Goal: Complete application form: Complete application form

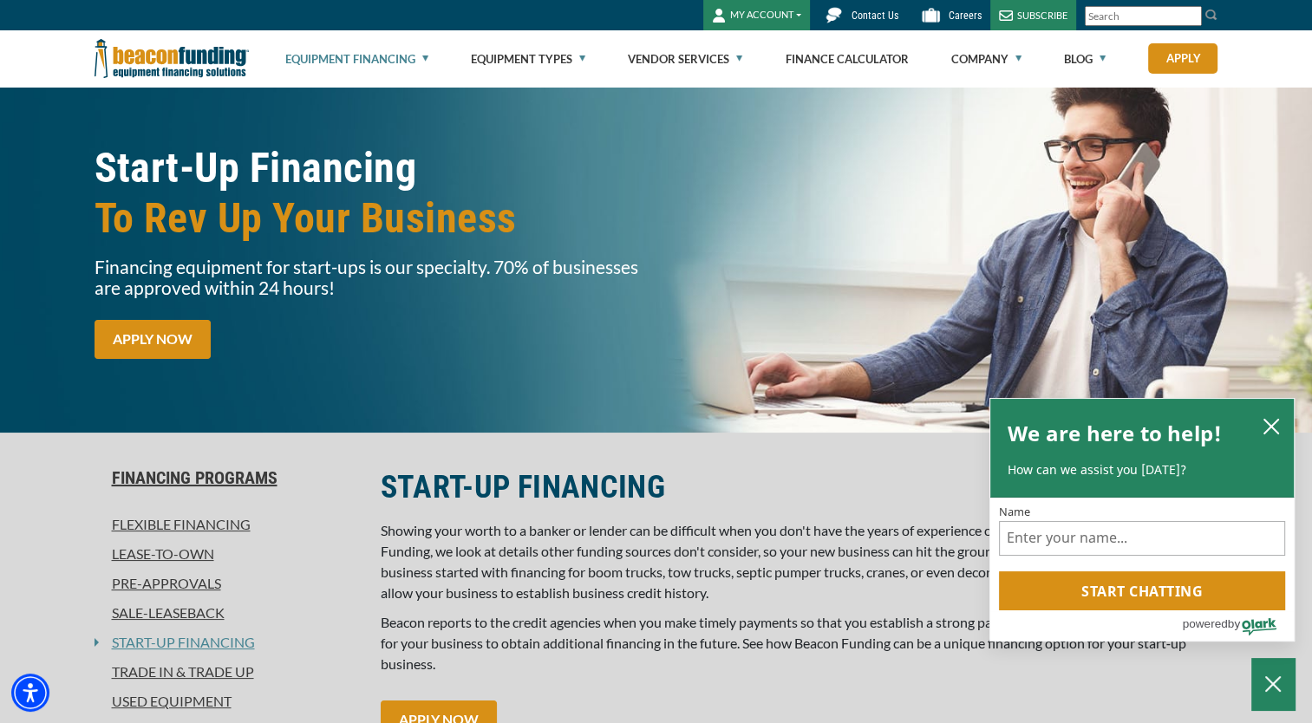
scroll to position [87, 0]
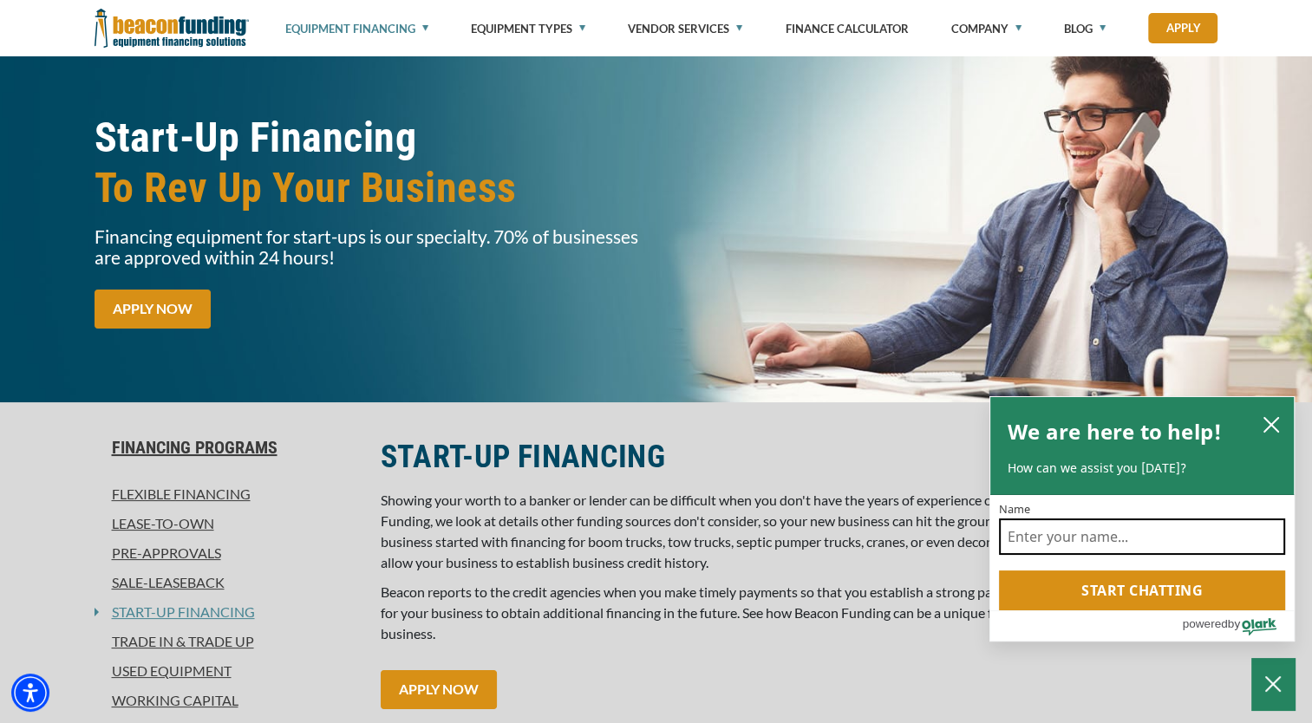
click at [1086, 534] on input "Name" at bounding box center [1142, 537] width 286 height 36
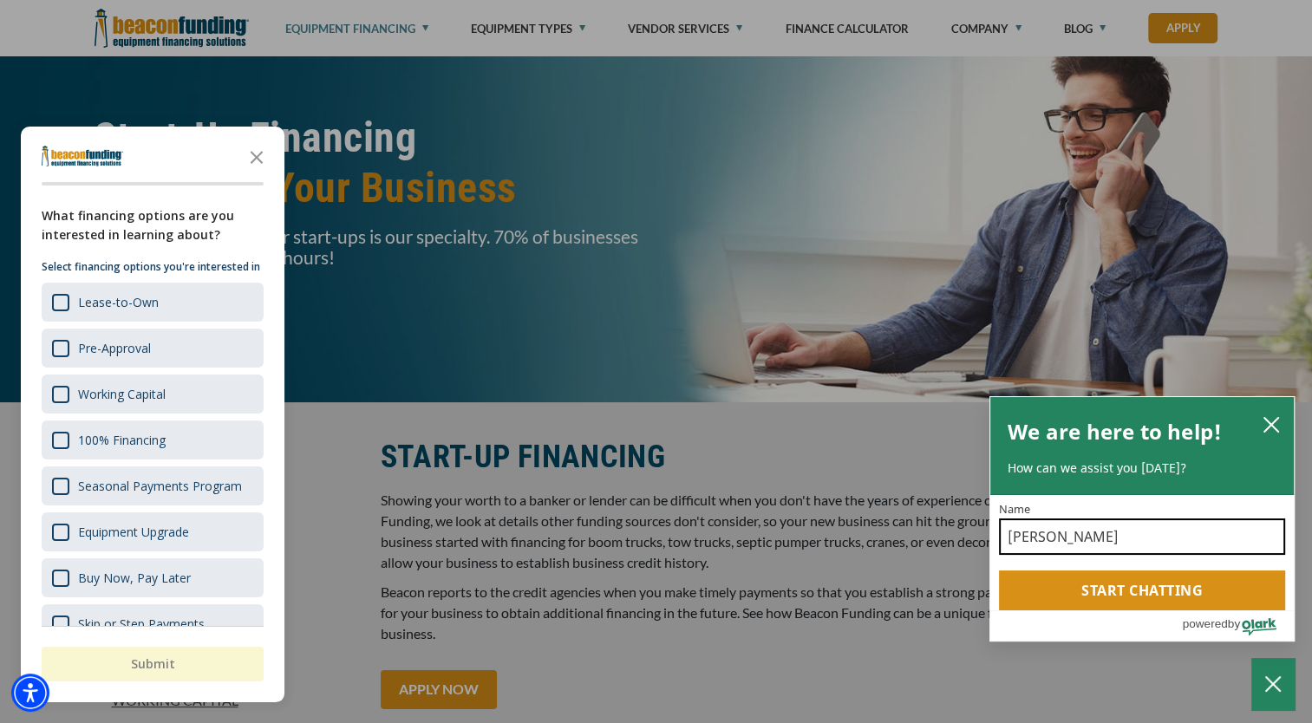
type input "[PERSON_NAME]"
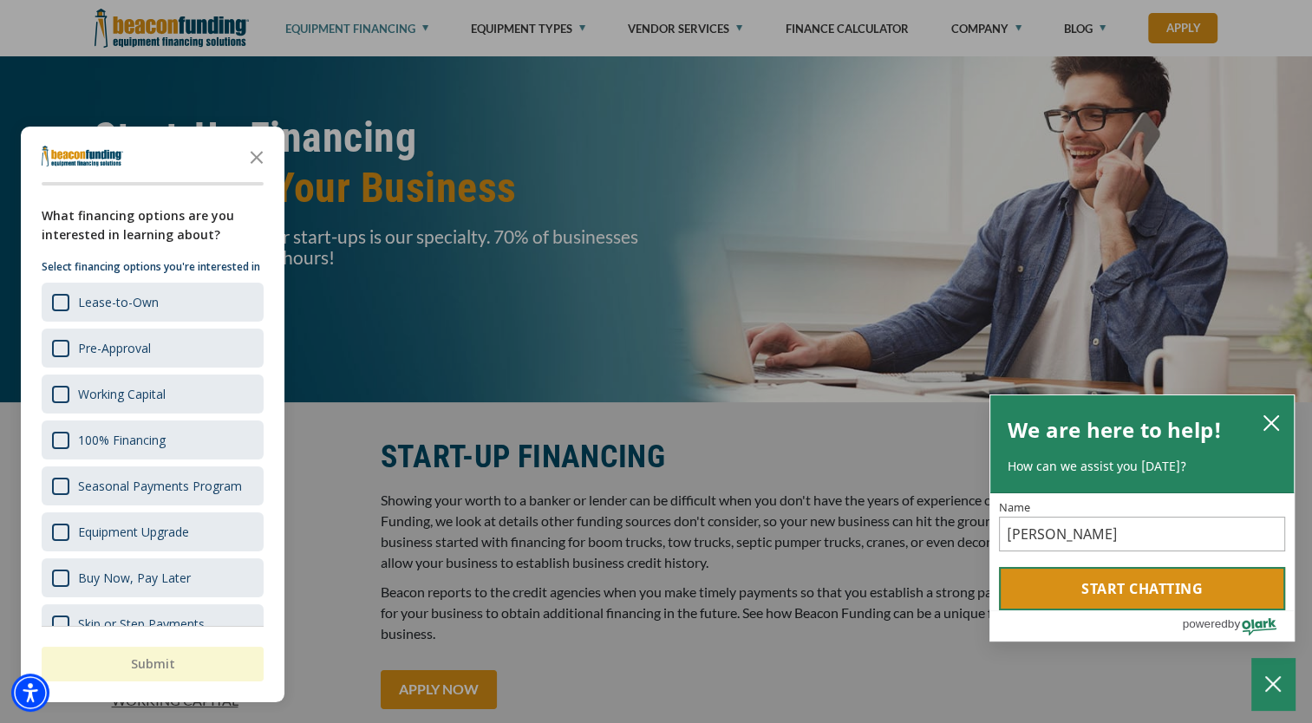
click at [1143, 589] on button "Start chatting" at bounding box center [1142, 588] width 286 height 43
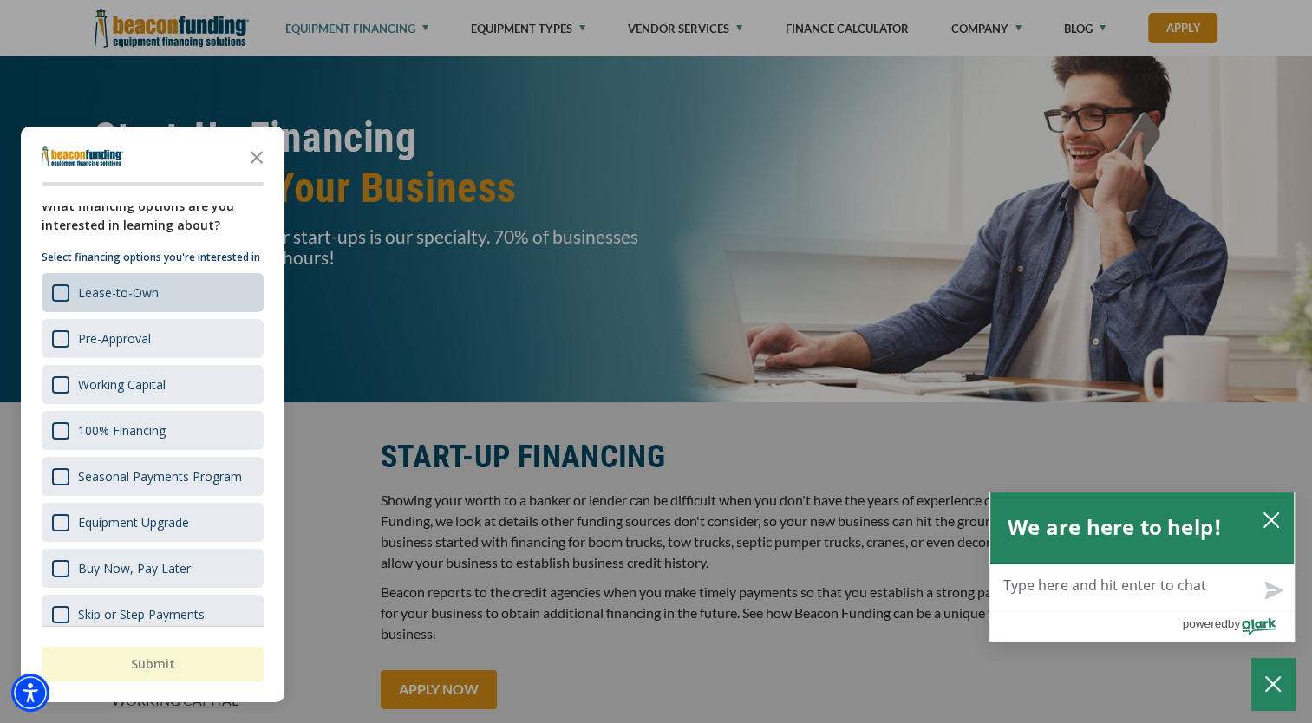
scroll to position [0, 0]
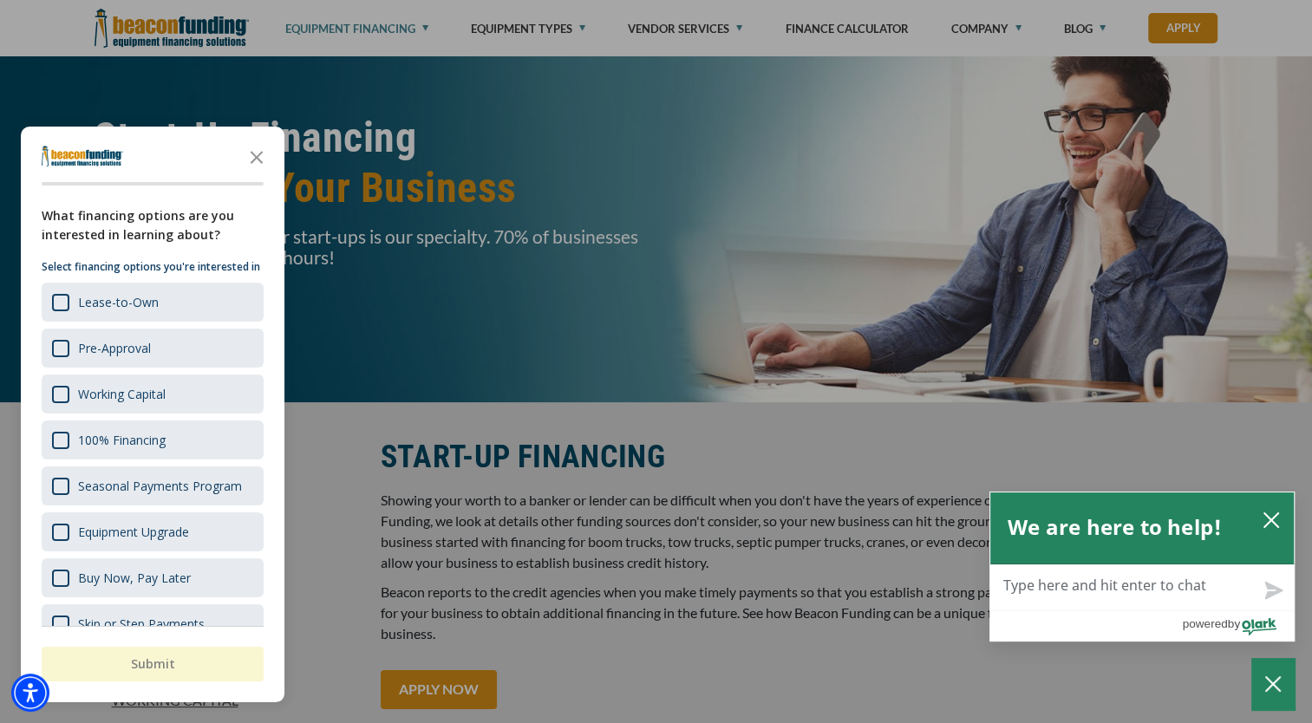
click at [1083, 582] on textarea "Live Chat Now" at bounding box center [1143, 588] width 304 height 45
type textarea "h"
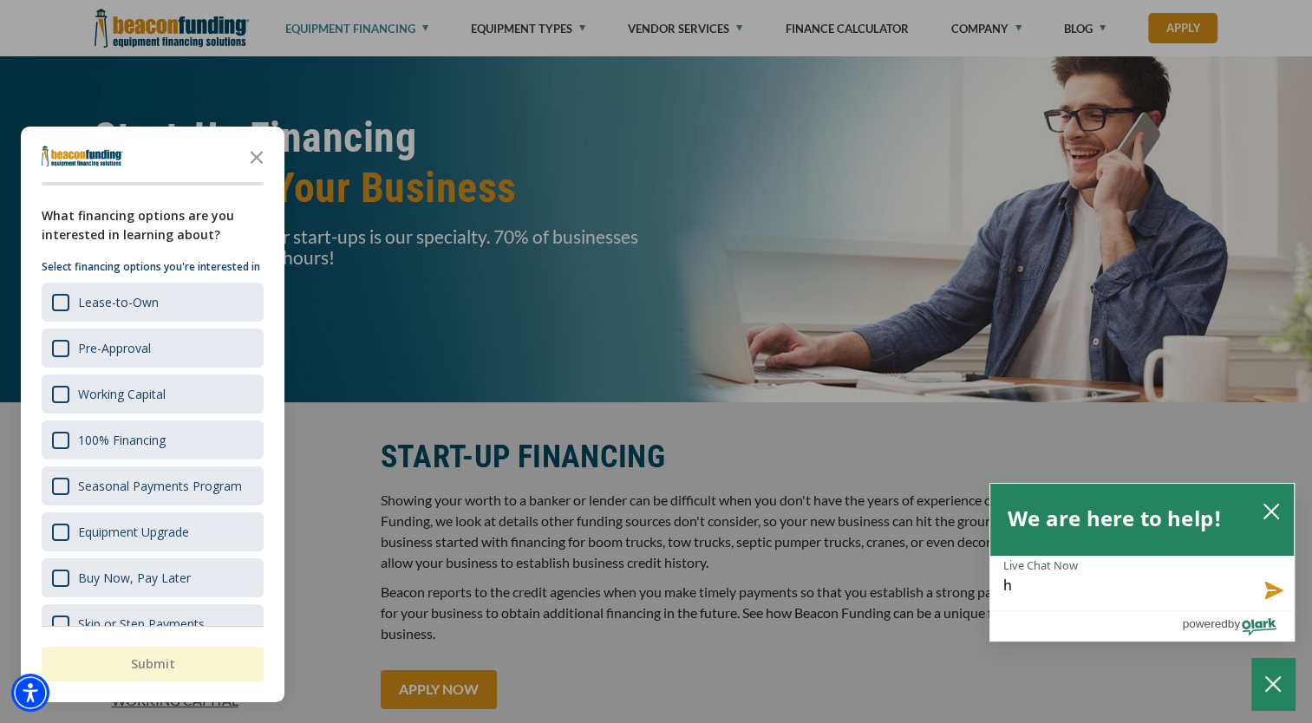
type textarea "he"
type textarea "hel"
type textarea "he"
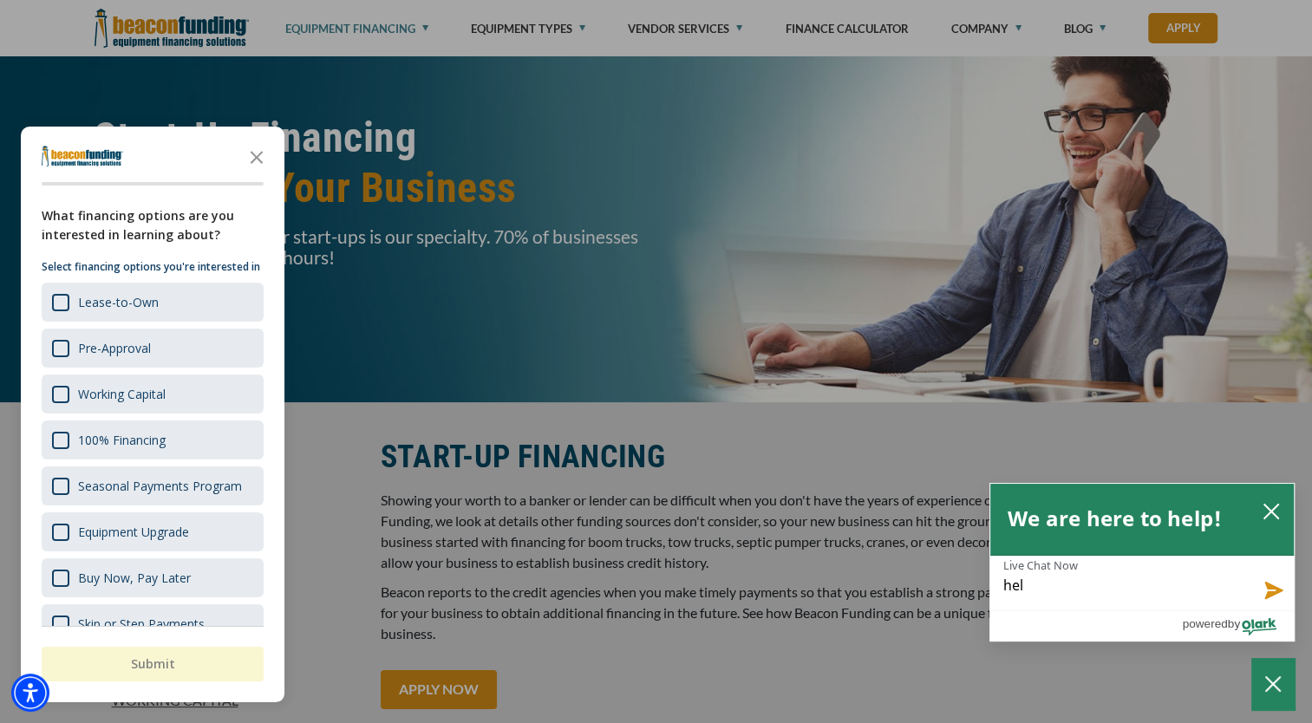
type textarea "he"
type textarea "h"
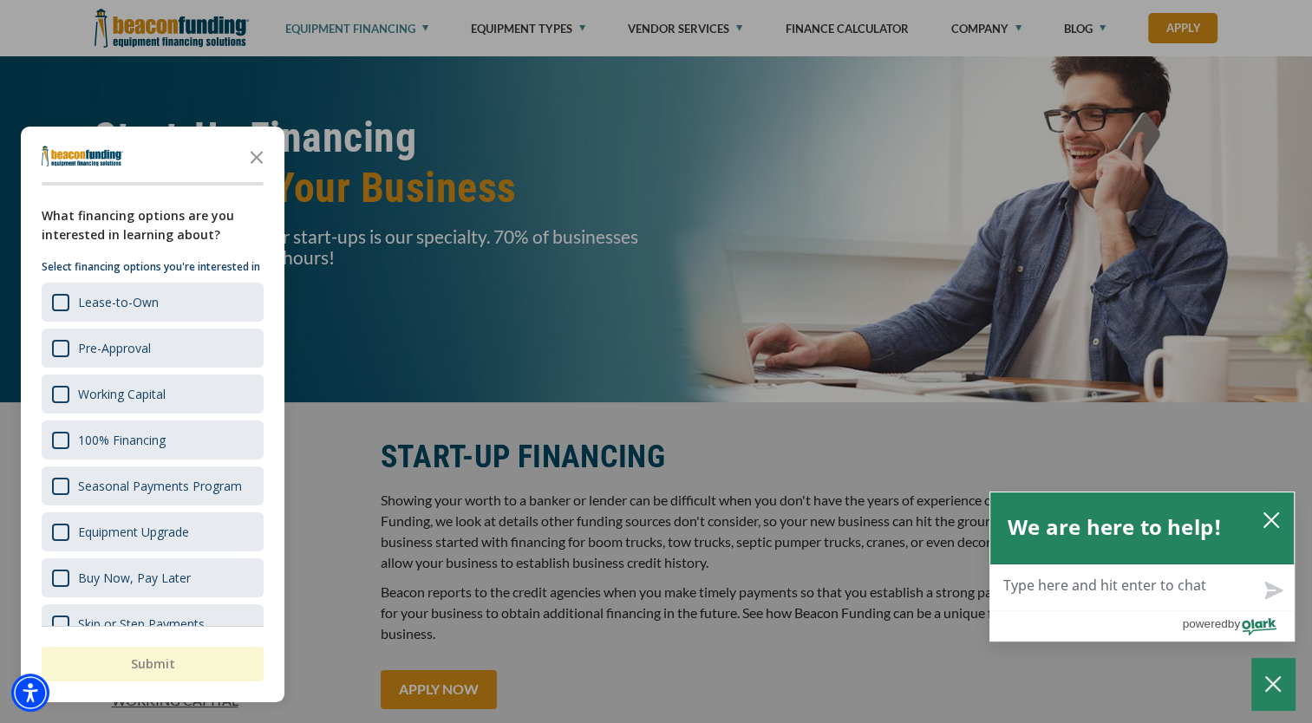
type textarea "H"
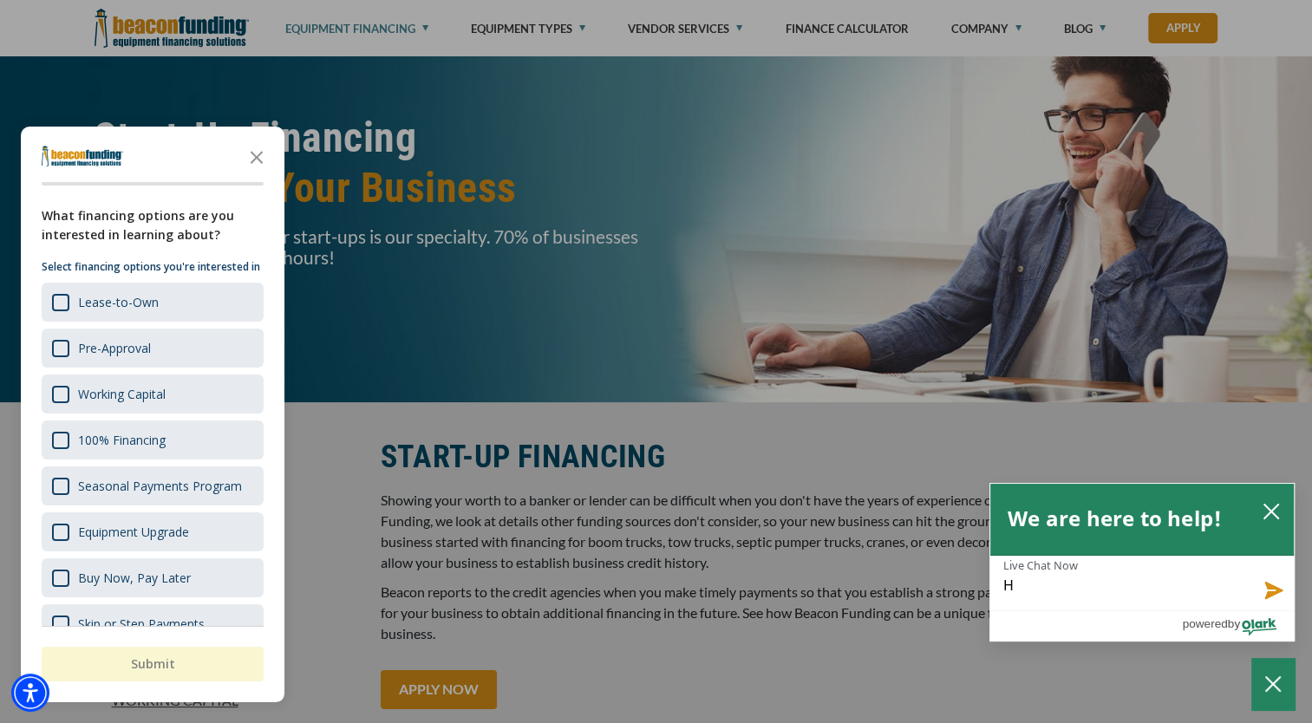
type textarea "He"
type textarea "Hel"
type textarea "Hell"
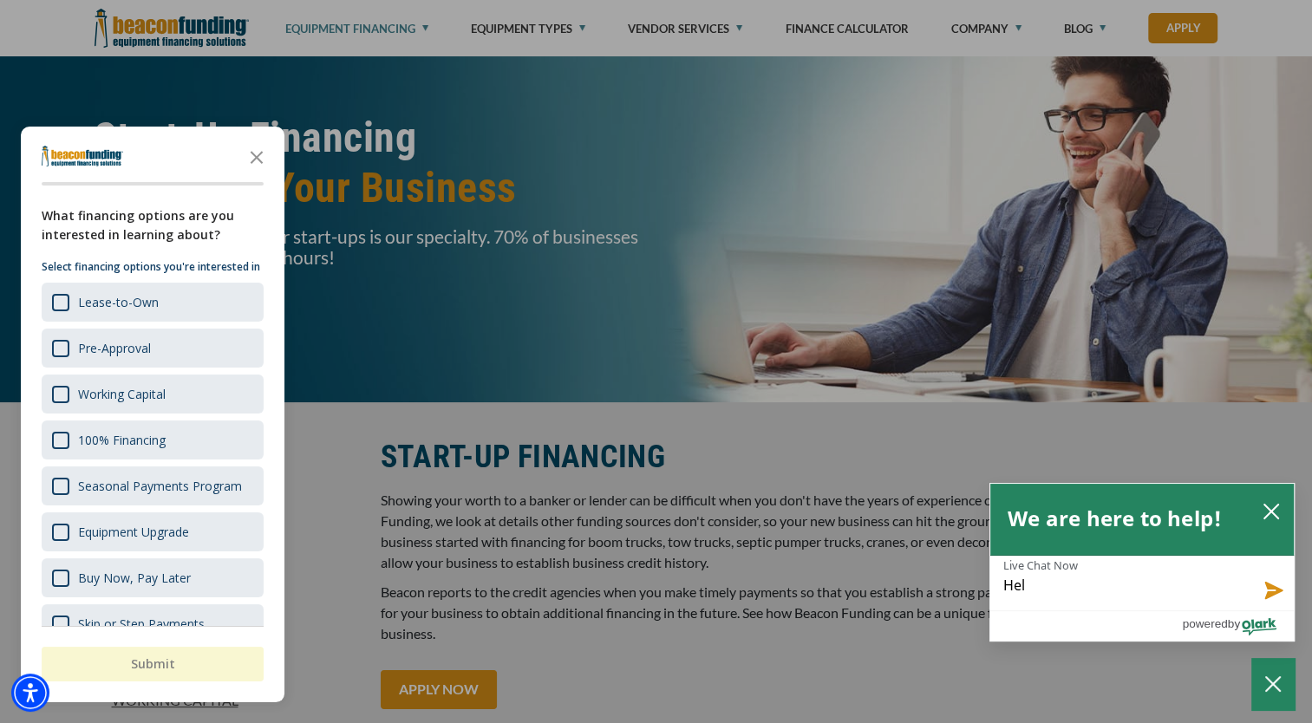
type textarea "Hell"
type textarea "Hello"
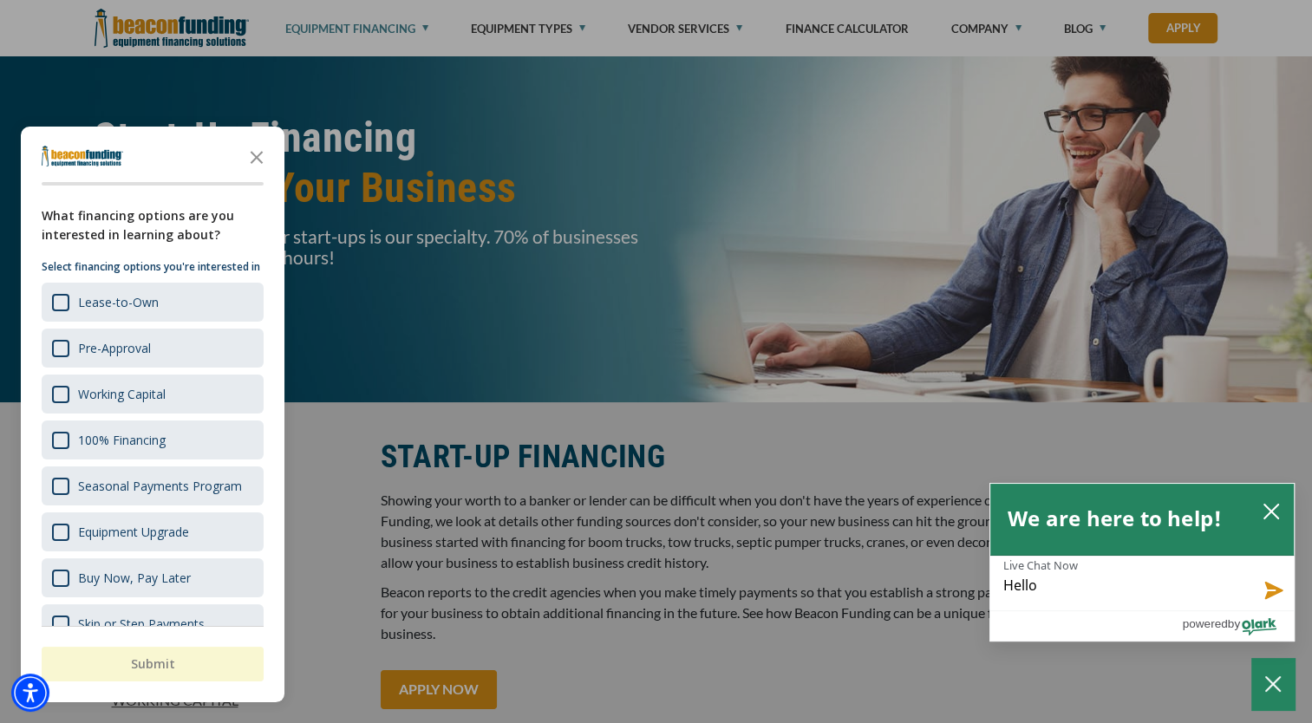
type textarea "Hello i"
type textarea "Hello i a"
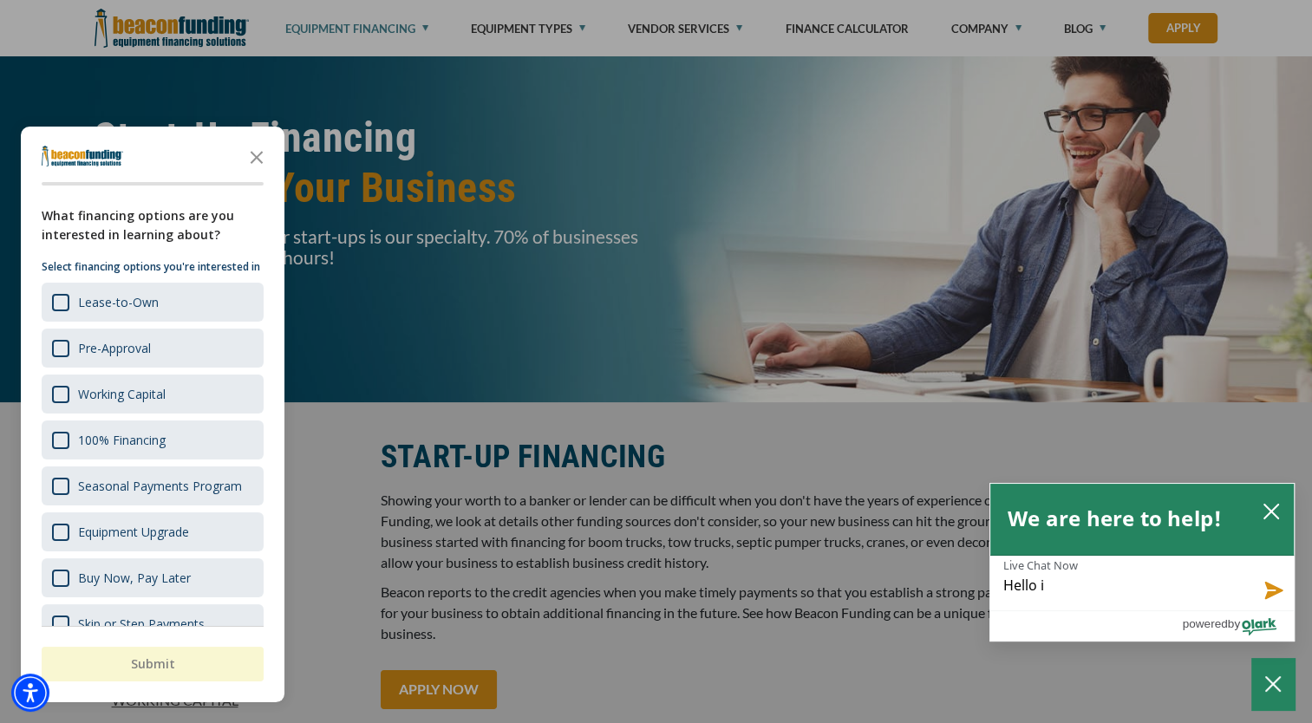
type textarea "Hello i a"
type textarea "Hello i am"
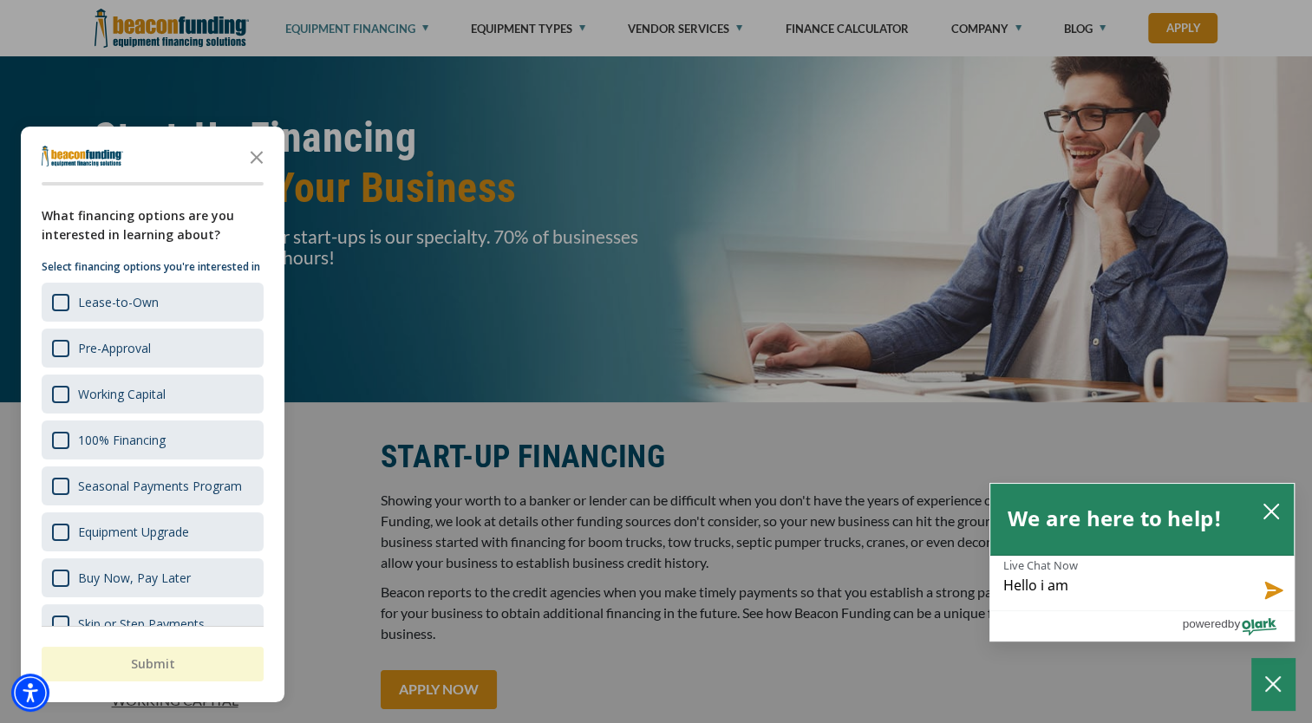
type textarea "Hello i am o"
type textarea "Hello i am op"
type textarea "Hello i am ope"
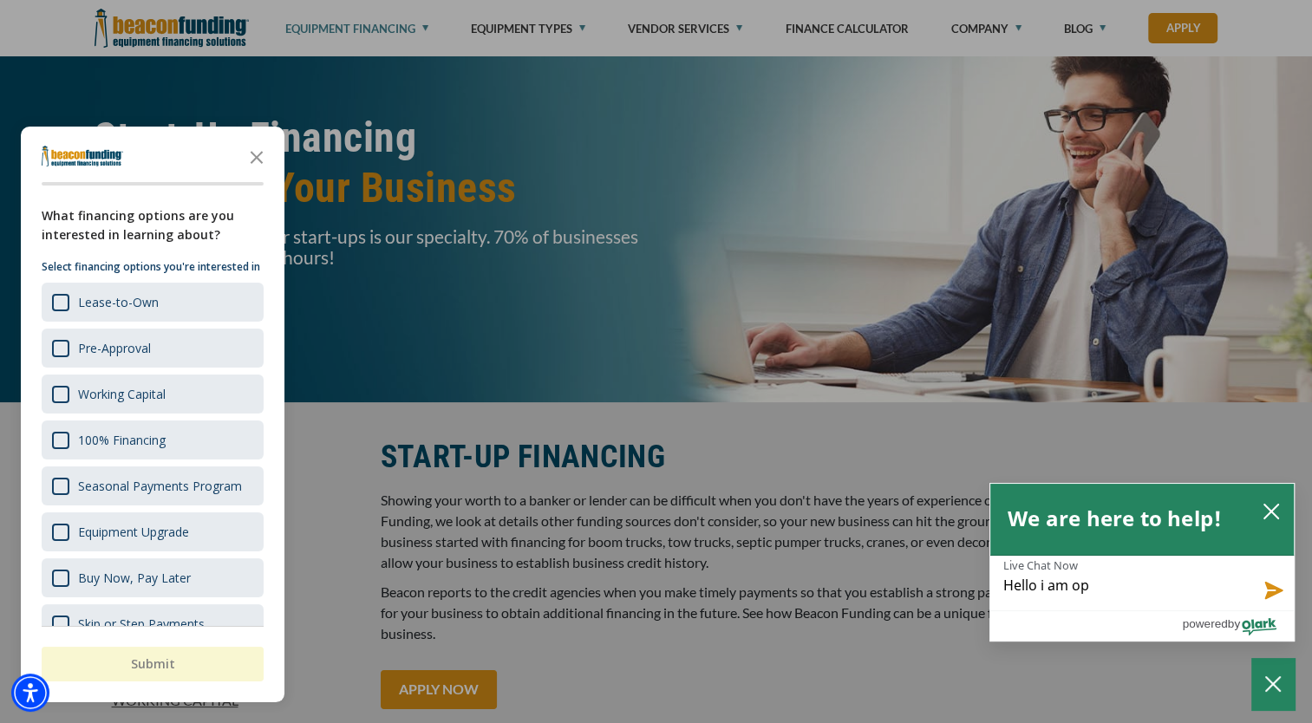
type textarea "Hello i am ope"
type textarea "Hello i am open"
type textarea "Hello i am openi"
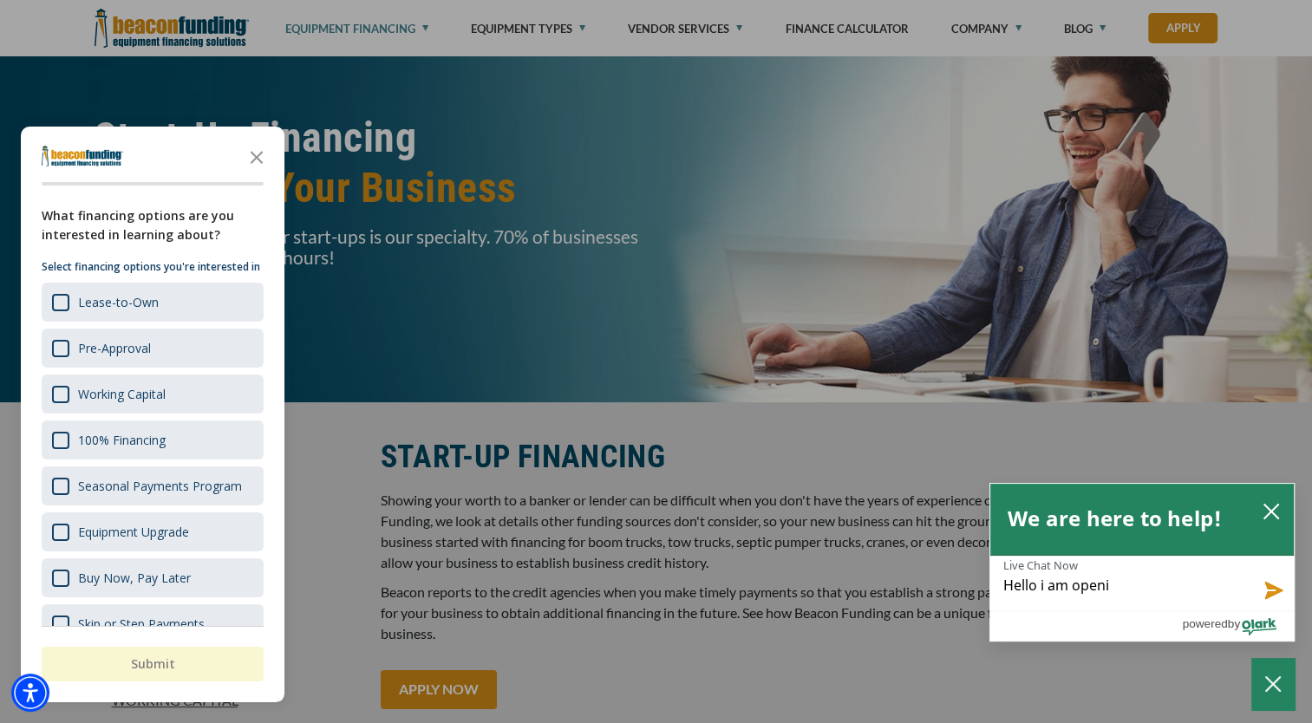
type textarea "Hello i am openin"
type textarea "Hello i am opening"
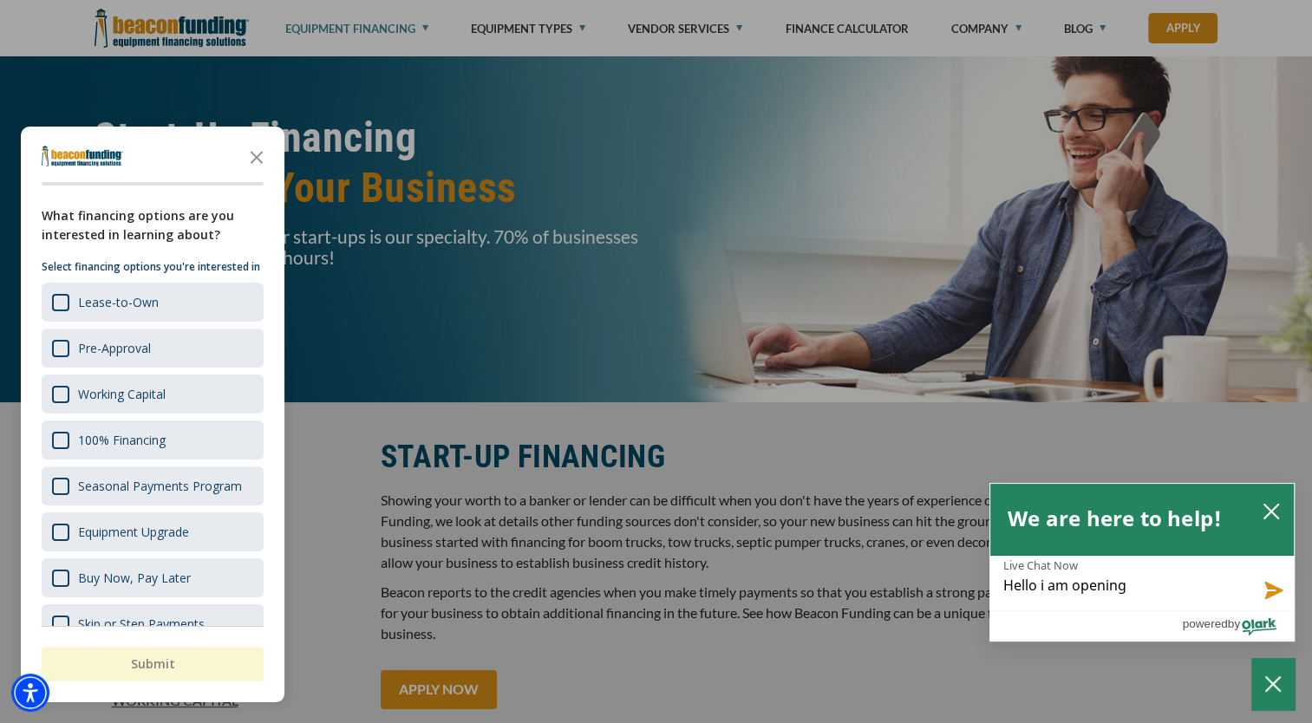
type textarea "Hello i am opening"
type textarea "Hello i am opening a"
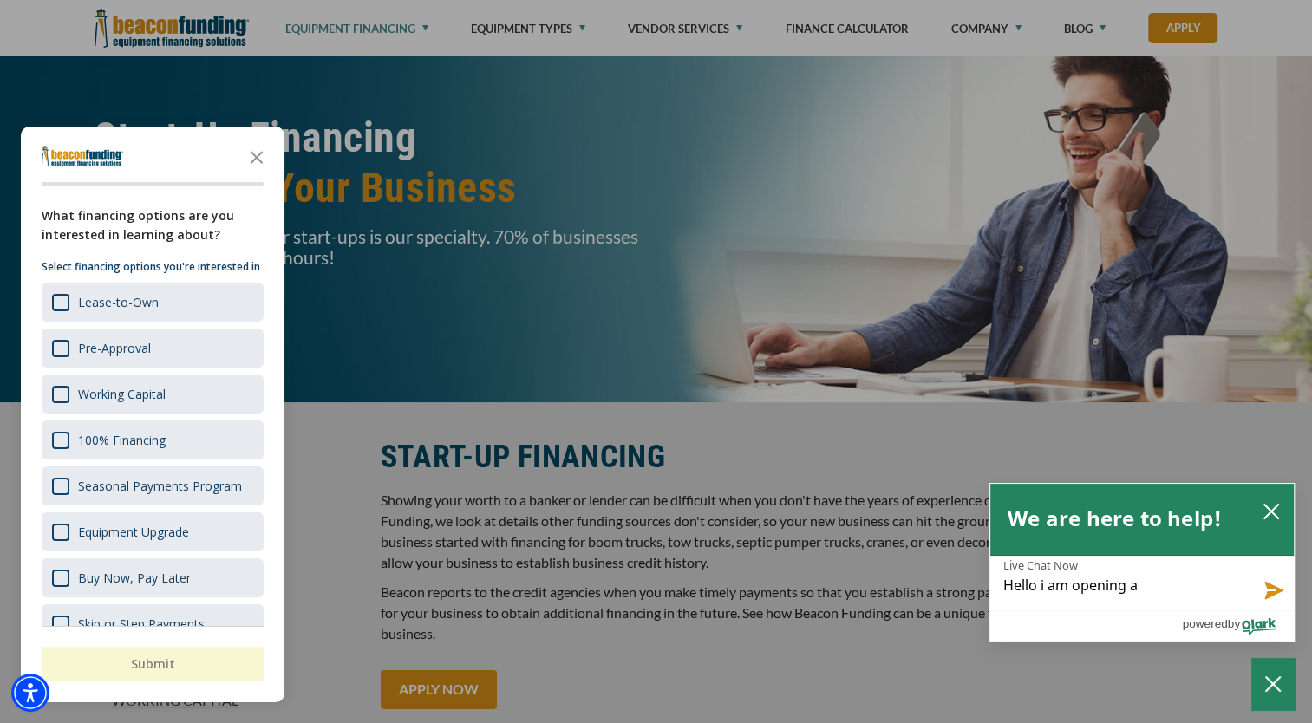
type textarea "Hello i am opening a m"
type textarea "Hello i am opening a mo"
type textarea "Hello i am opening a mob"
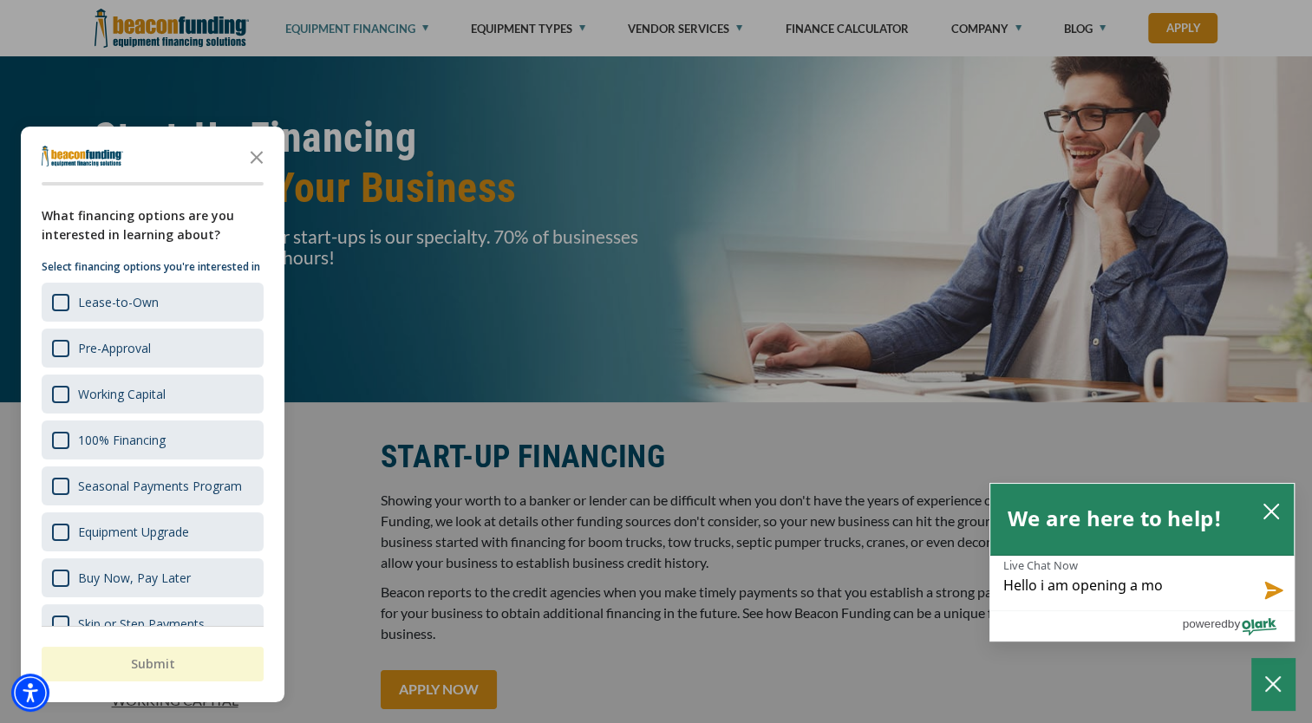
type textarea "Hello i am opening a mob"
type textarea "Hello i am opening a mobi"
type textarea "Hello i am opening a mobil"
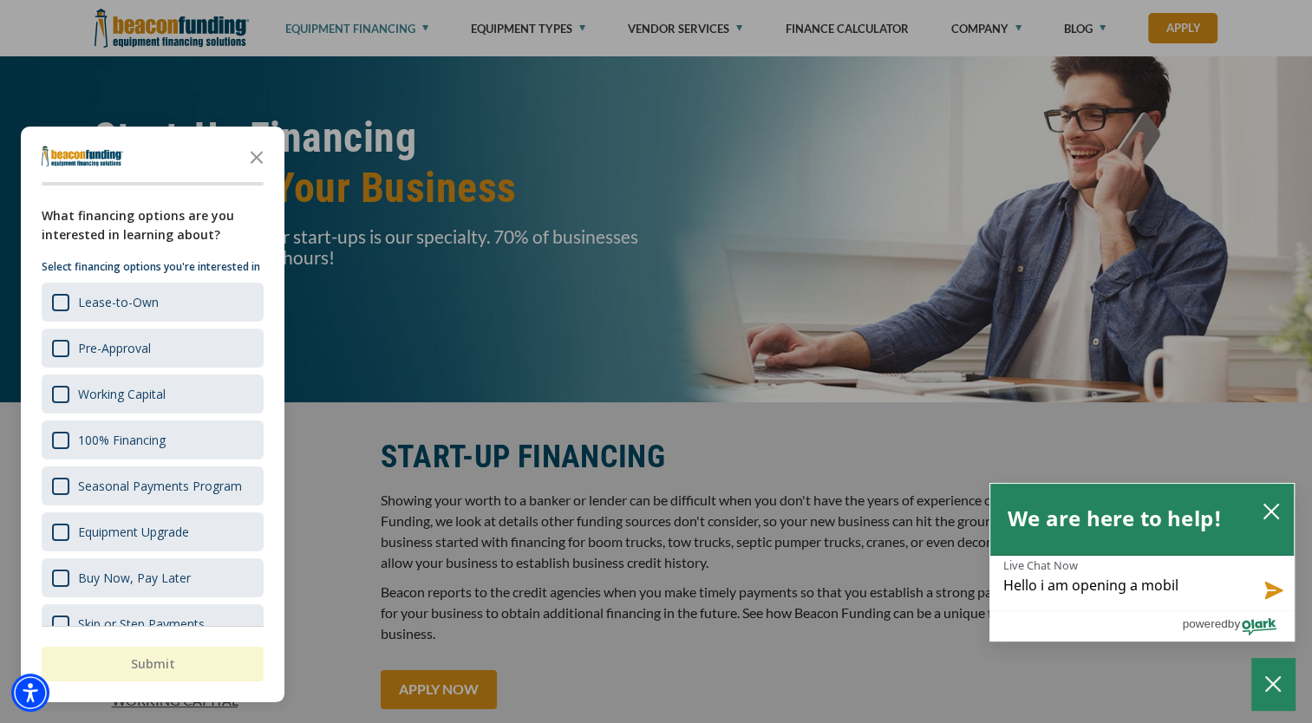
type textarea "Hello i am opening a mobile"
type textarea "Hello i am opening a mobile m"
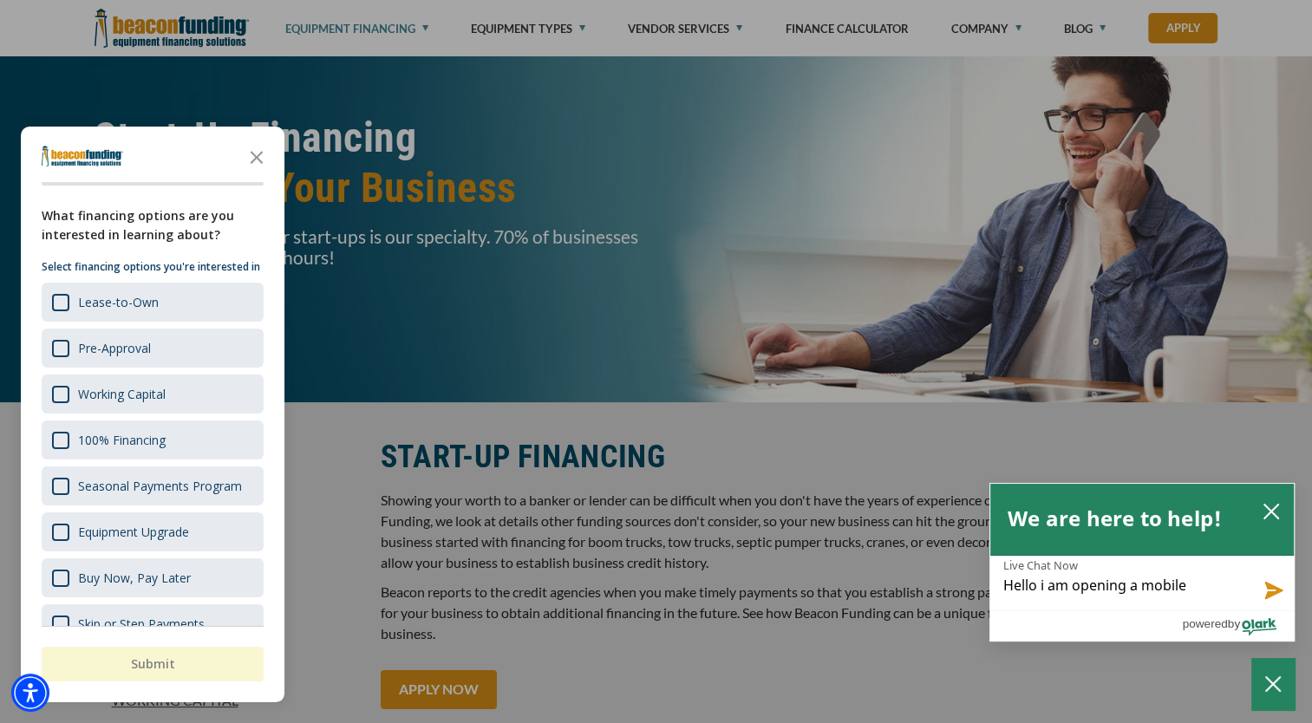
type textarea "Hello i am opening a mobile m"
type textarea "Hello i am opening a mobile me"
type textarea "Hello i am opening a mobile mec"
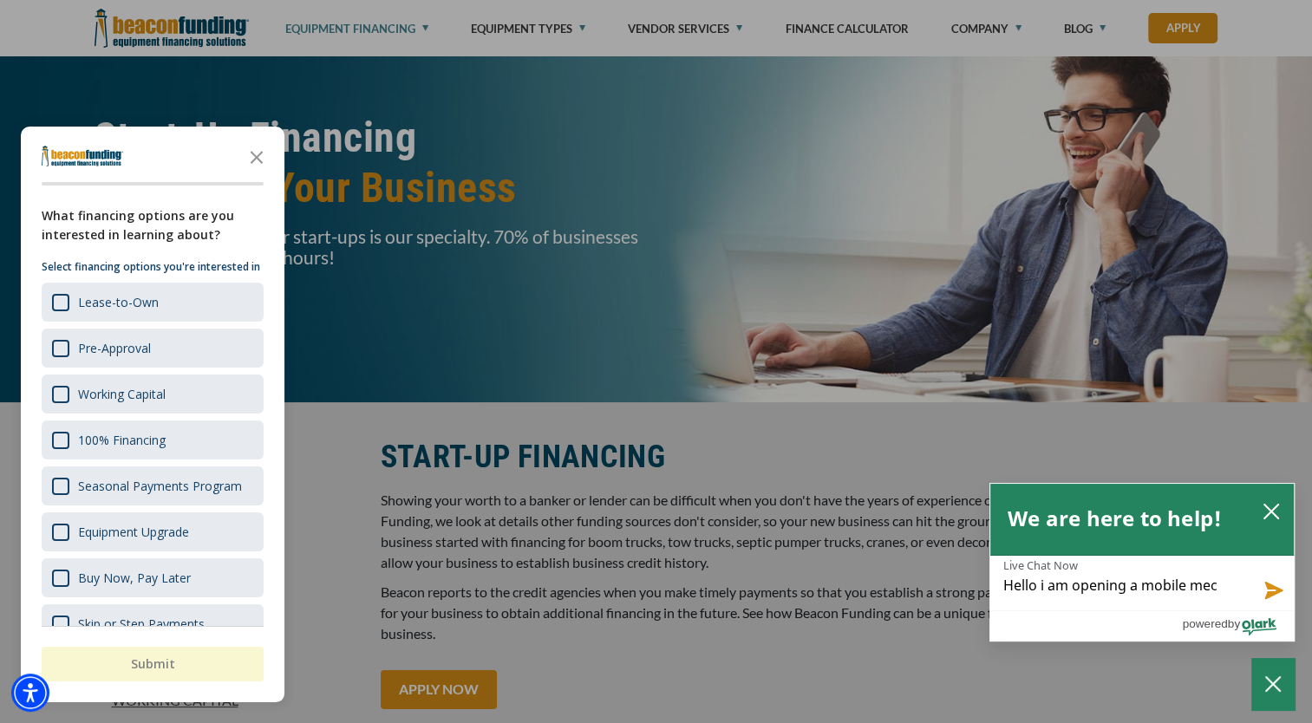
type textarea "Hello i am opening a mobile mech"
type textarea "Hello i am opening a mobile mecha"
type textarea "Hello i am opening a mobile mechan"
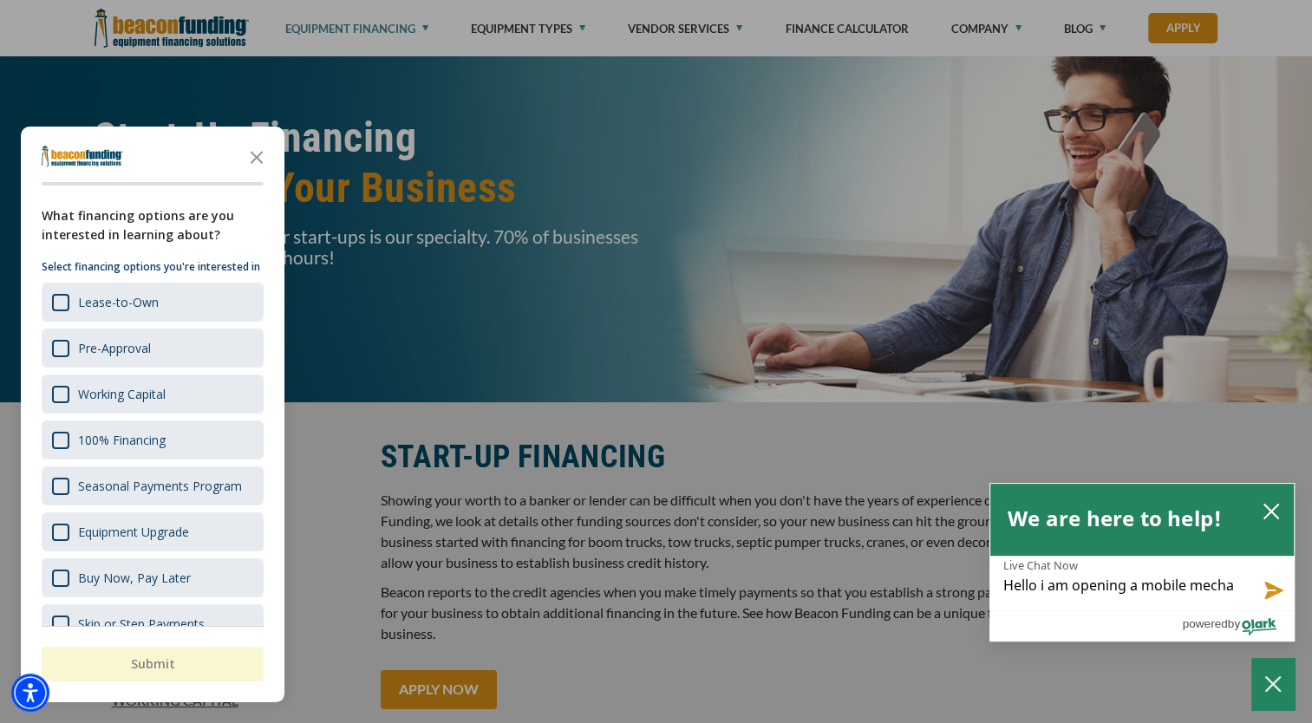
type textarea "Hello i am opening a mobile mechan"
type textarea "Hello i am opening a mobile mechani"
type textarea "Hello i am opening a mobile mechaniv"
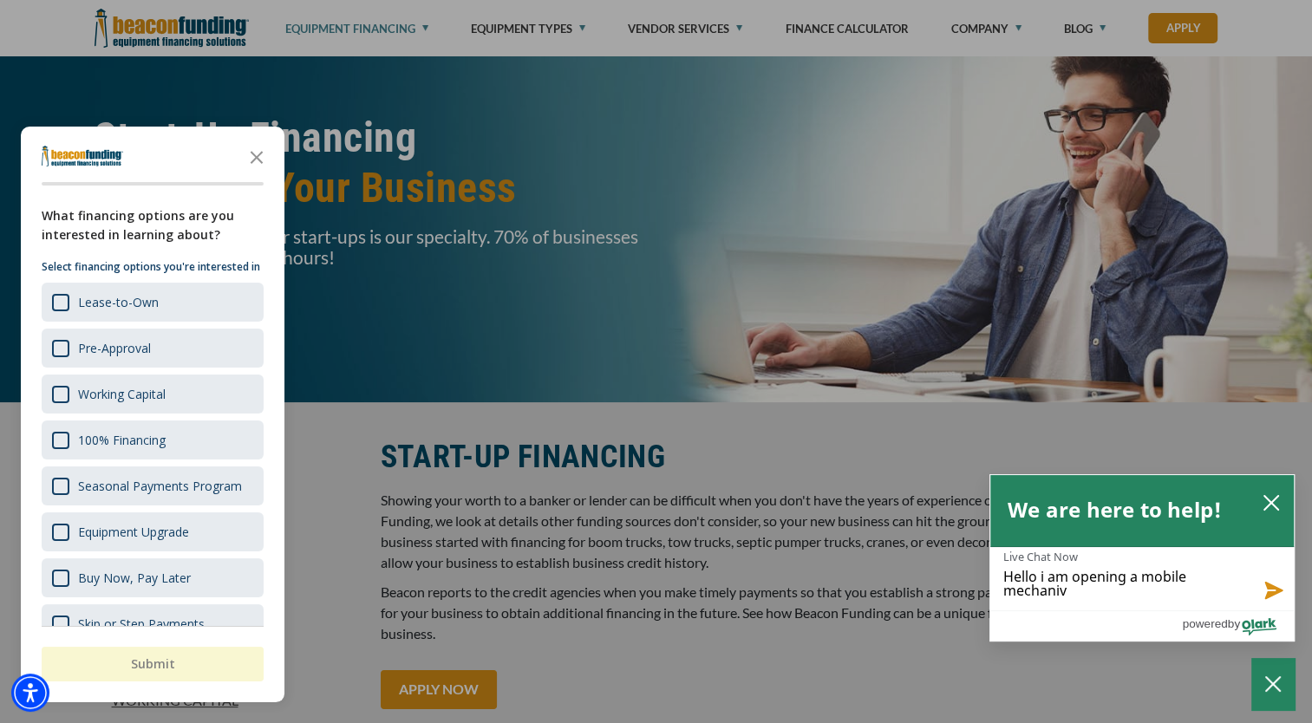
type textarea "Hello i am opening a mobile mechani"
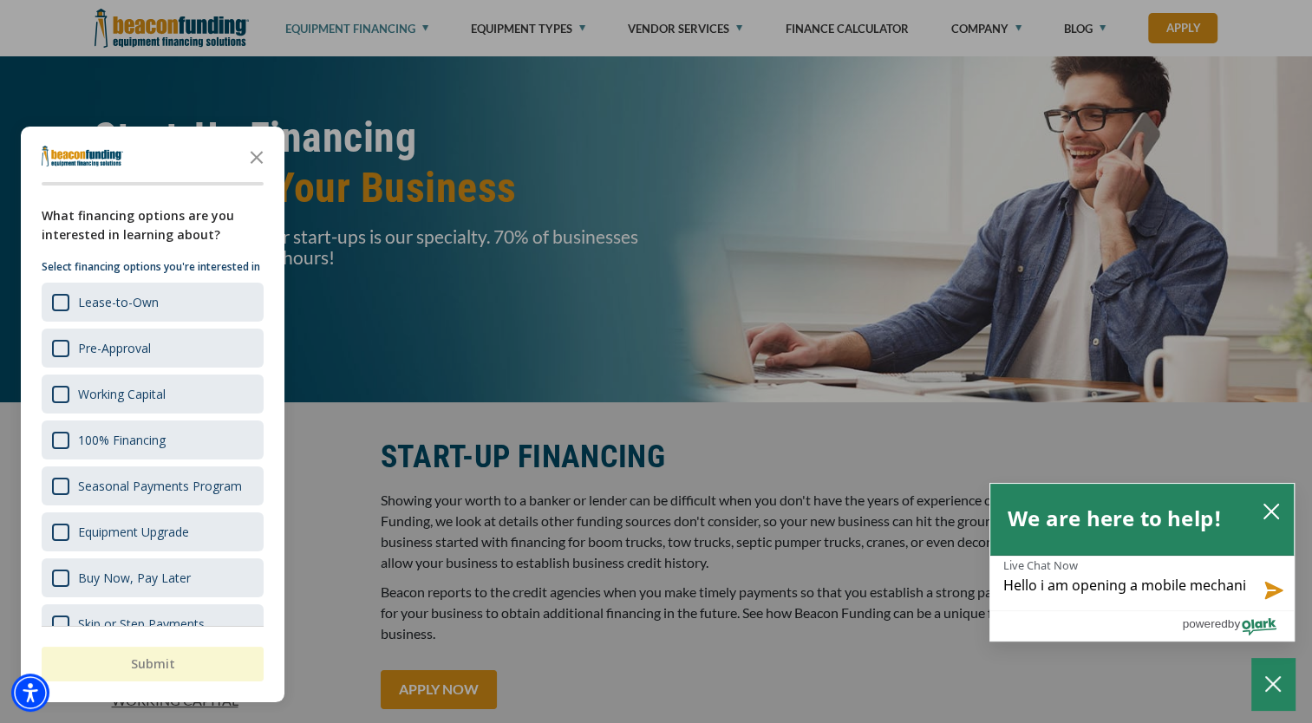
type textarea "Hello i am opening a mobile mechanic"
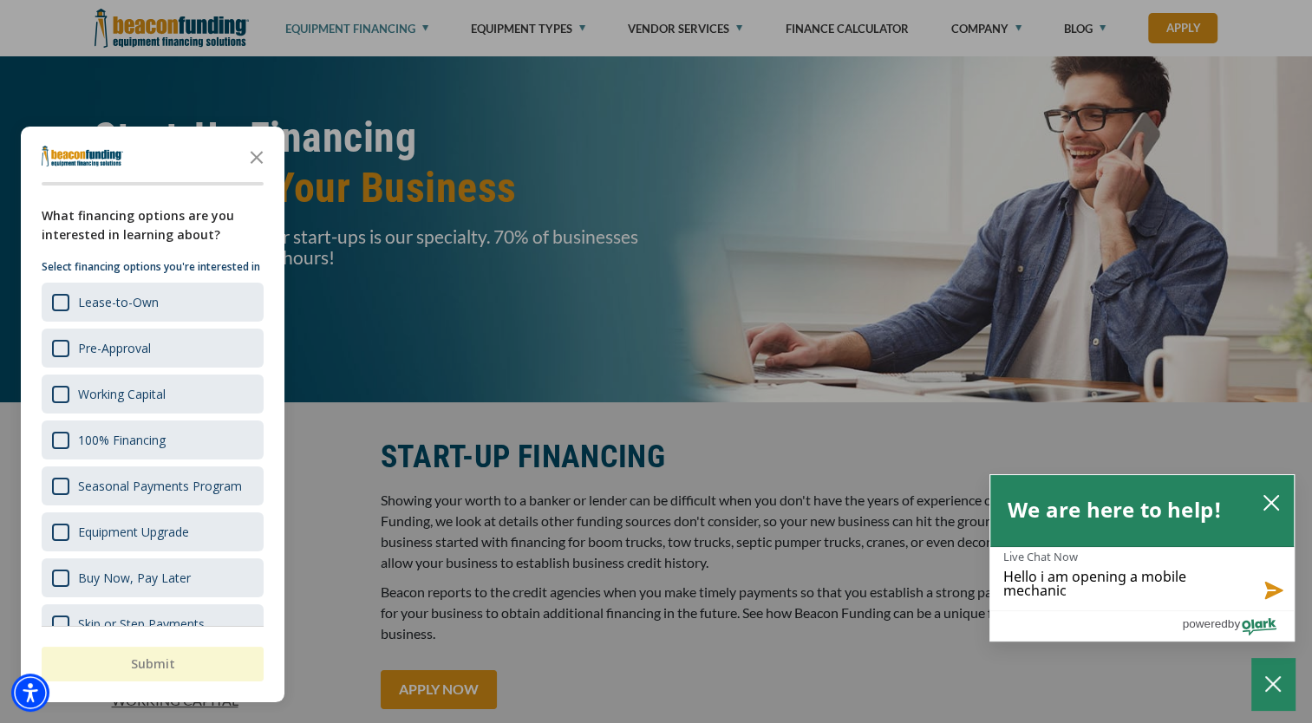
type textarea "Hello i am opening a mobile mechanic"
type textarea "Hello i am opening a mobile mechanic s"
type textarea "Hello i am opening a mobile mechanic se"
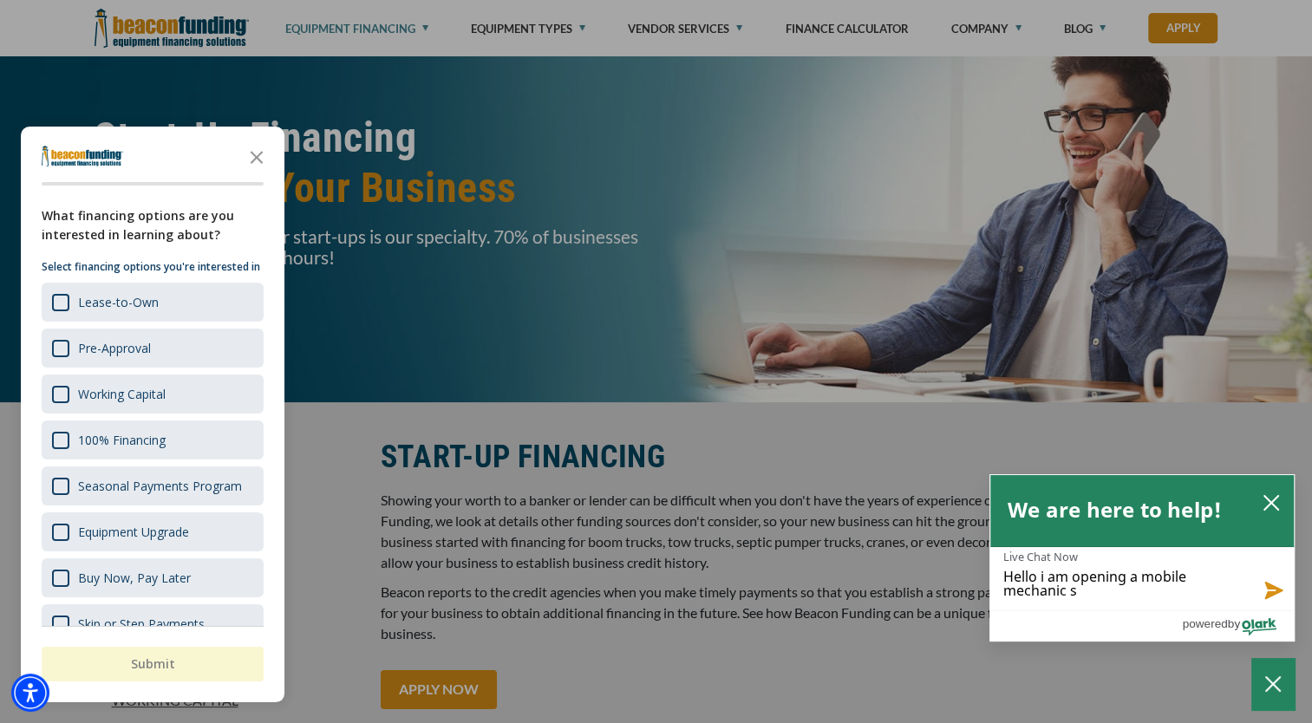
type textarea "Hello i am opening a mobile mechanic se"
type textarea "Hello i am opening a mobile mechanic ser"
type textarea "Hello i am opening a mobile mechanic serv"
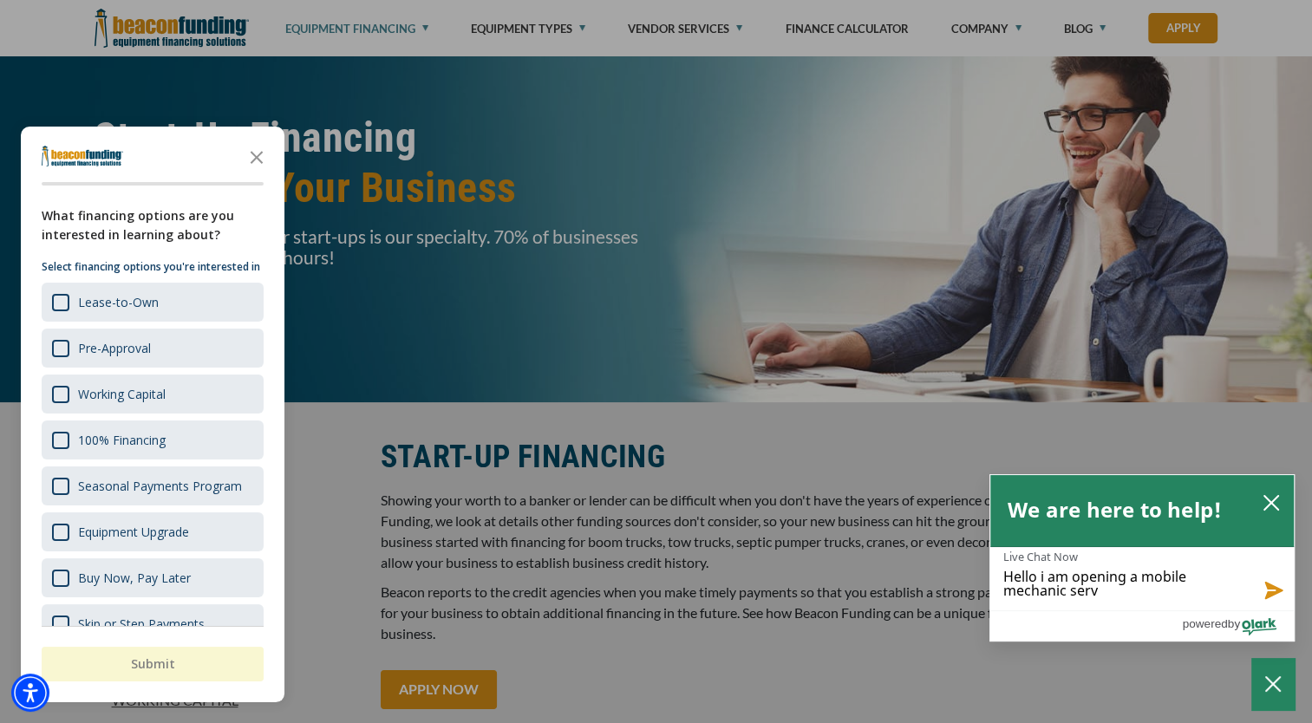
type textarea "Hello i am opening a mobile mechanic servi"
type textarea "Hello i am opening a mobile mechanic servic"
type textarea "Hello i am opening a mobile mechanic service"
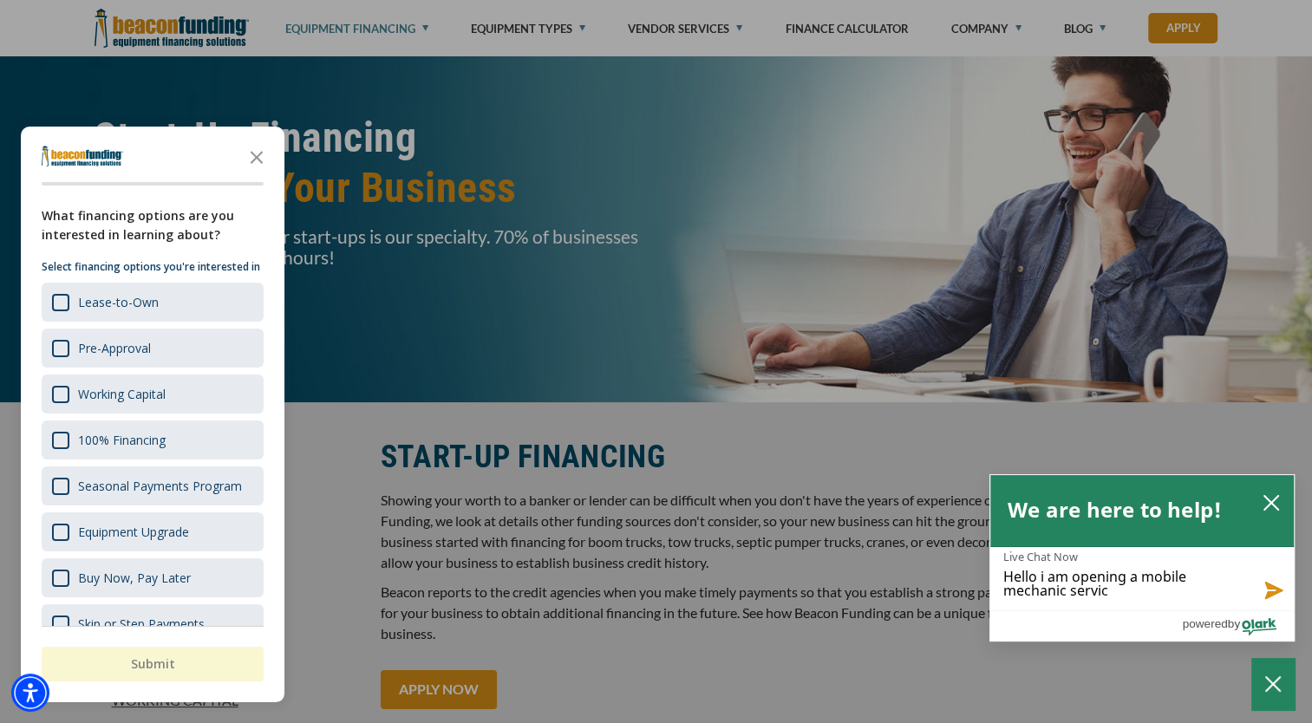
type textarea "Hello i am opening a mobile mechanic service"
type textarea "Hello i am opening a mobile mechanic service i"
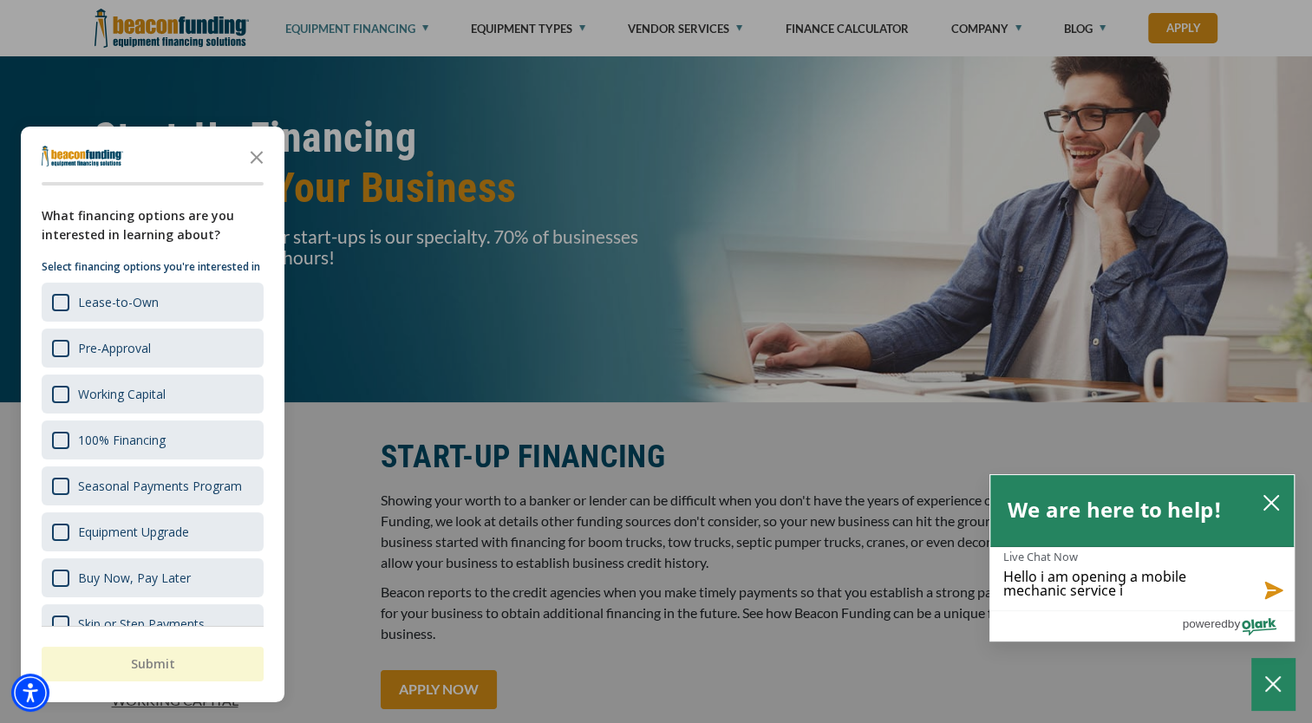
type textarea "Hello i am opening a mobile mechanic service i"
type textarea "Hello i am opening a mobile mechanic service i h"
type textarea "Hello i am opening a mobile mechanic service i ha"
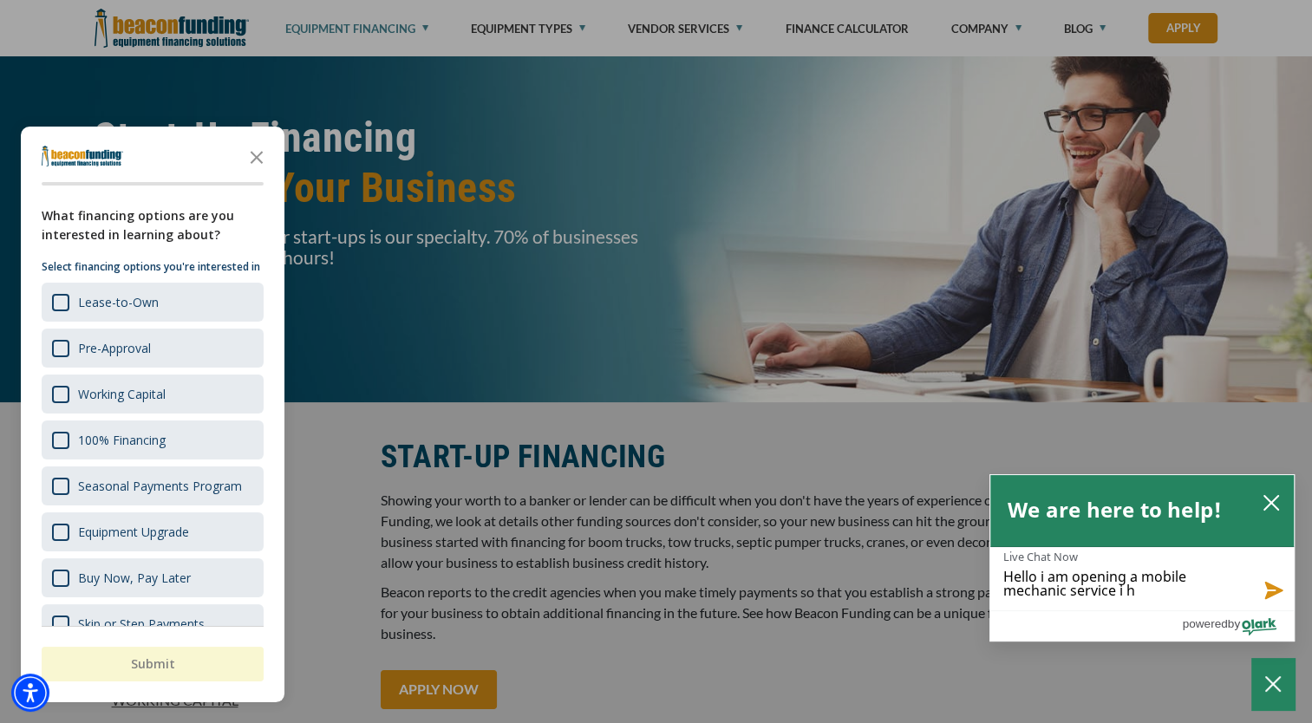
type textarea "Hello i am opening a mobile mechanic service i ha"
type textarea "Hello i am opening a mobile mechanic service i hav"
type textarea "Hello i am opening a mobile mechanic service i have"
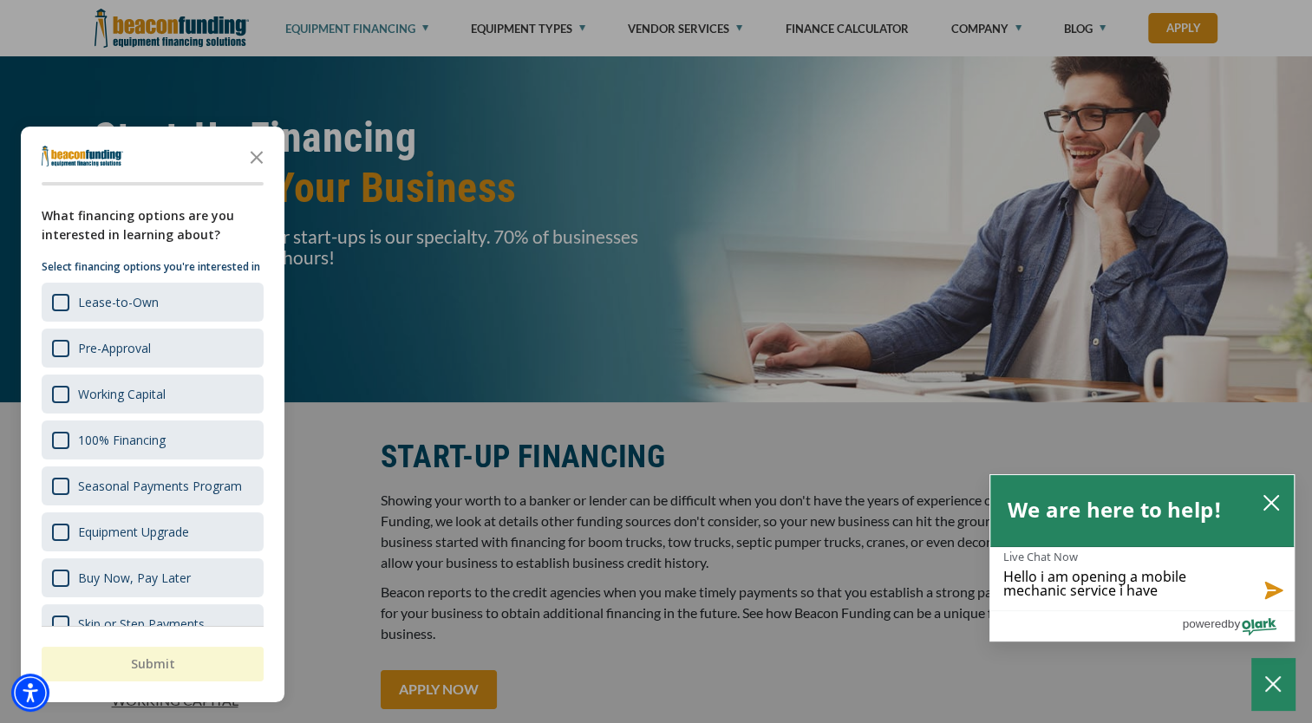
type textarea "Hello i am opening a mobile mechanic service i have"
type textarea "Hello i am opening a mobile mechanic service i have a"
type textarea "Hello i am opening a mobile mechanic service i have al"
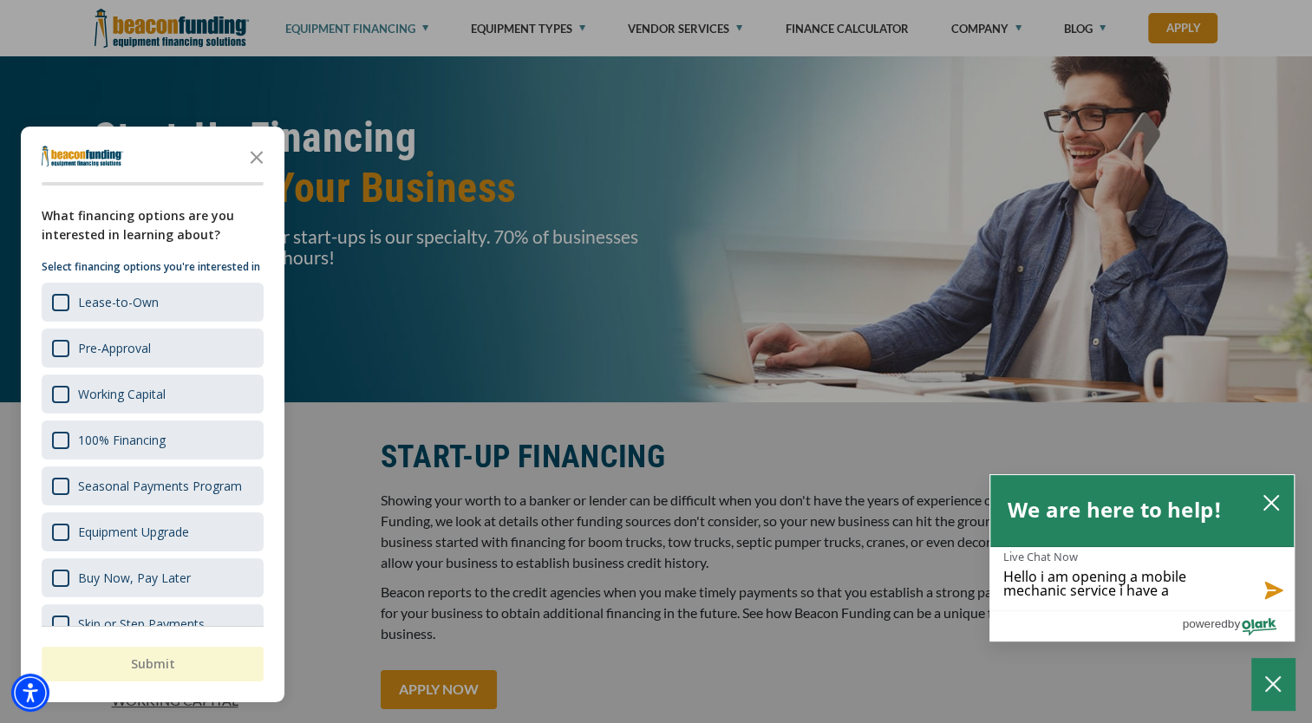
type textarea "Hello i am opening a mobile mechanic service i have al"
type textarea "Hello i am opening a mobile mechanic service i have alr"
type textarea "Hello i am opening a mobile mechanic service i have alre"
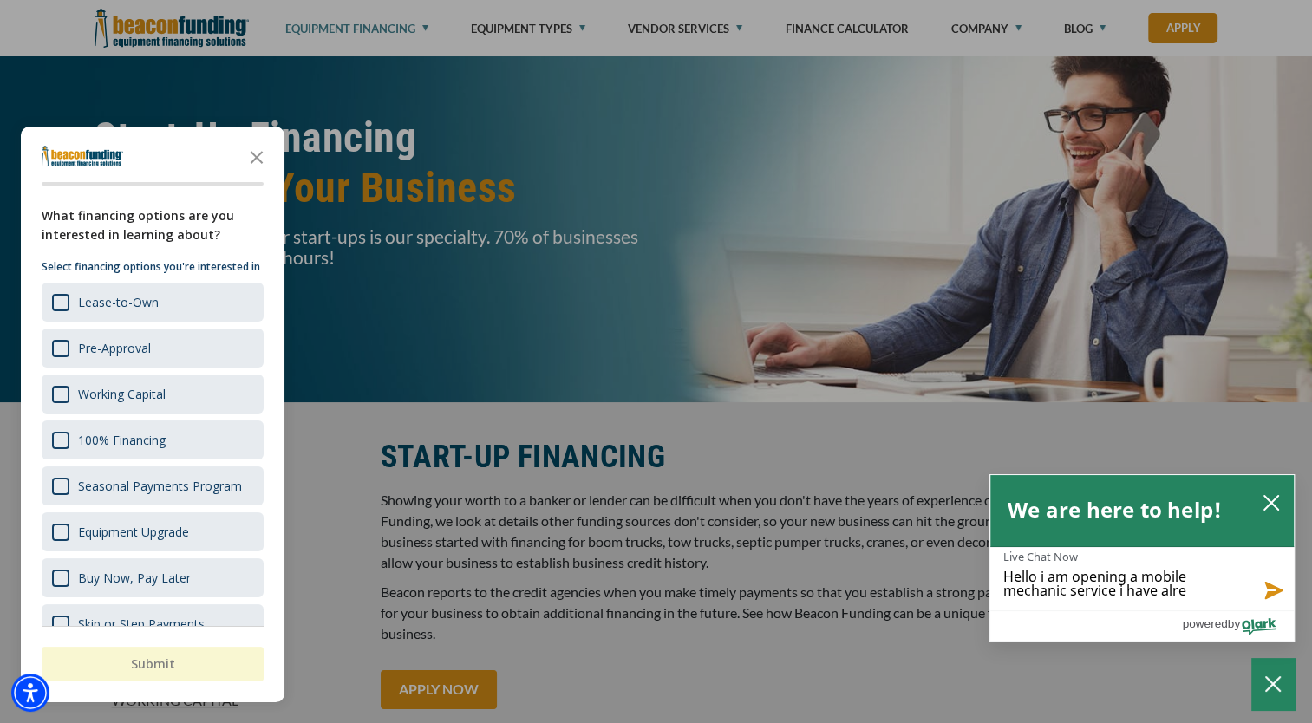
type textarea "Hello i am opening a mobile mechanic service i have alrea"
type textarea "Hello i am opening a mobile mechanic service i have alread"
type textarea "Hello i am opening a mobile mechanic service i have already"
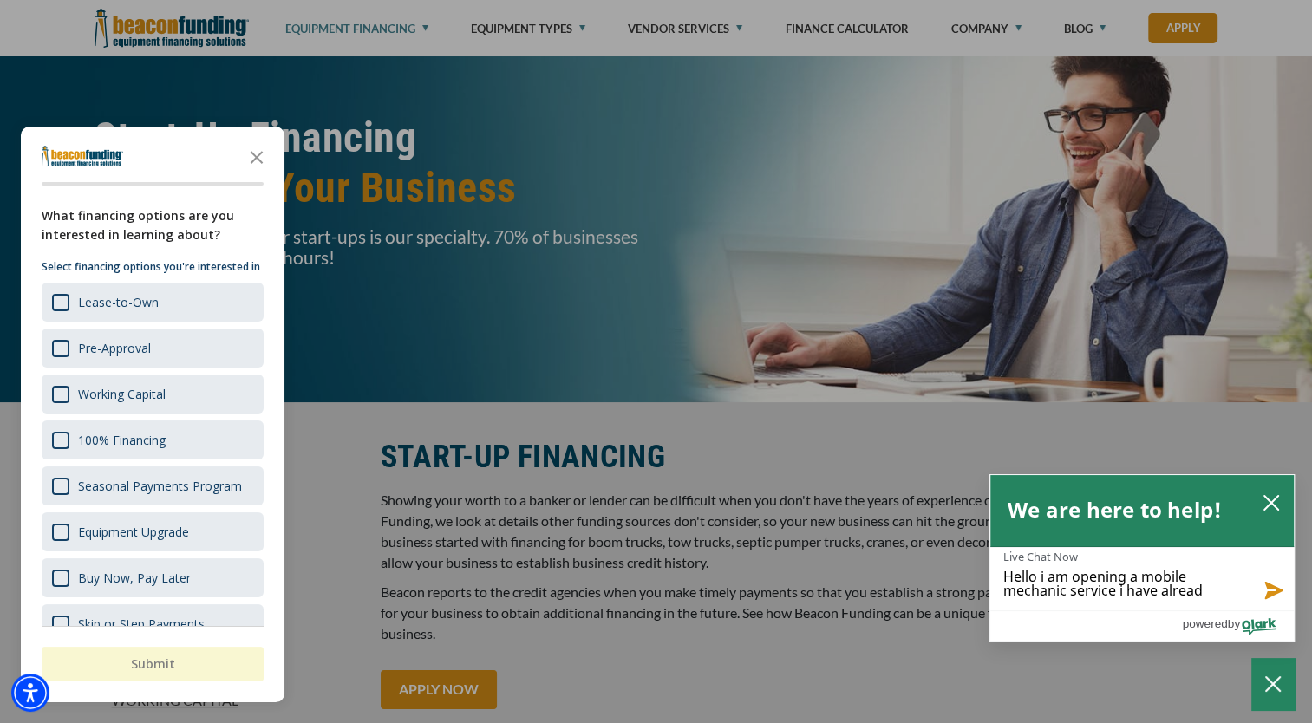
type textarea "Hello i am opening a mobile mechanic service i have already"
type textarea "Hello i am opening a mobile mechanic service i have already g"
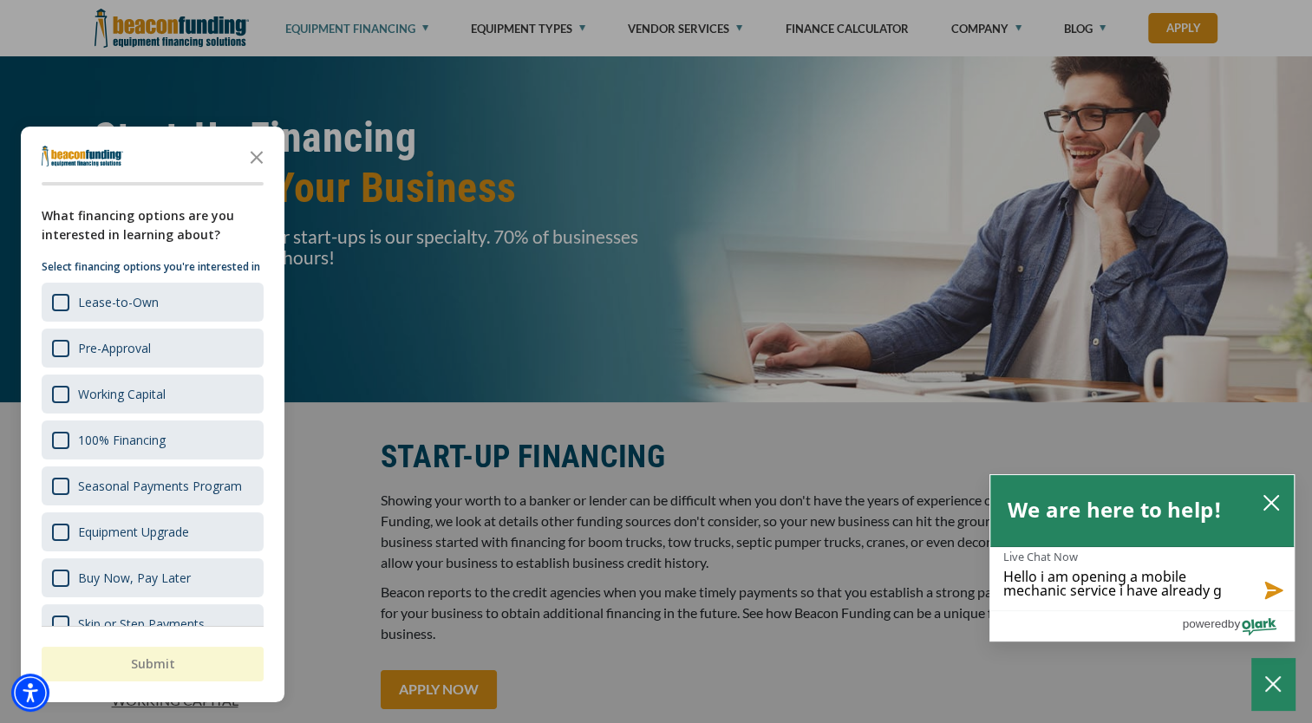
type textarea "Hello i am opening a mobile mechanic service i have already ga"
type textarea "Hello i am opening a mobile mechanic service i have already gat"
type textarea "Hello i am opening a mobile mechanic service i have already gath"
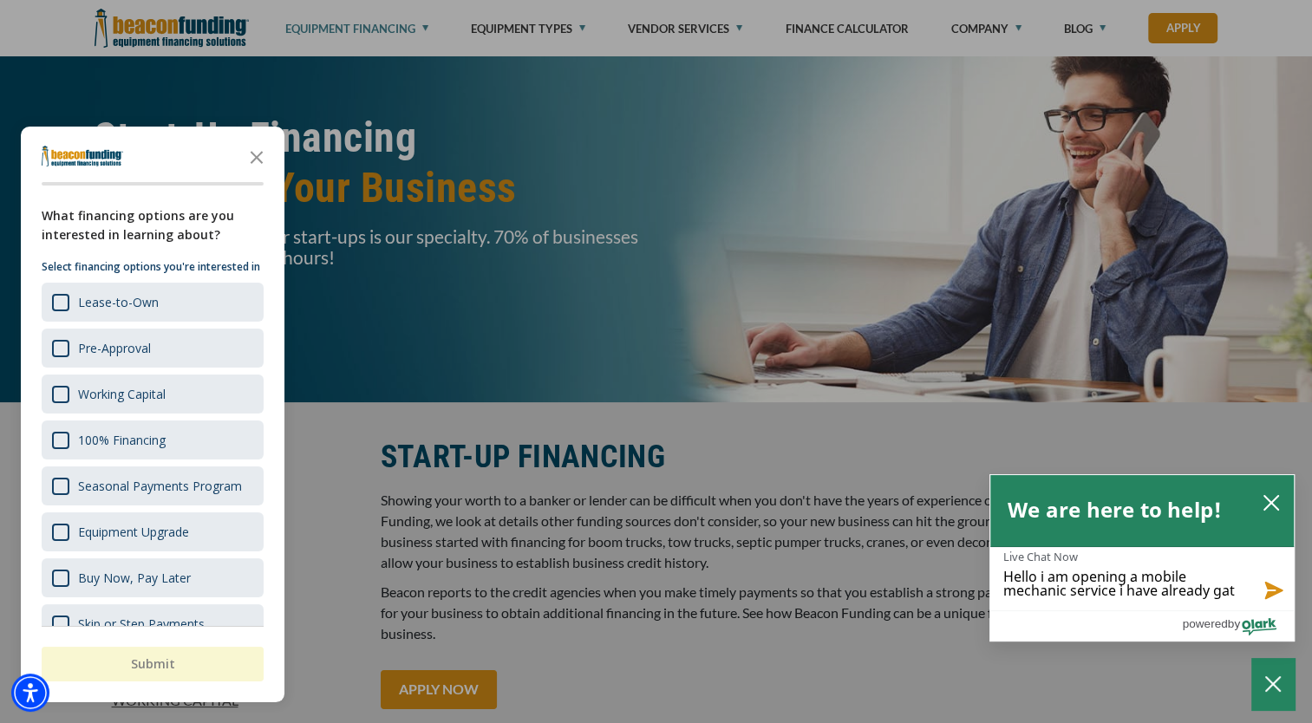
type textarea "Hello i am opening a mobile mechanic service i have already gath"
type textarea "Hello i am opening a mobile mechanic service i have already gathe"
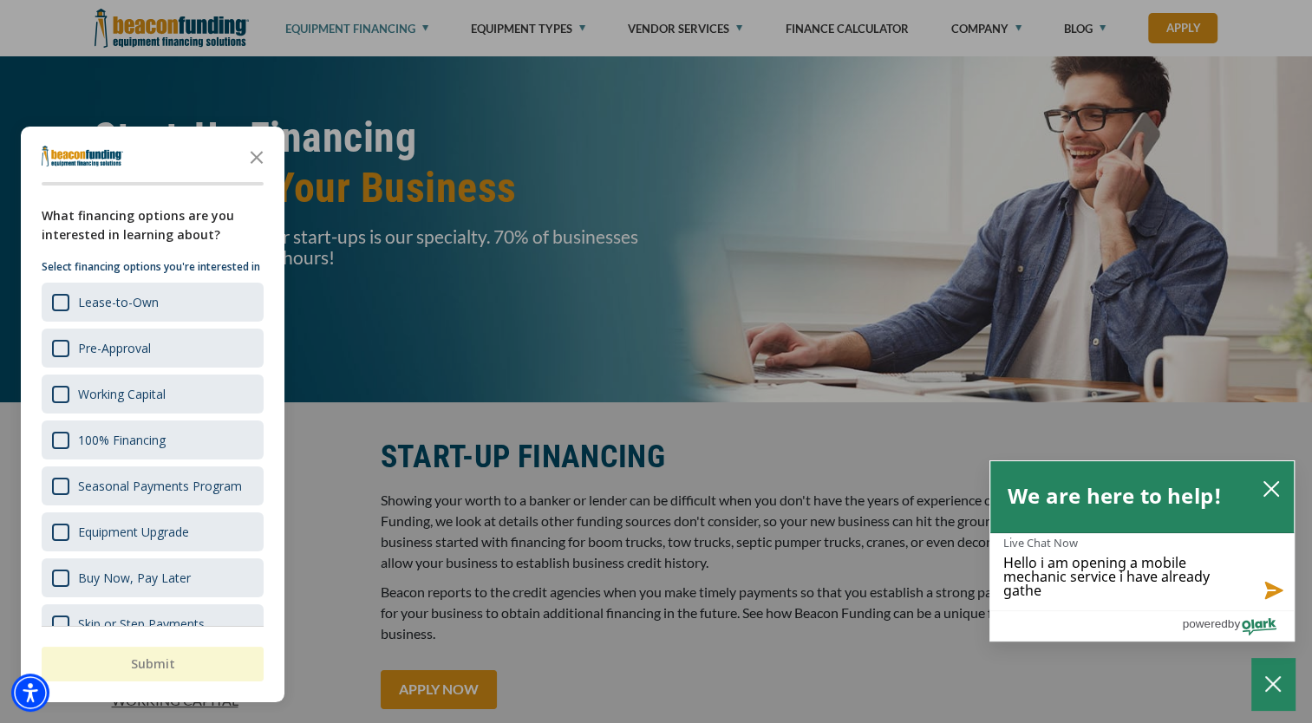
type textarea "Hello i am opening a mobile mechanic service i have already gather"
type textarea "Hello i am opening a mobile mechanic service i have already gathere"
type textarea "Hello i am opening a mobile mechanic service i have already gathered"
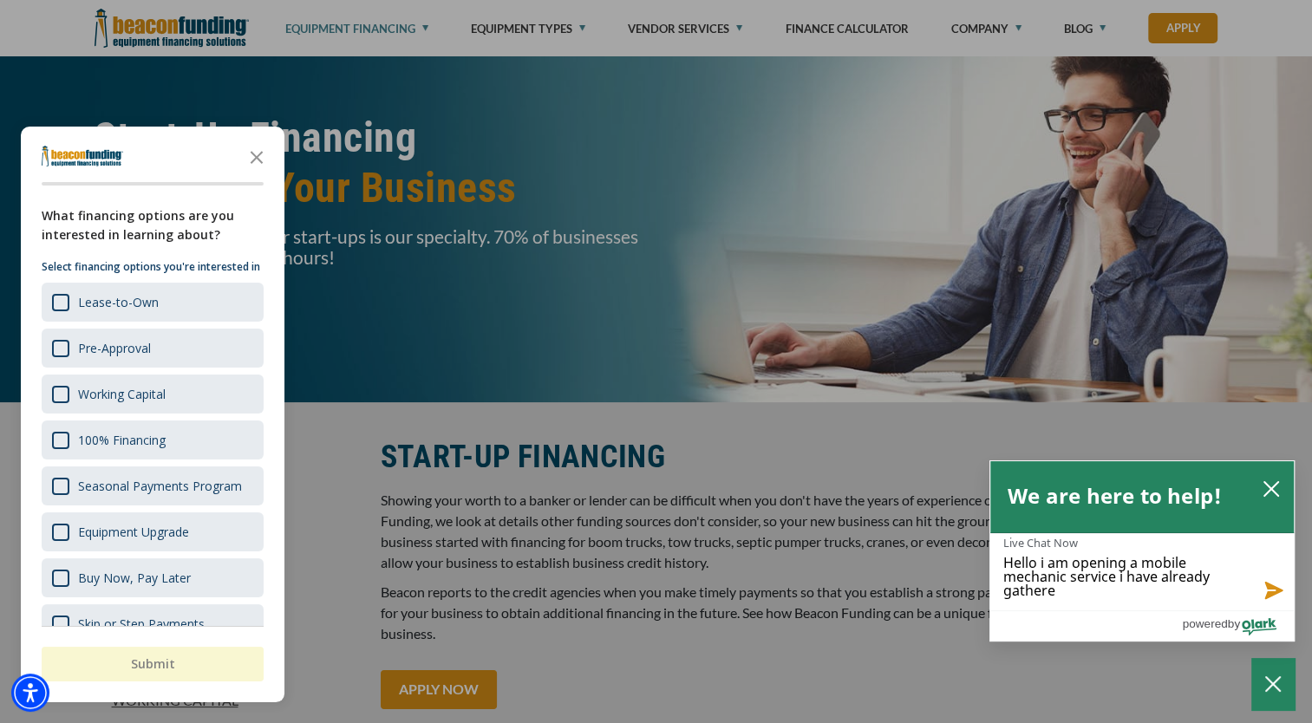
type textarea "Hello i am opening a mobile mechanic service i have already gathered"
type textarea "Hello i am opening a mobile mechanic service i have already gathered s"
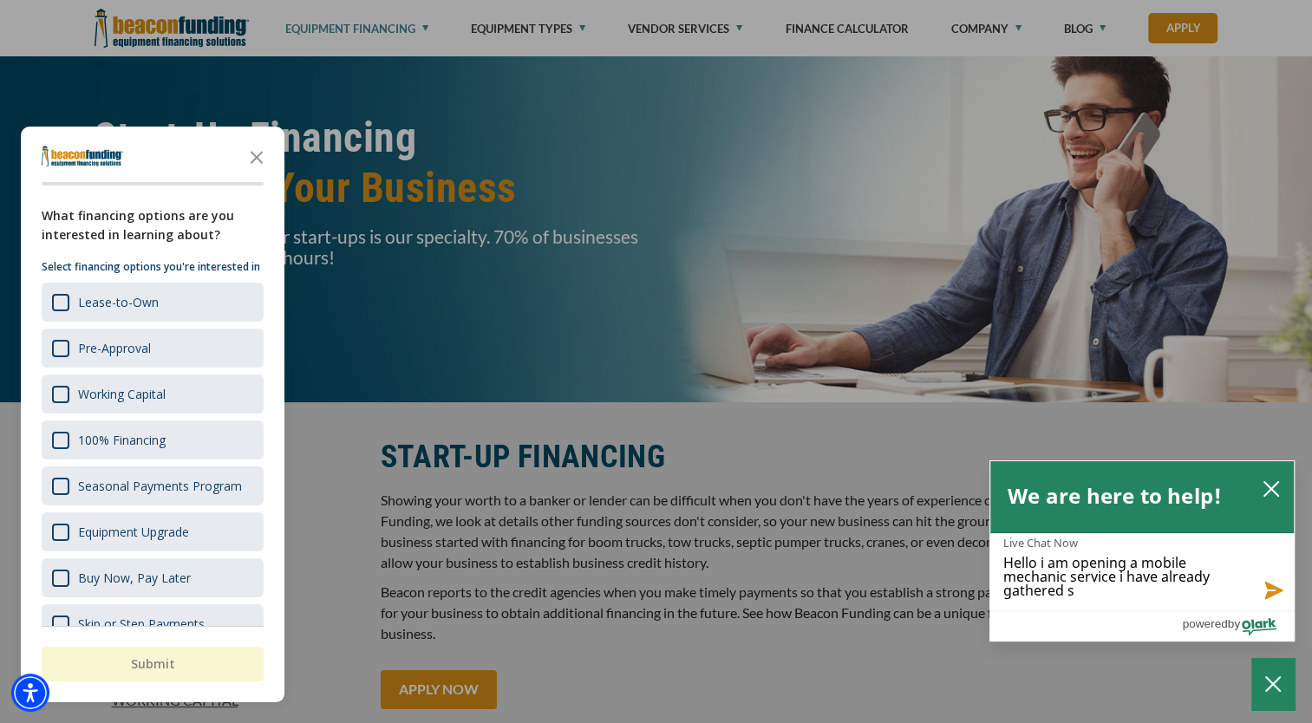
type textarea "Hello i am opening a mobile mechanic service i have already gathered so"
type textarea "Hello i am opening a mobile mechanic service i have already gathered som"
type textarea "Hello i am opening a mobile mechanic service i have already gathered some"
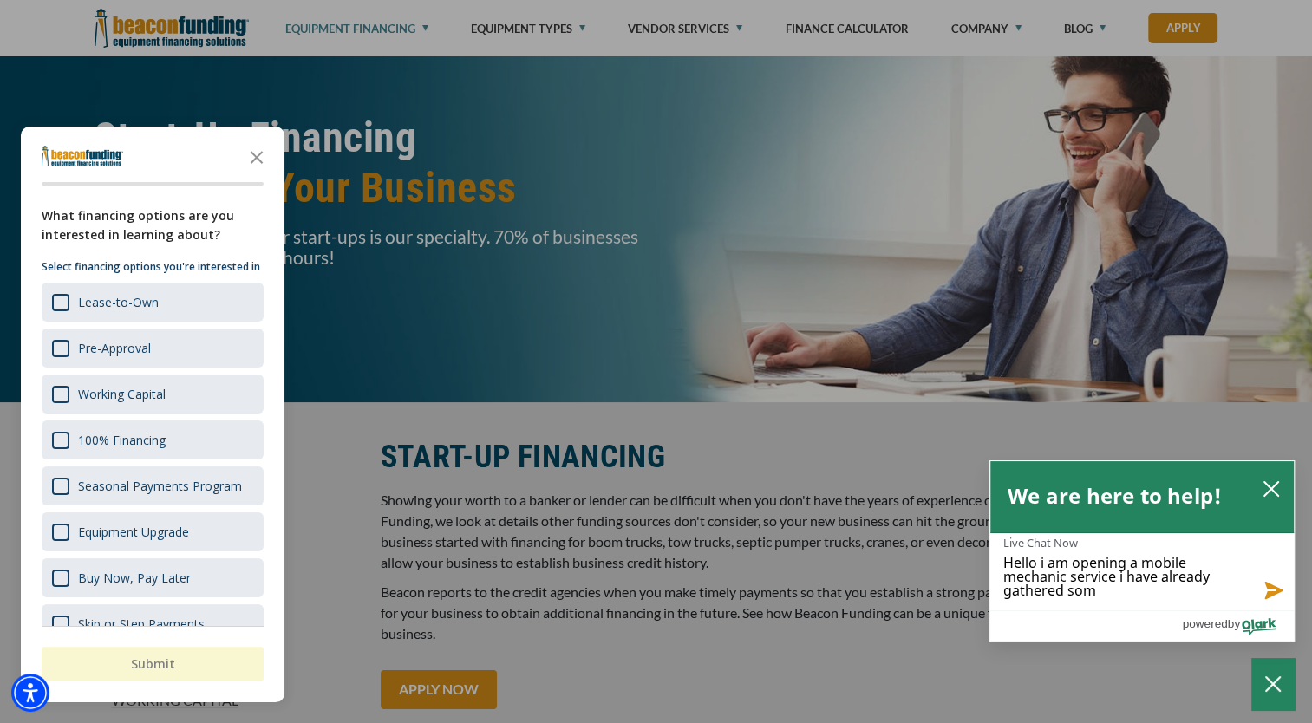
type textarea "Hello i am opening a mobile mechanic service i have already gathered some"
type textarea "Hello i am opening a mobile mechanic service i have already gathered some t"
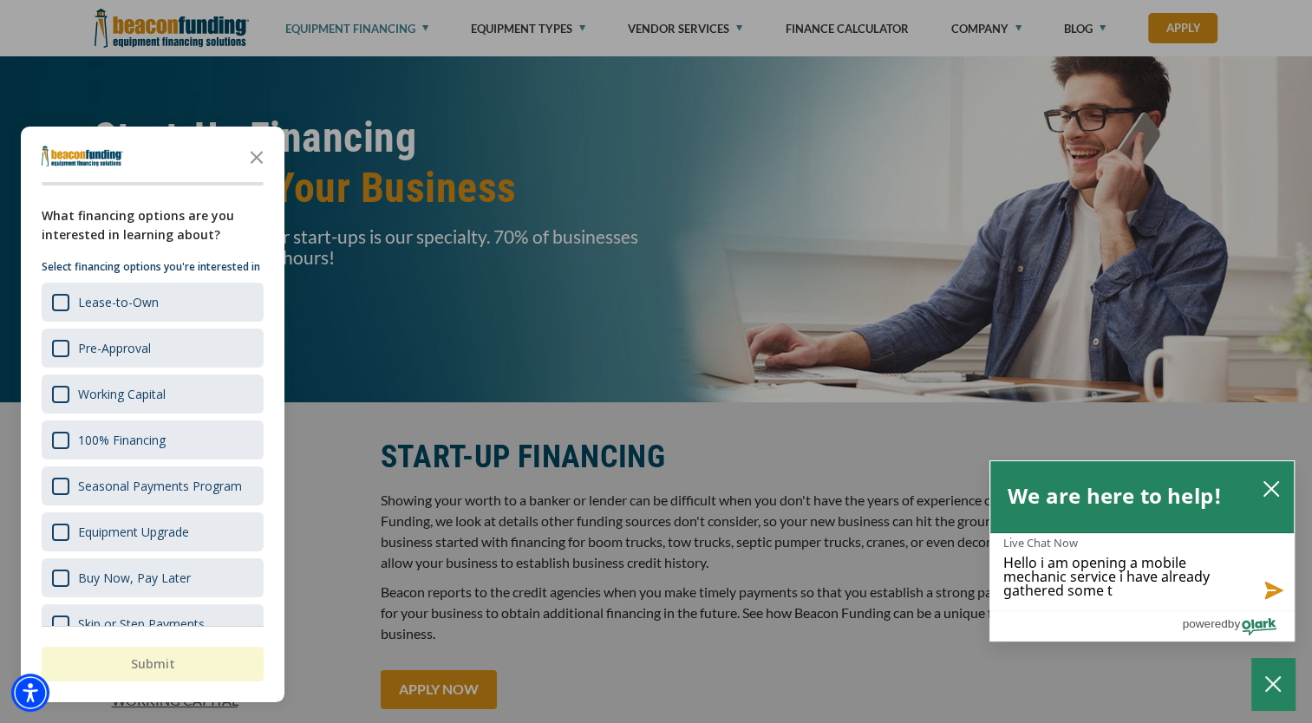
type textarea "Hello i am opening a mobile mechanic service i have already gathered some to"
type textarea "Hello i am opening a mobile mechanic service i have already gathered some too"
type textarea "Hello i am opening a mobile mechanic service i have already gathered some tool"
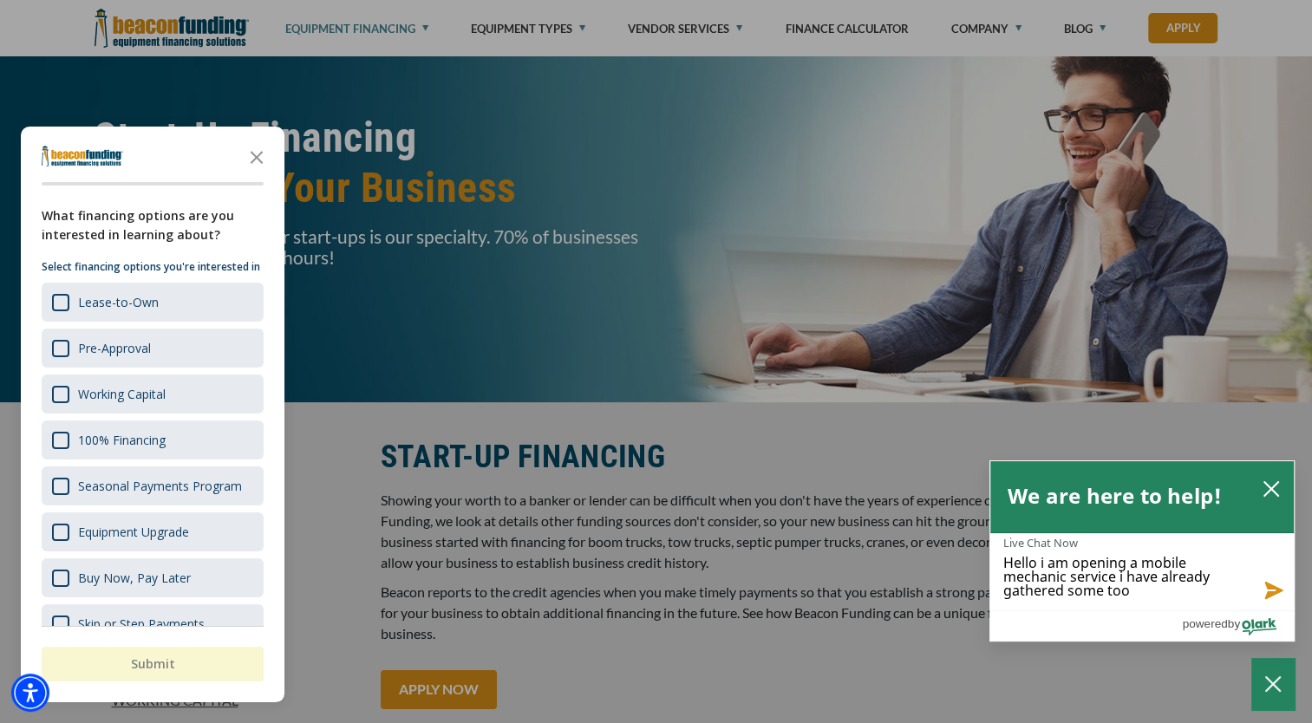
type textarea "Hello i am opening a mobile mechanic service i have already gathered some tool"
type textarea "Hello i am opening a mobile mechanic service i have already gathered some tools"
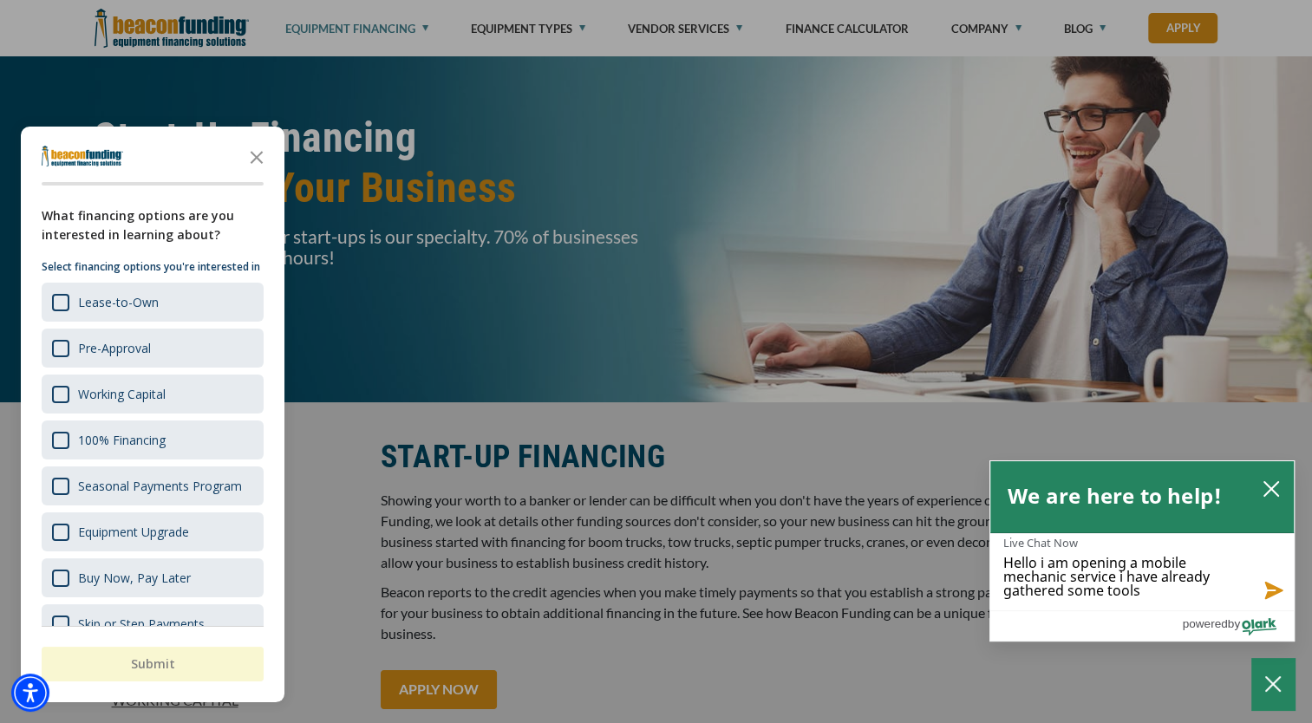
type textarea "Hello i am opening a mobile mechanic service i have already gathered some tools…"
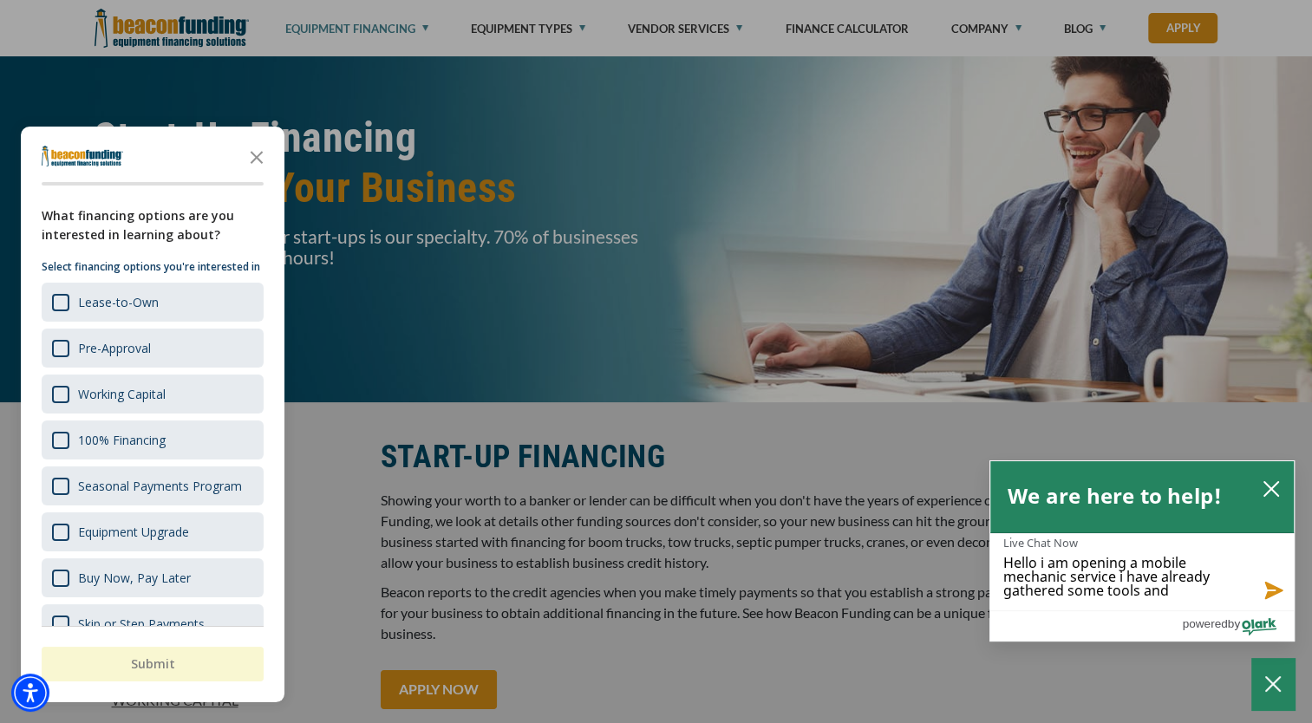
type textarea "Hello i am opening a mobile mechanic service i have already gathered some tools…"
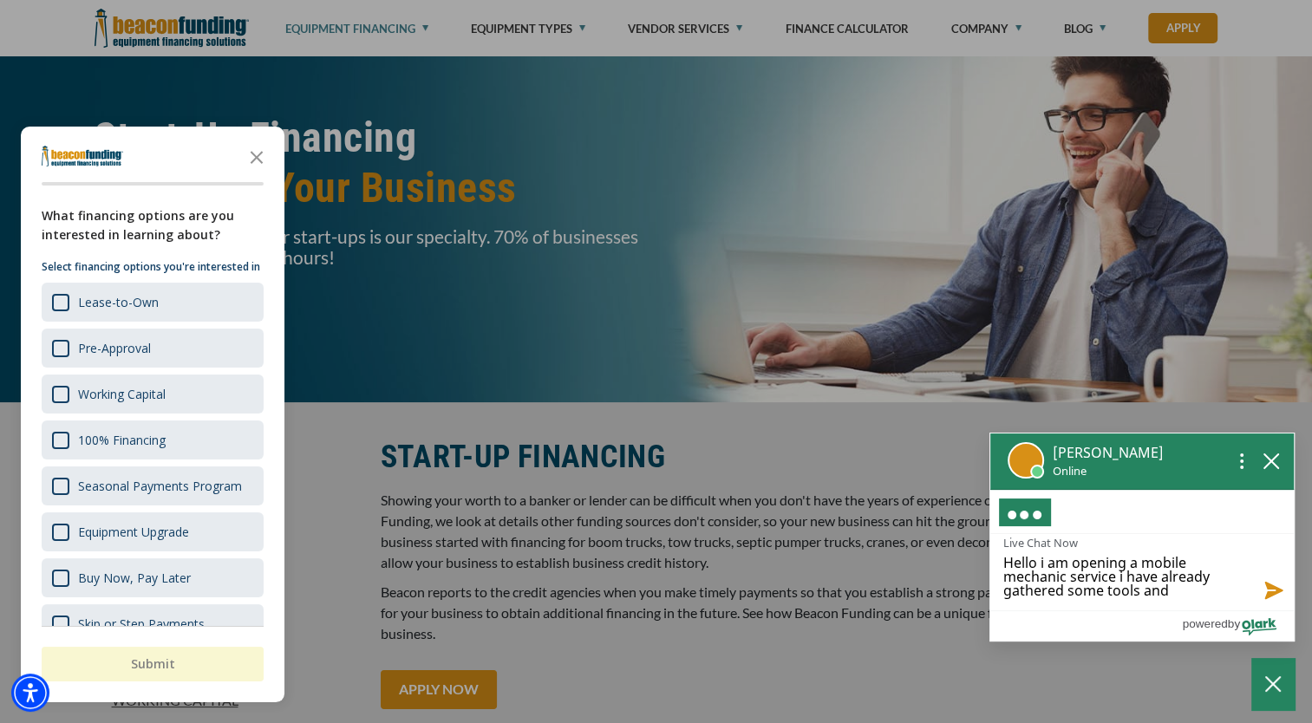
type textarea "Hello i am opening a mobile mechanic service i have already gathered some tools…"
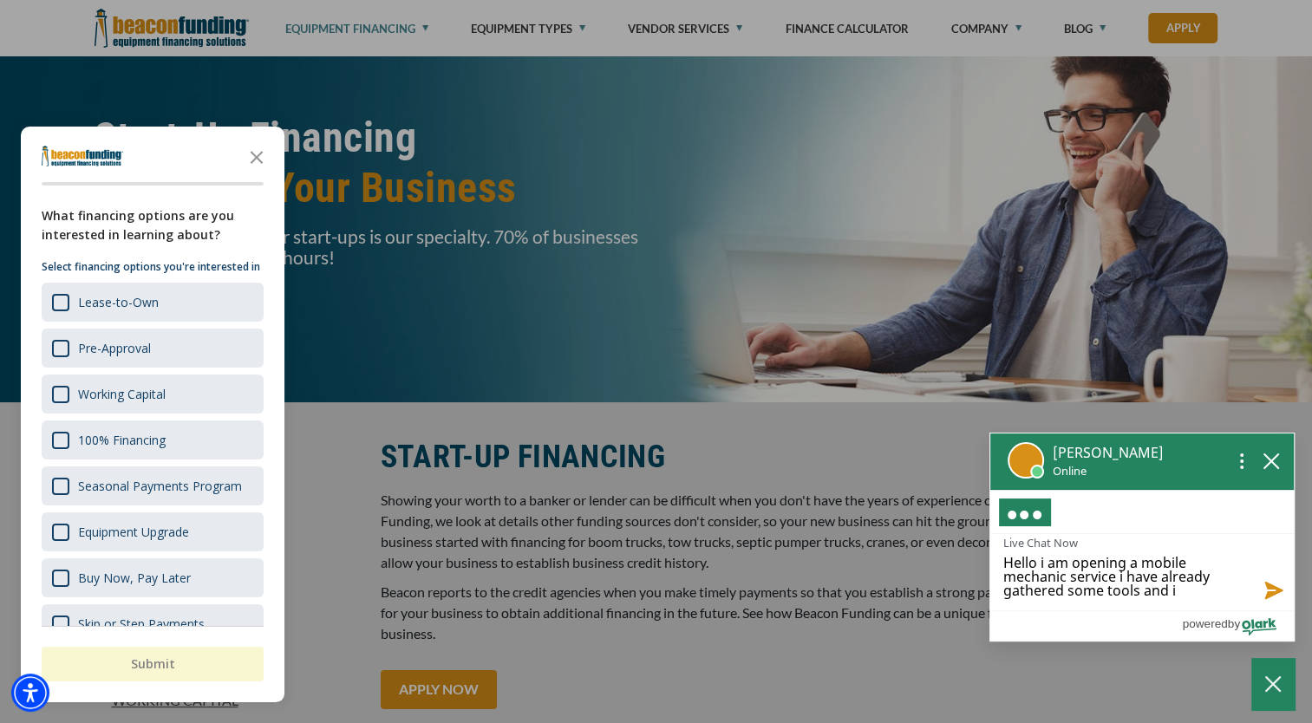
type textarea "Hello i am opening a mobile mechanic service i have already gathered some tools…"
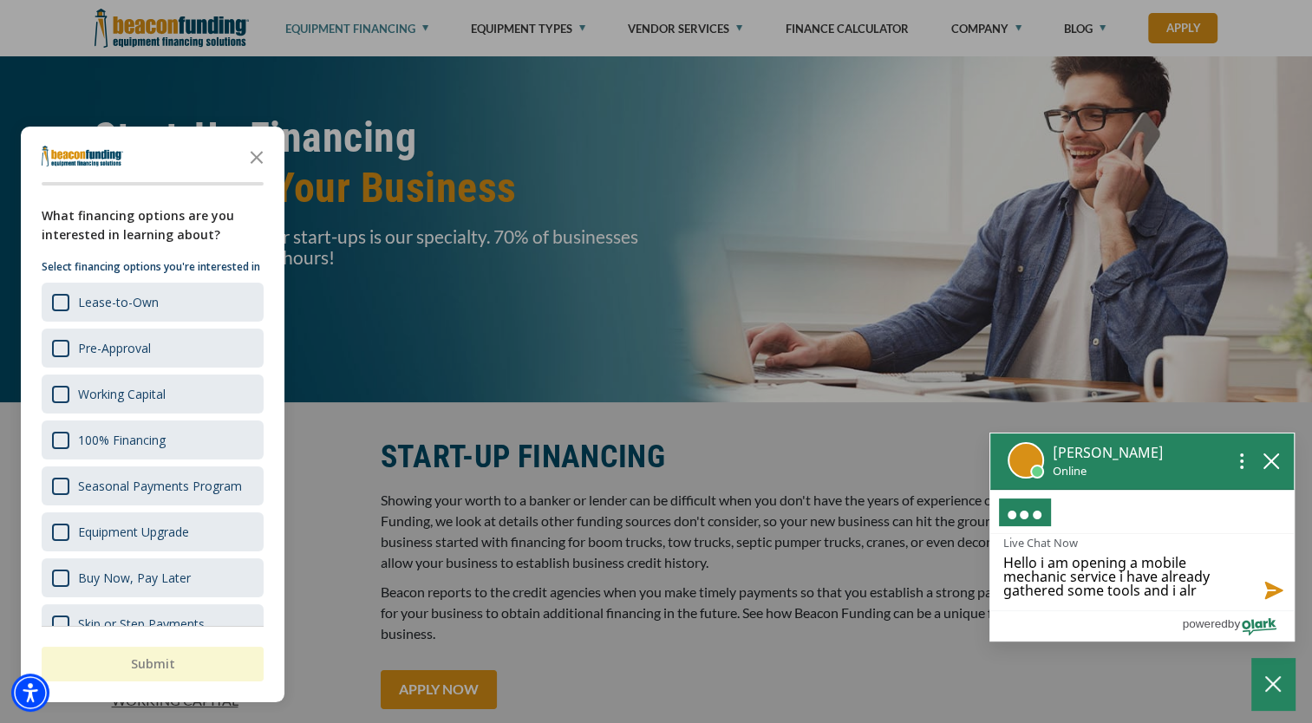
type textarea "Hello i am opening a mobile mechanic service i have already gathered some tools…"
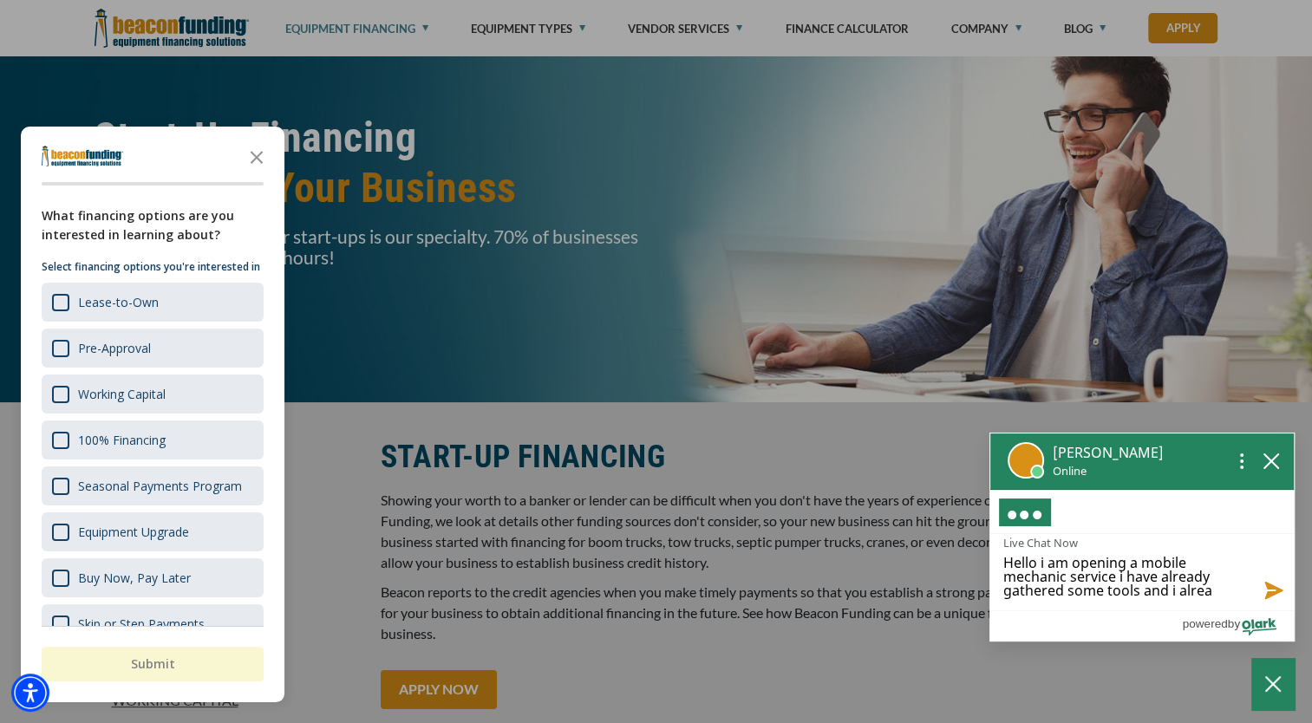
type textarea "Hello i am opening a mobile mechanic service i have already gathered some tools…"
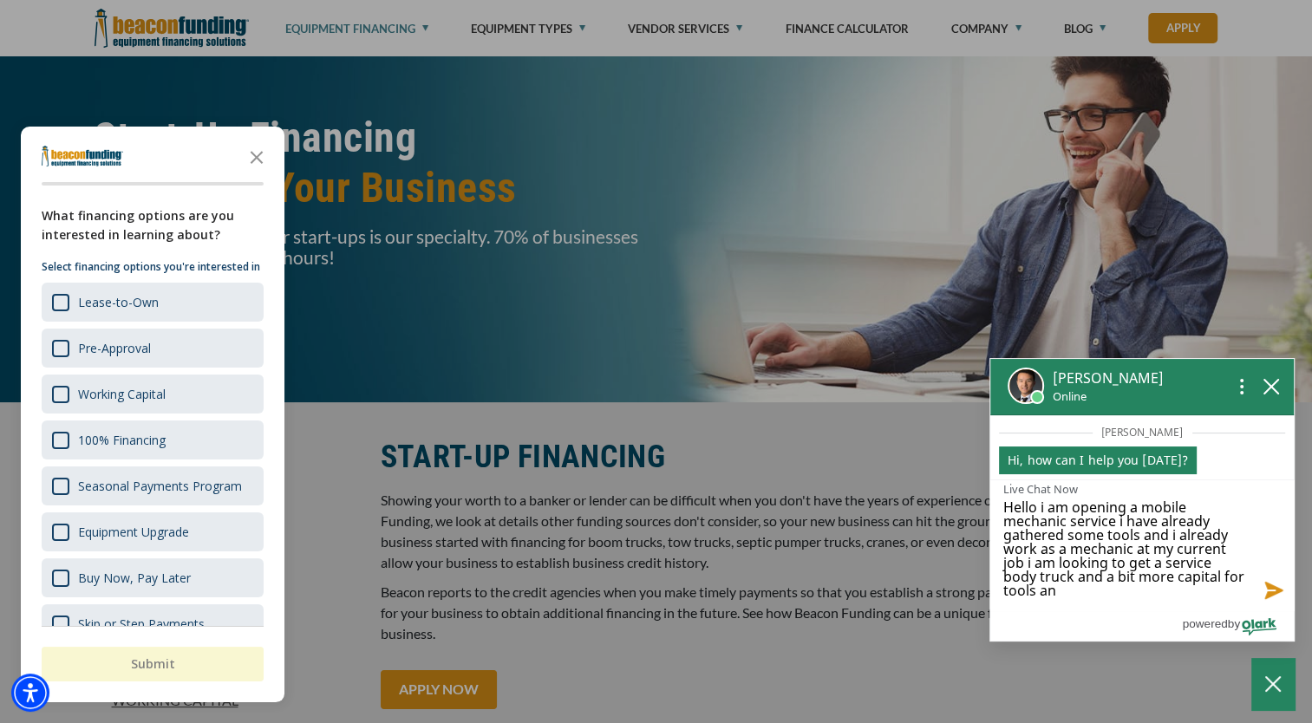
scroll to position [1, 0]
click at [1273, 581] on button "Send message" at bounding box center [1270, 588] width 47 height 43
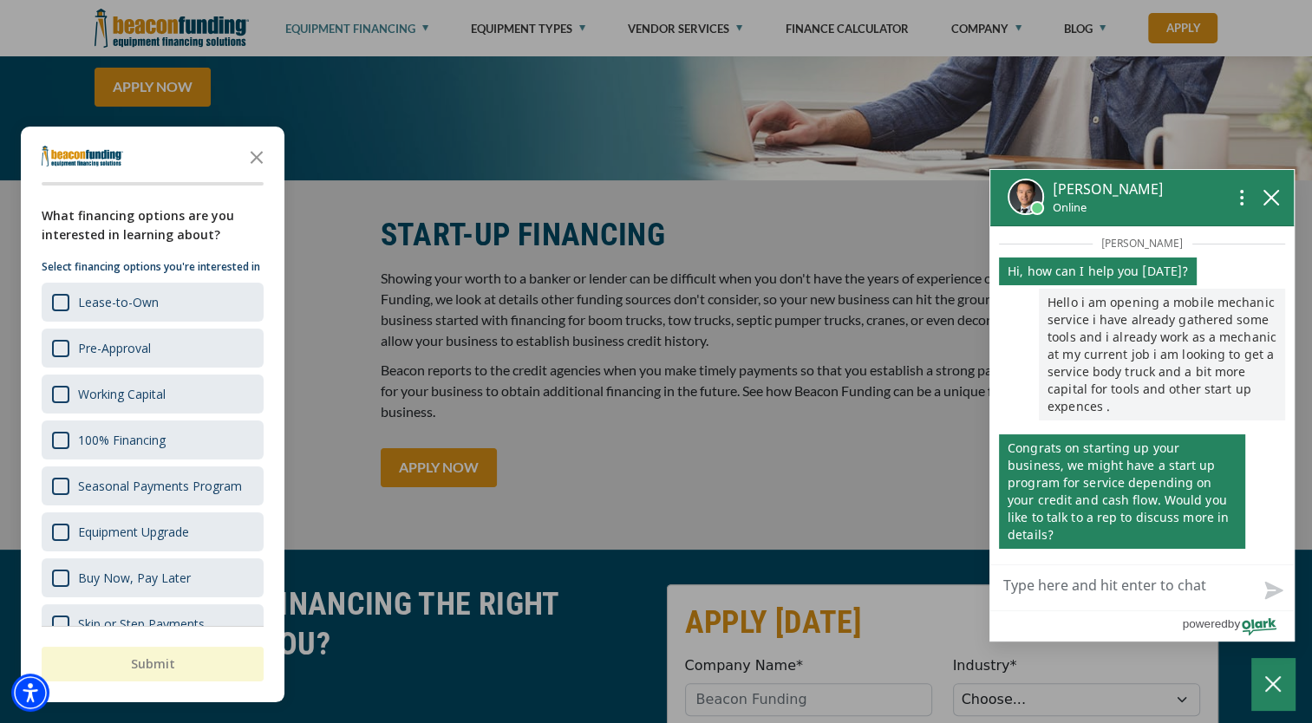
scroll to position [260, 0]
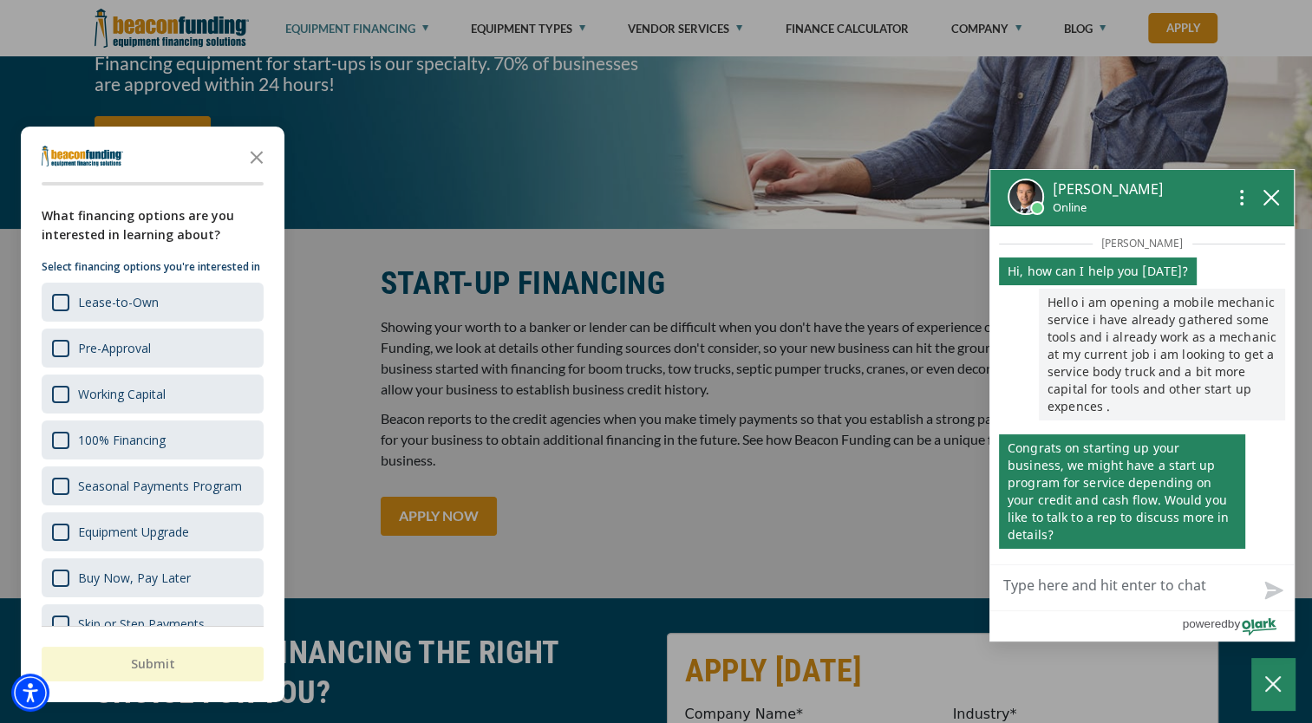
click at [1073, 588] on textarea "Live Chat Now" at bounding box center [1143, 588] width 304 height 45
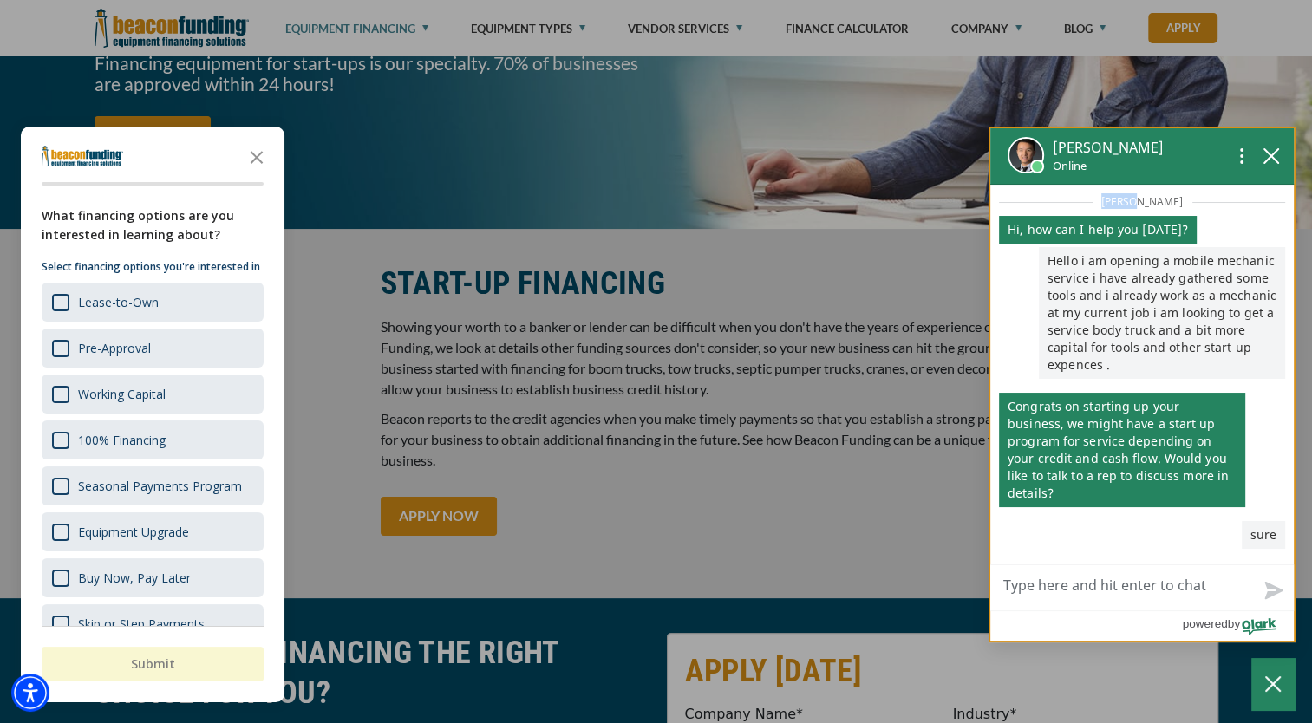
drag, startPoint x: 1096, startPoint y: 164, endPoint x: 1191, endPoint y: 238, distance: 119.9
click at [1192, 239] on div "[PERSON_NAME] Online [PERSON_NAME] sent Hi, how can I help you [DATE]? you sent…" at bounding box center [1142, 385] width 307 height 516
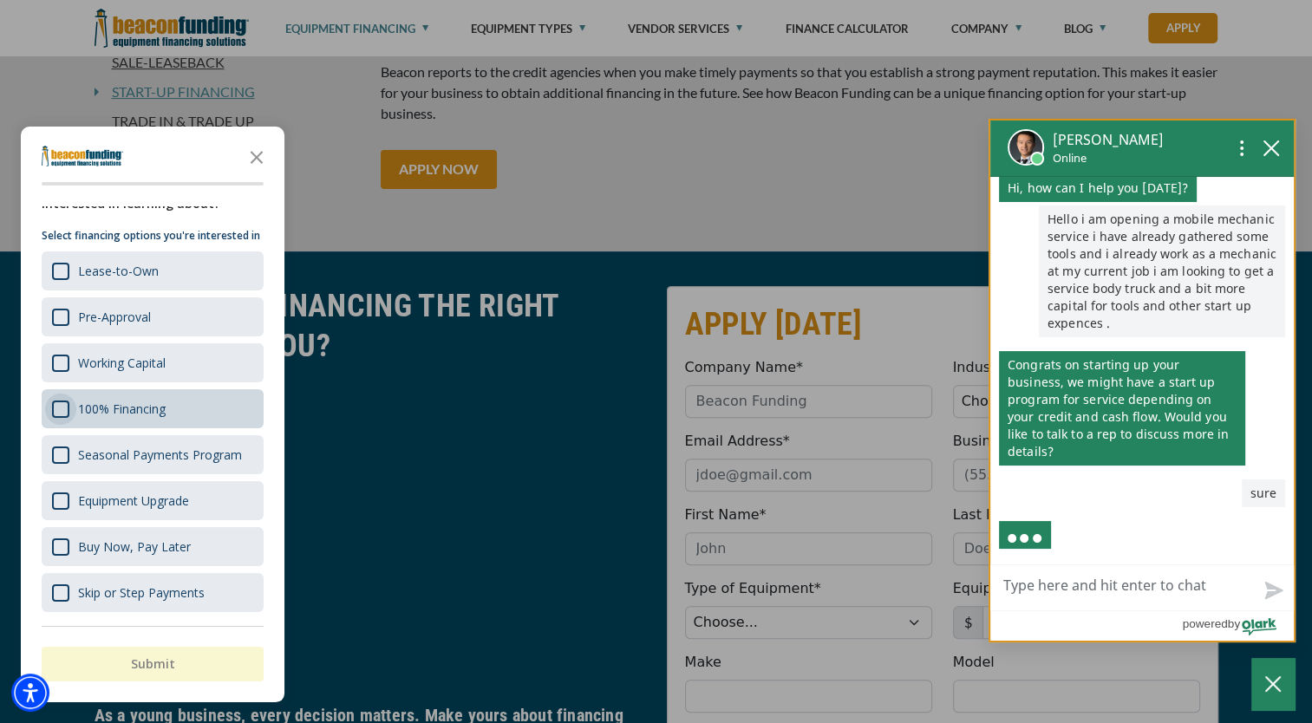
scroll to position [0, 0]
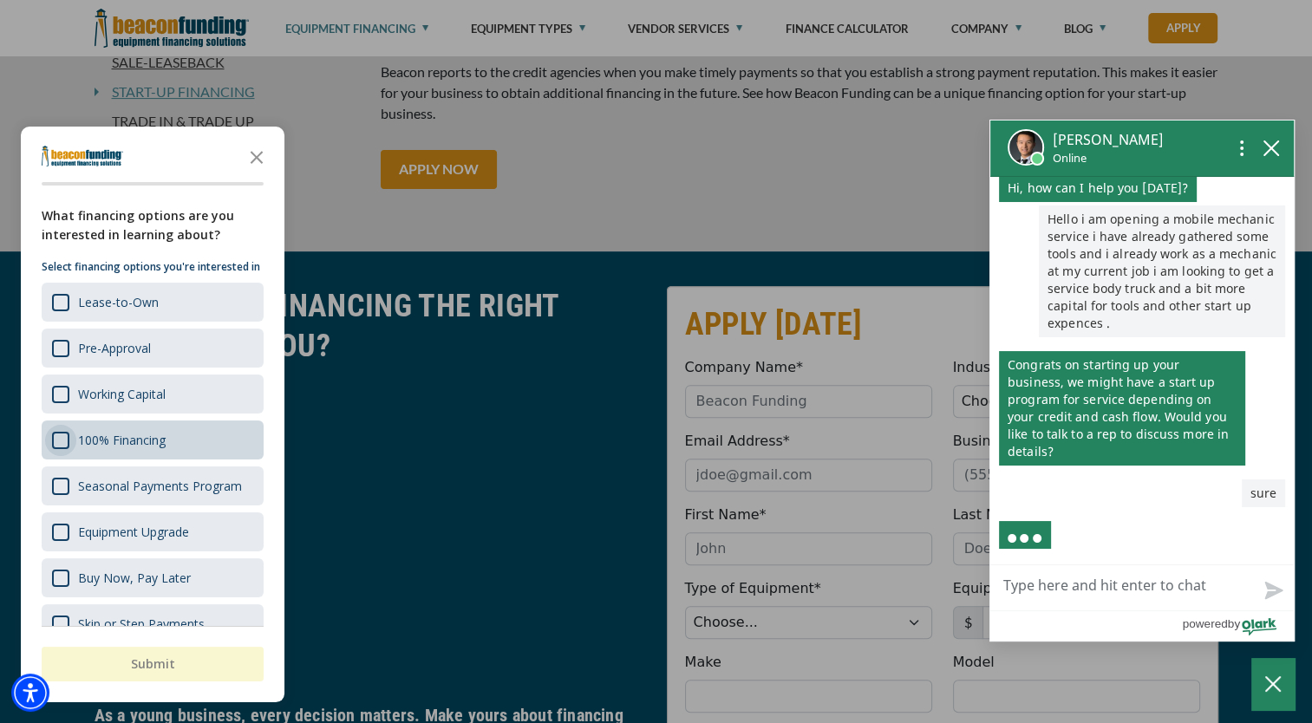
click at [58, 403] on div "Survey" at bounding box center [60, 394] width 17 height 17
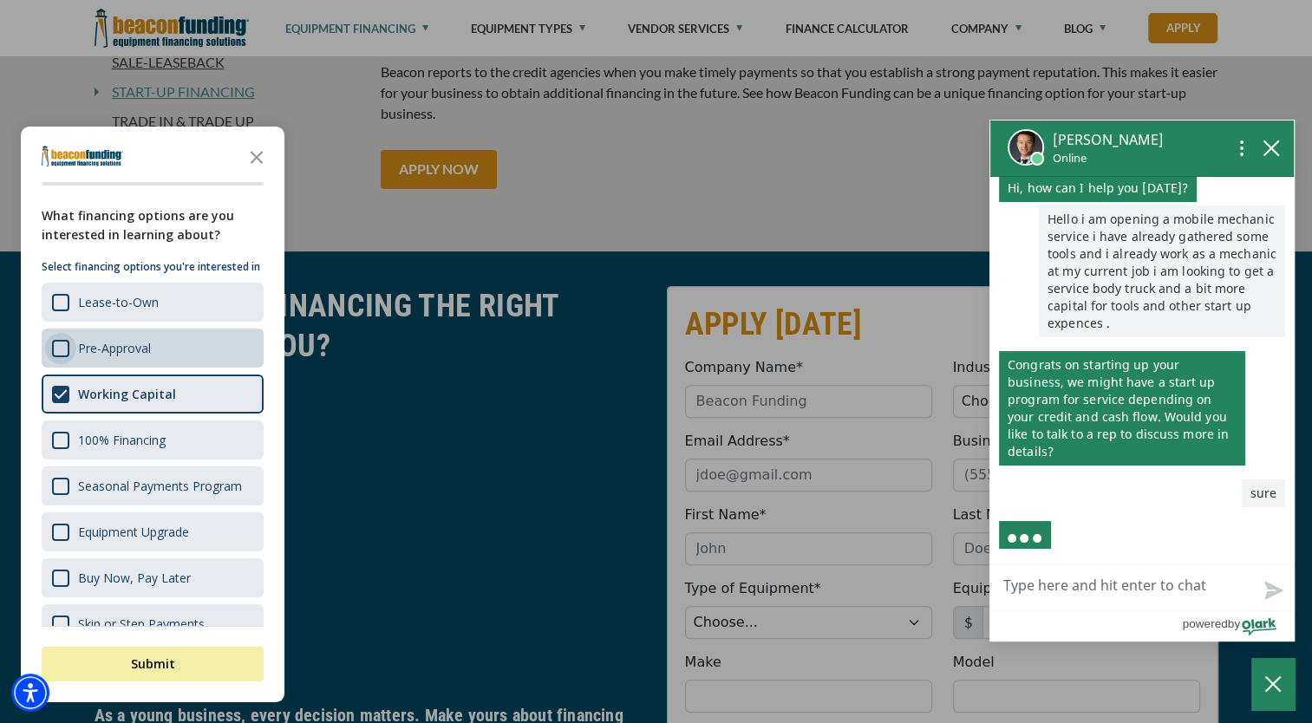
click at [55, 357] on div "Survey" at bounding box center [60, 348] width 17 height 17
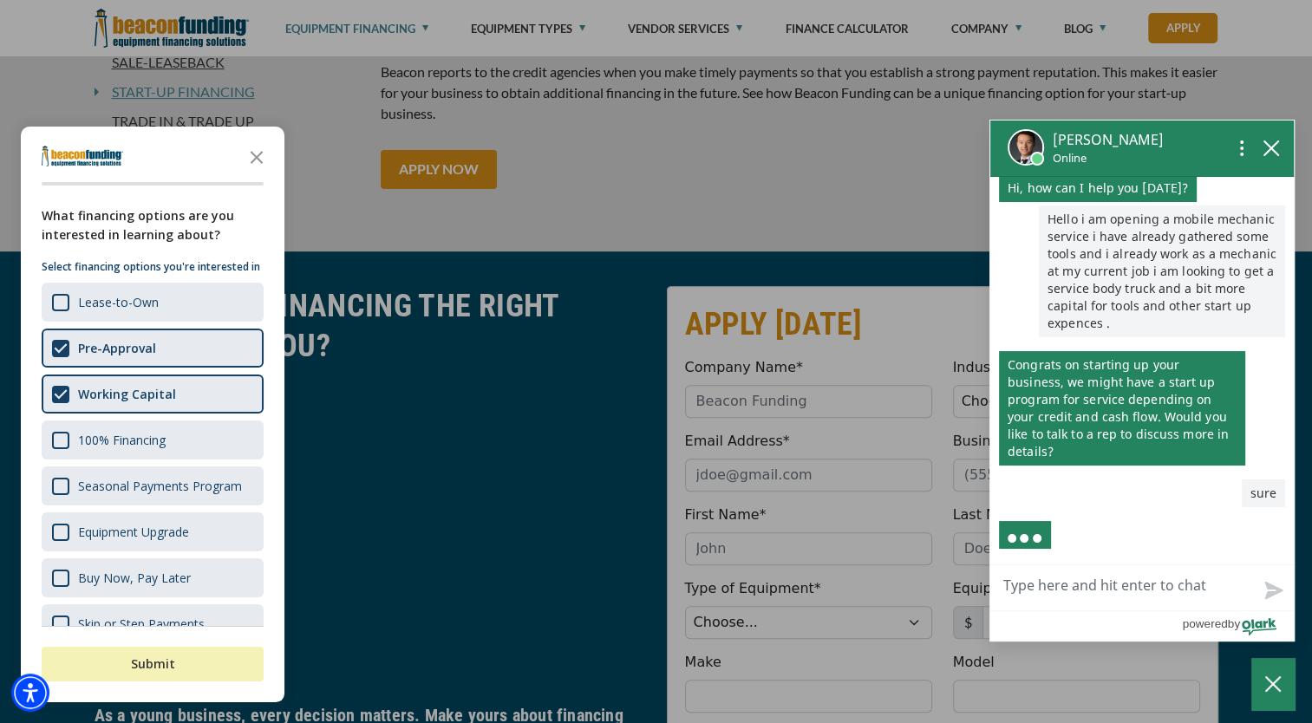
click at [164, 666] on button "Submit" at bounding box center [153, 664] width 222 height 35
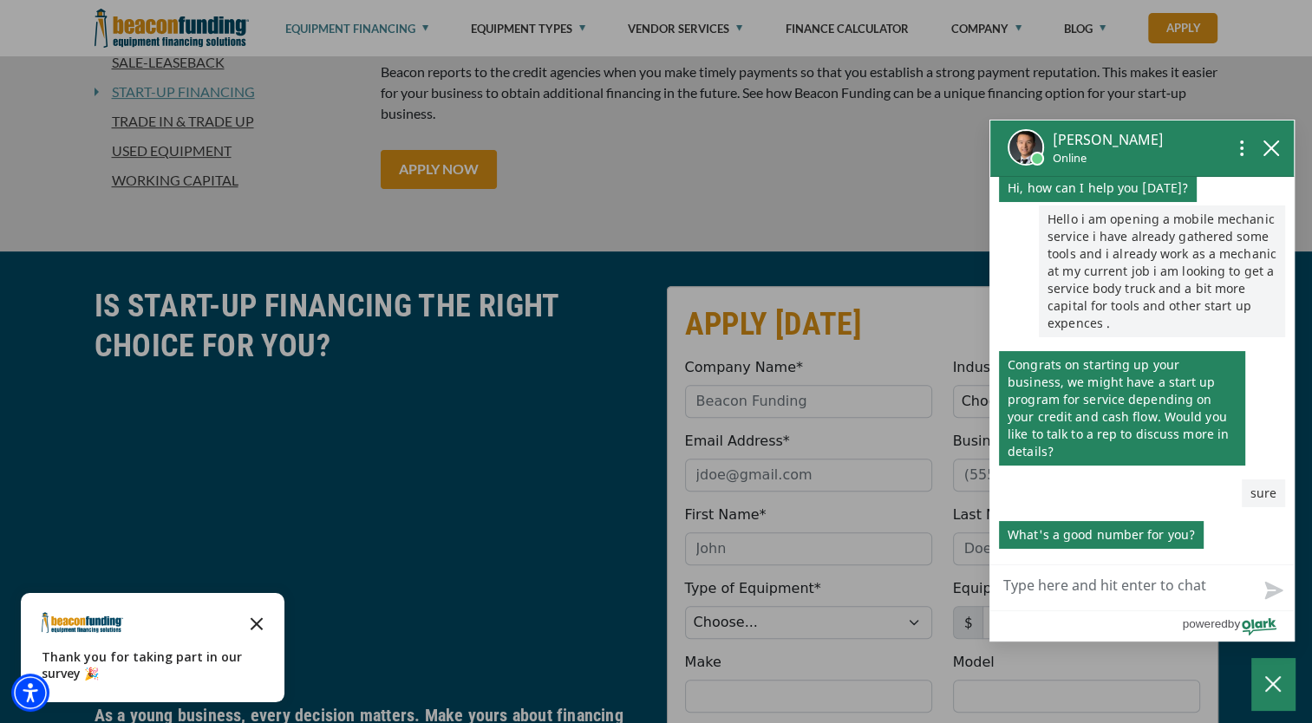
click at [265, 616] on icon "Close the survey" at bounding box center [256, 622] width 35 height 35
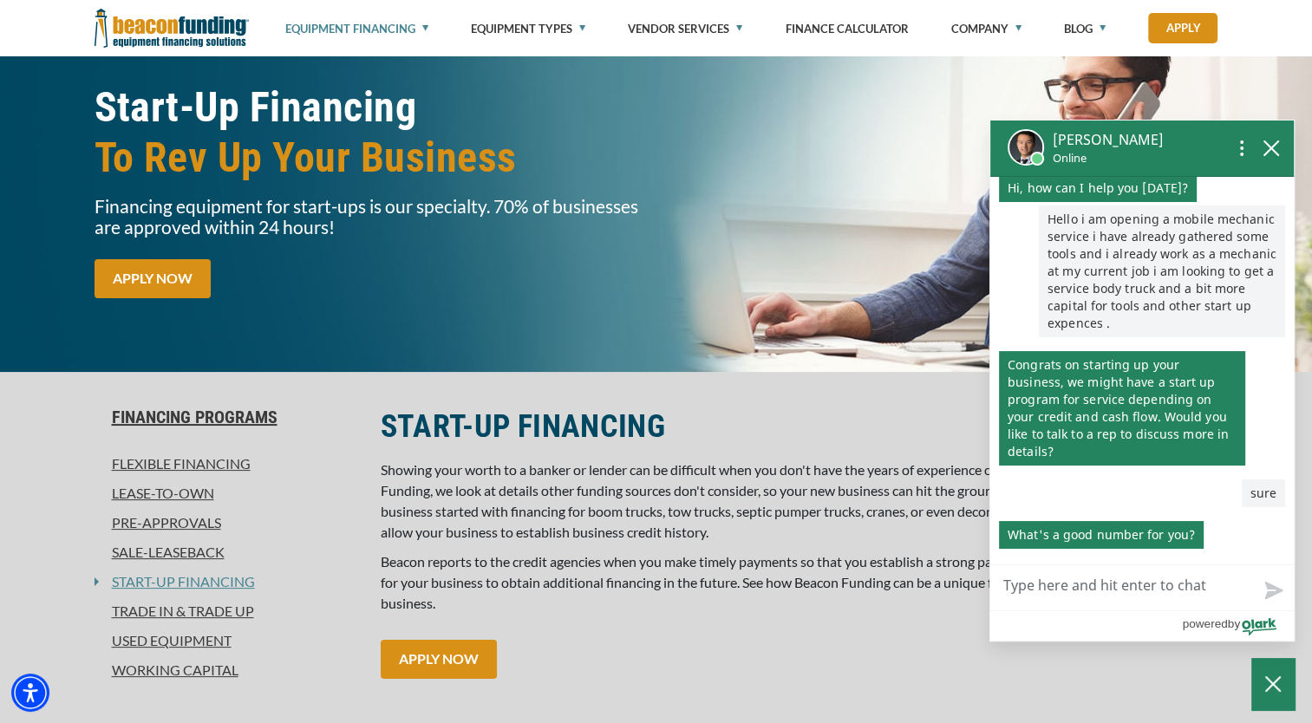
scroll to position [87, 0]
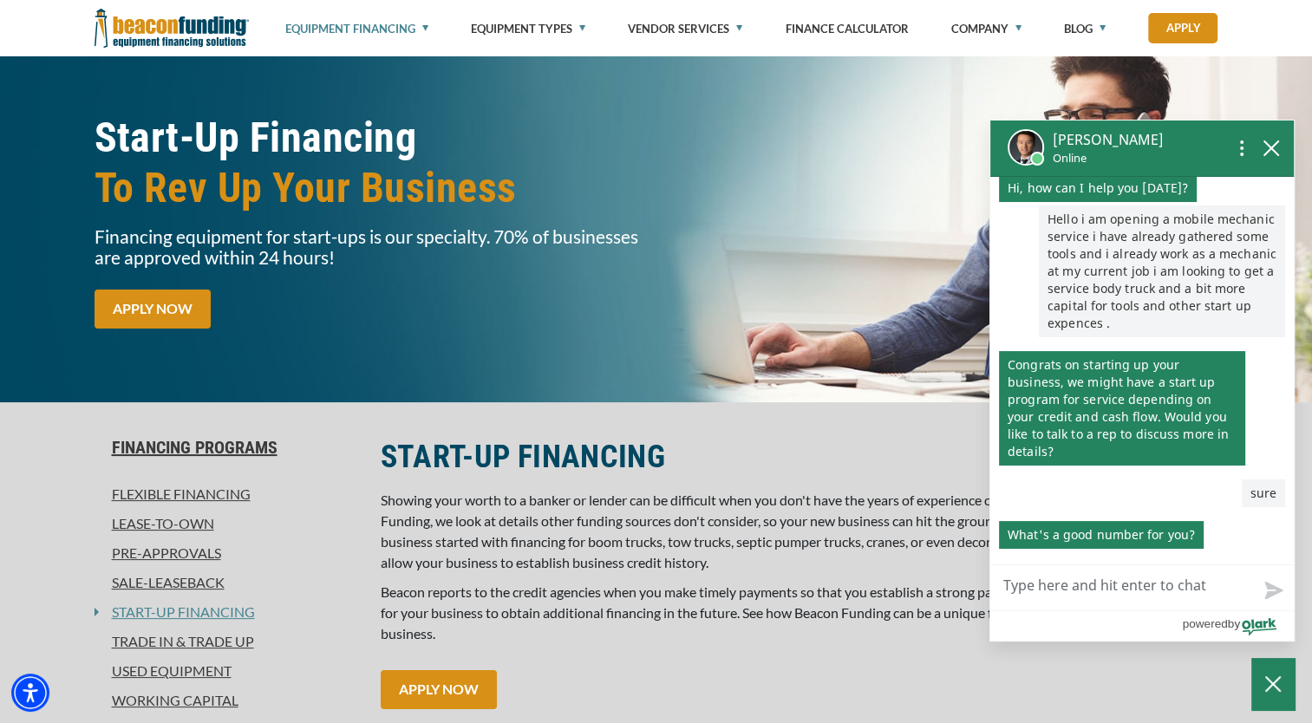
click at [1053, 595] on textarea "Live Chat Now" at bounding box center [1143, 588] width 304 height 45
click at [1239, 151] on icon "Open chat options menu" at bounding box center [1242, 148] width 21 height 21
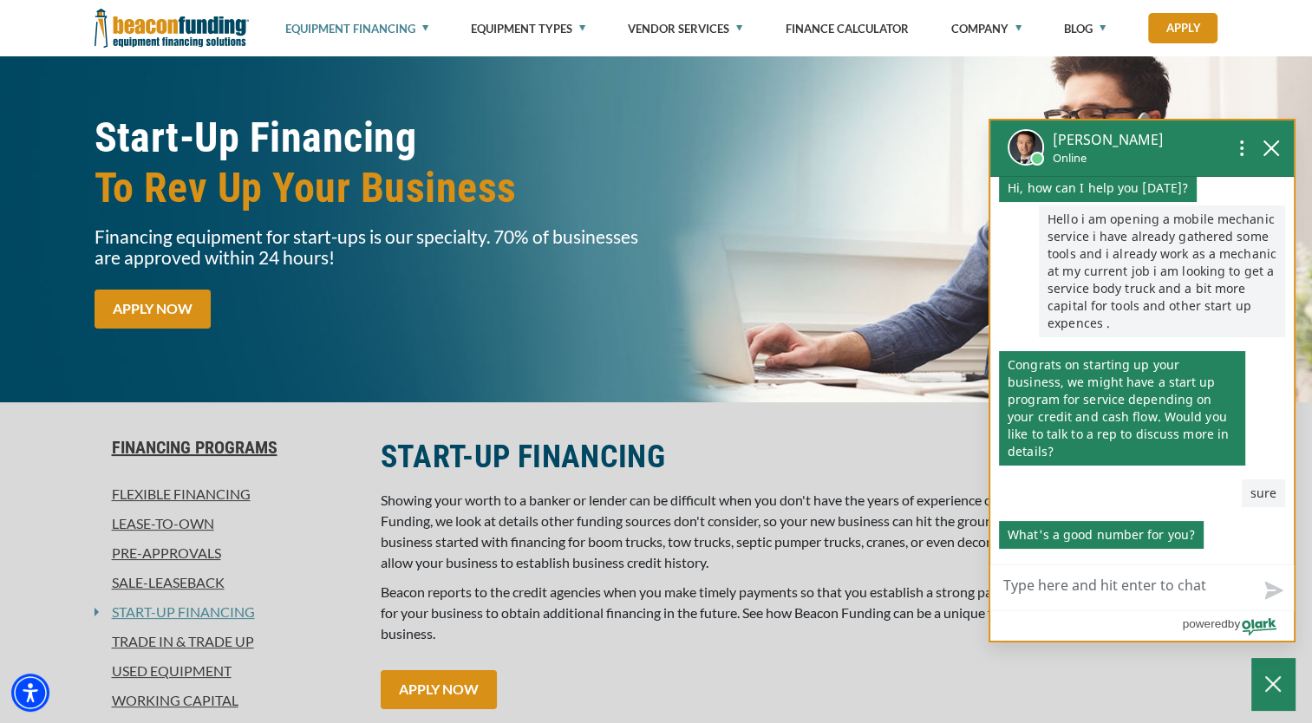
drag, startPoint x: 1041, startPoint y: 171, endPoint x: 1031, endPoint y: 168, distance: 9.9
click at [1037, 170] on div "[PERSON_NAME] Online" at bounding box center [1143, 149] width 304 height 56
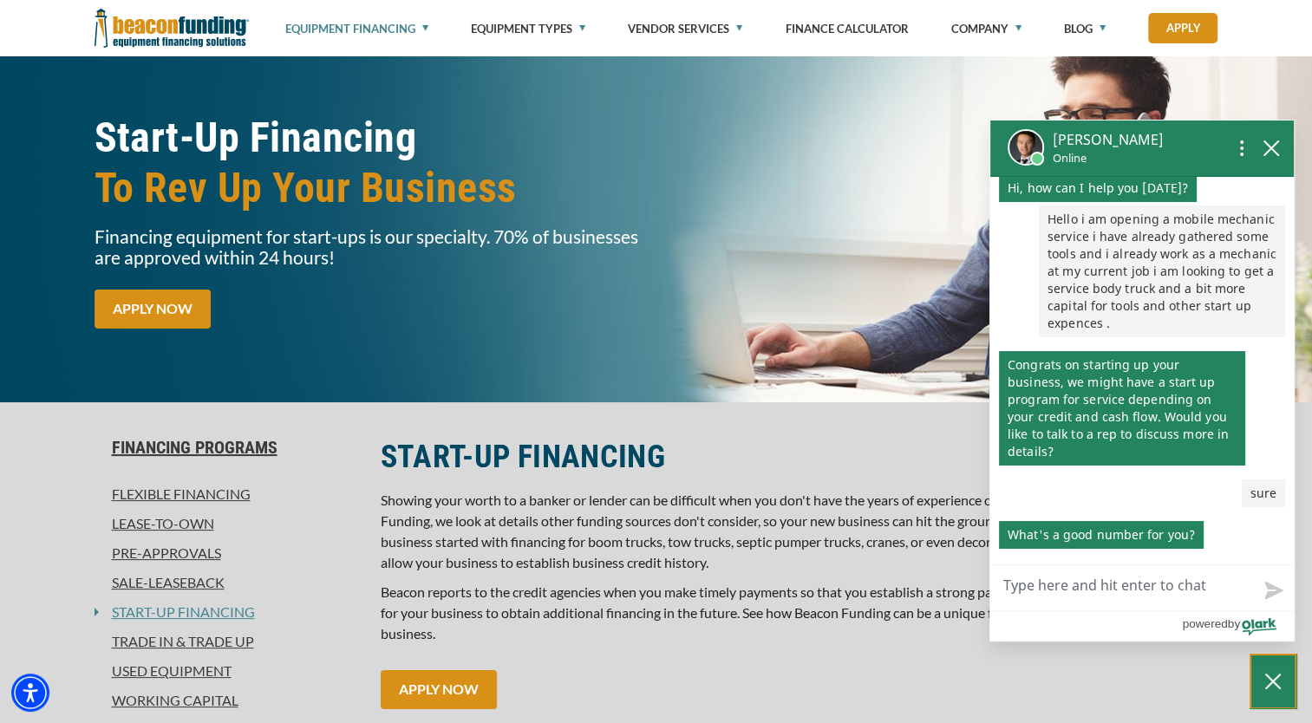
click at [1268, 687] on icon "Close Chatbox" at bounding box center [1273, 681] width 17 height 43
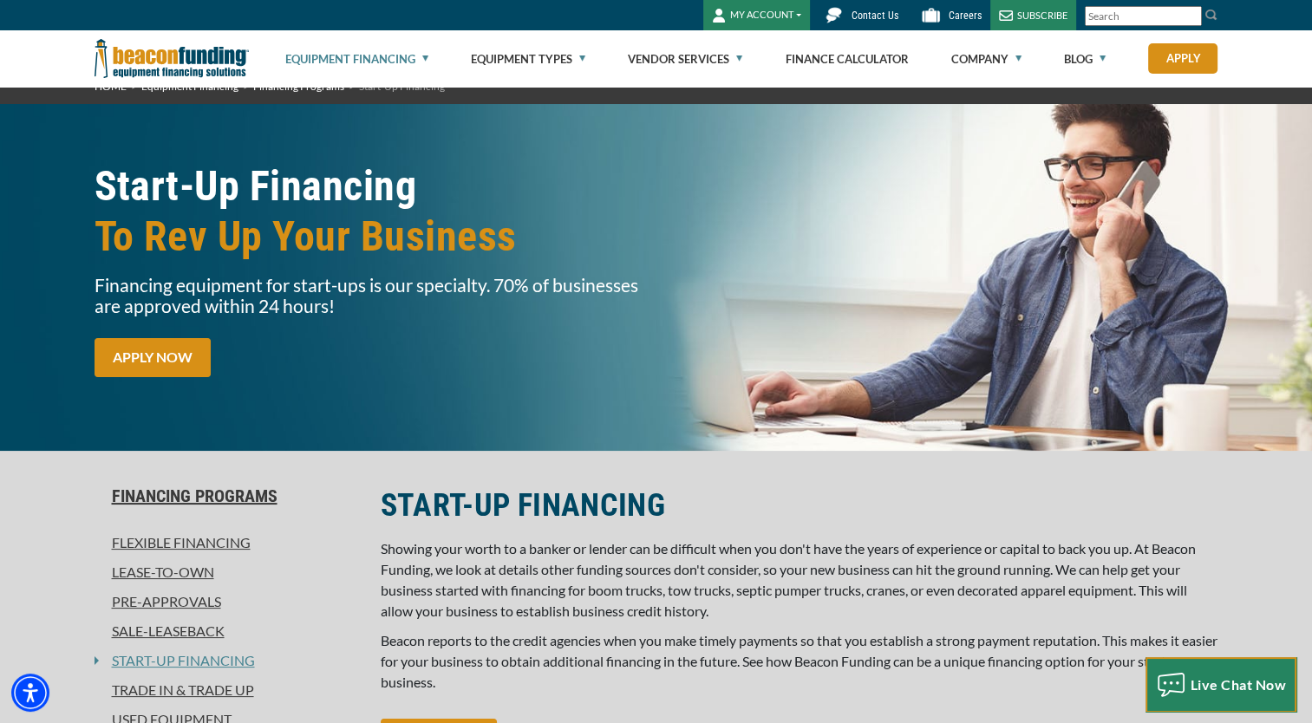
scroll to position [0, 0]
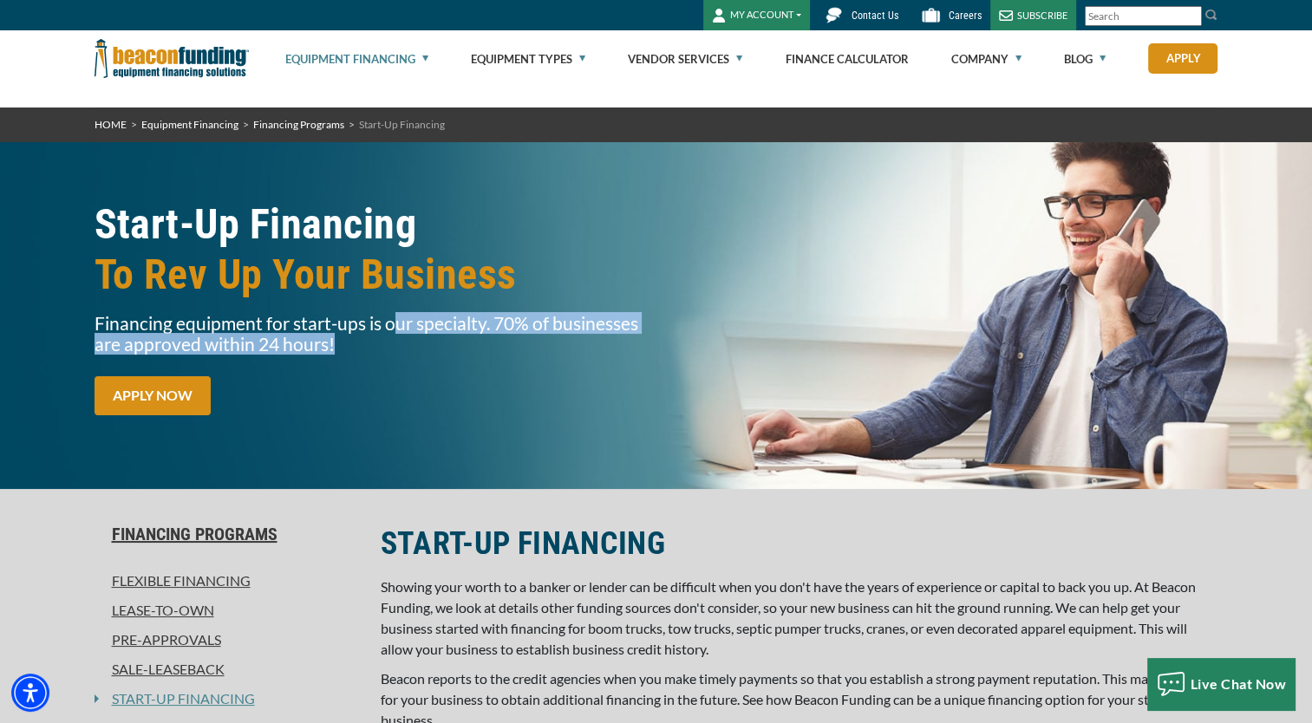
drag, startPoint x: 392, startPoint y: 325, endPoint x: 649, endPoint y: 354, distance: 258.3
click at [649, 353] on div "Start-Up Financing To Rev Up Your Business Financing equipment for start-ups is…" at bounding box center [370, 315] width 572 height 233
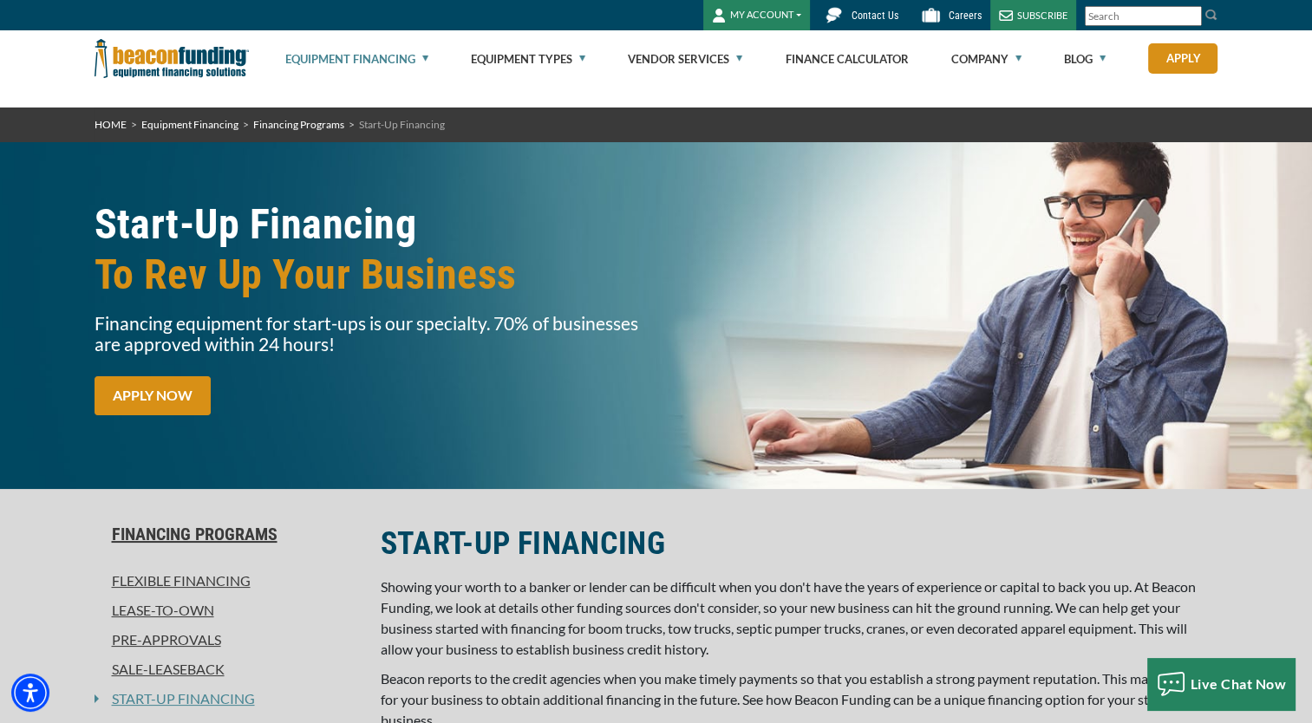
drag, startPoint x: 649, startPoint y: 354, endPoint x: 565, endPoint y: 429, distance: 113.0
click at [565, 429] on div "Start-Up Financing To Rev Up Your Business Financing equipment for start-ups is…" at bounding box center [370, 315] width 572 height 233
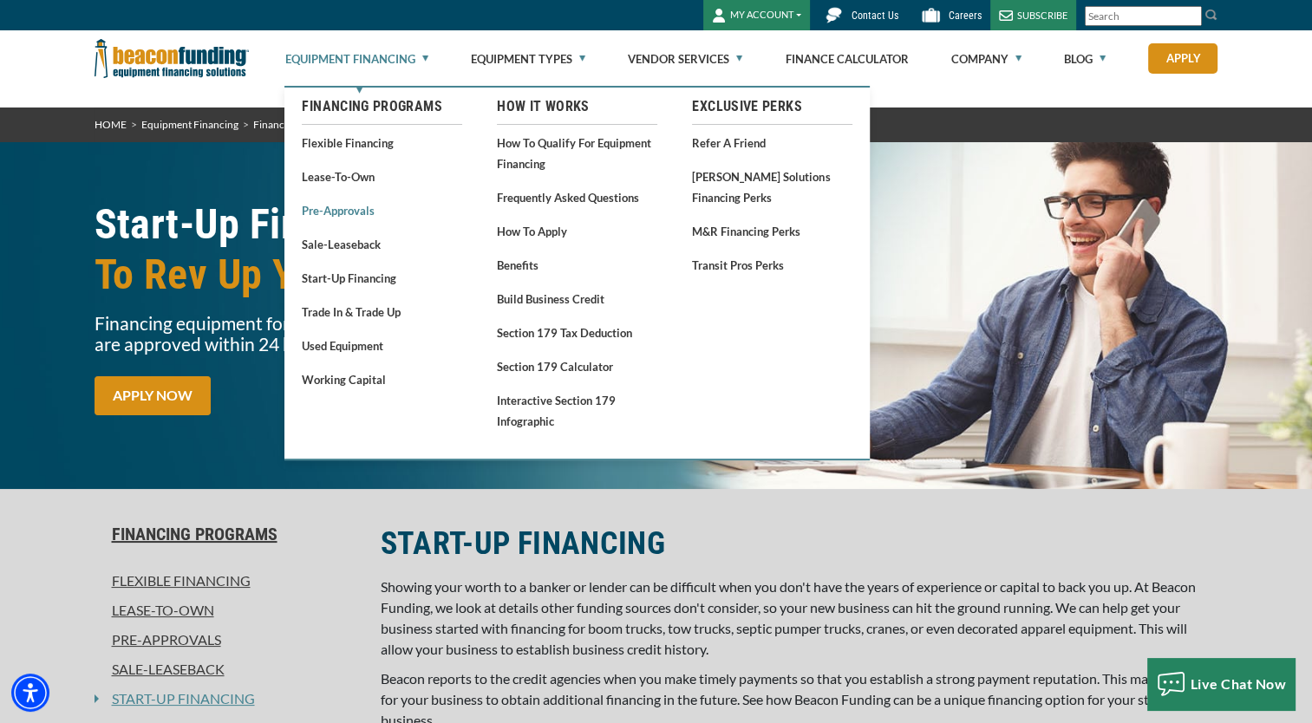
click at [343, 213] on link "Pre-approvals" at bounding box center [382, 210] width 160 height 22
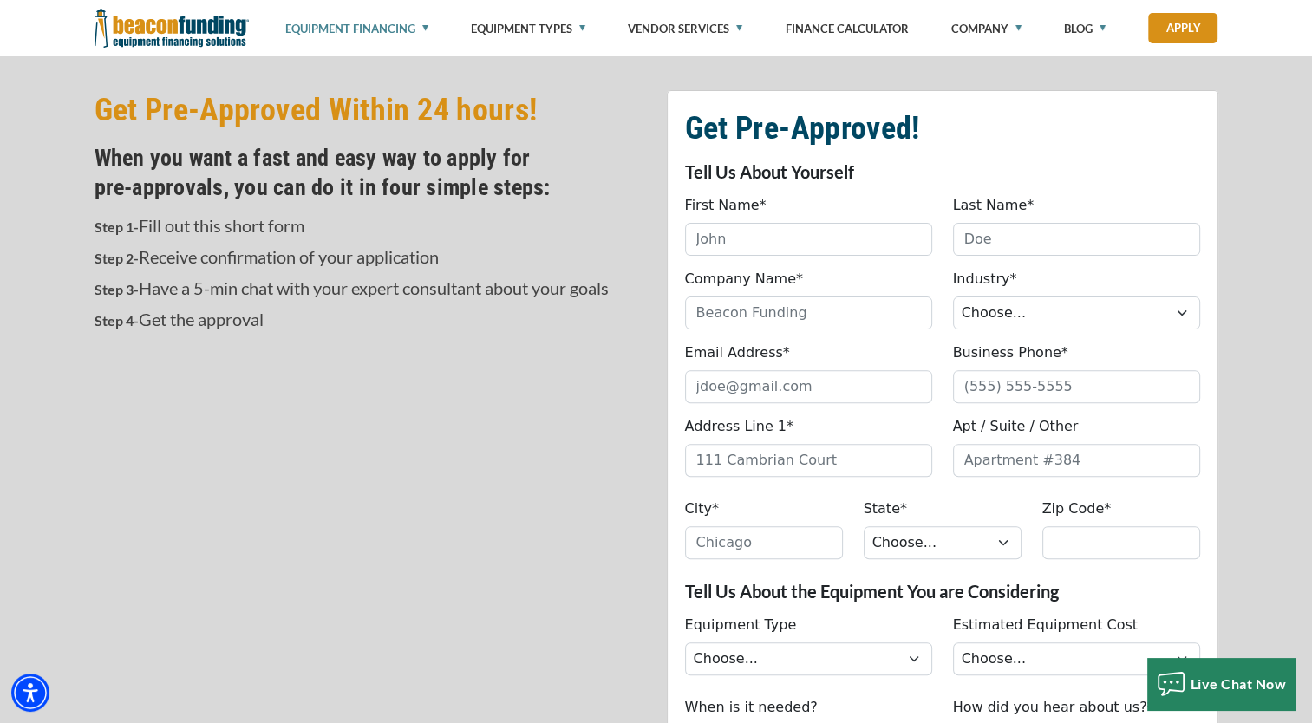
scroll to position [434, 0]
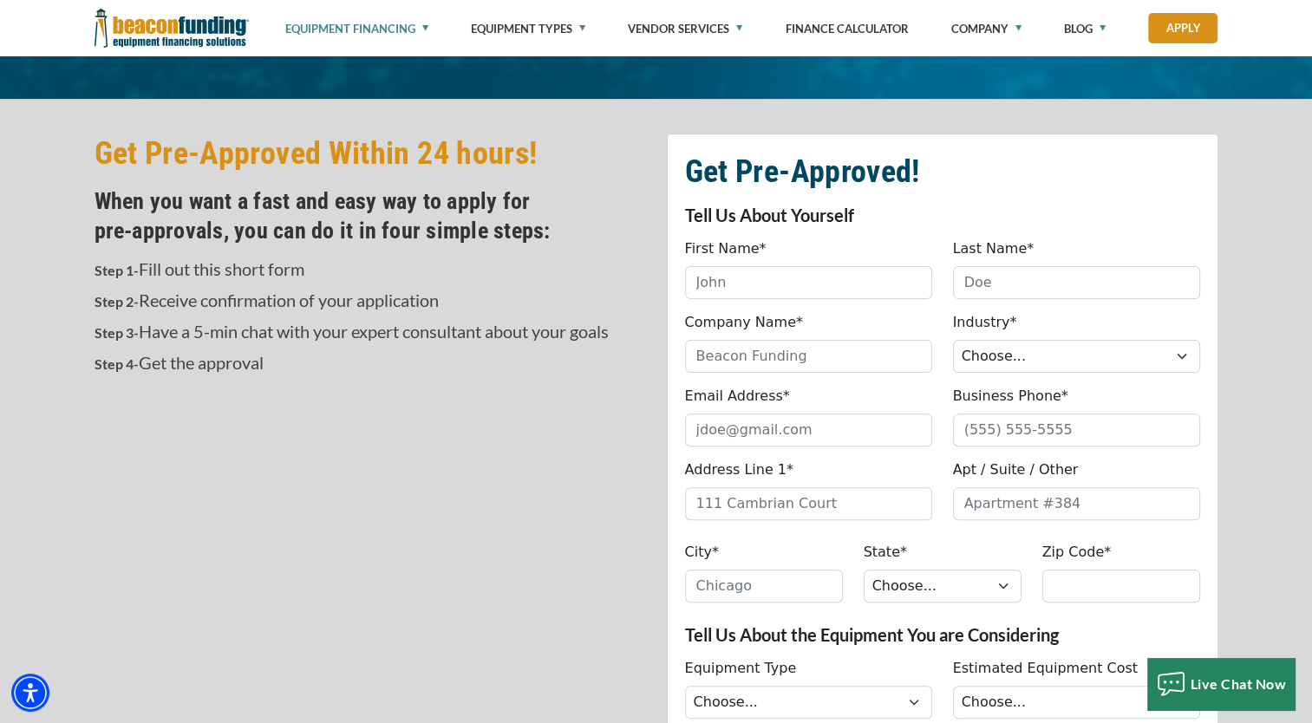
drag, startPoint x: 173, startPoint y: 300, endPoint x: 415, endPoint y: 353, distance: 246.9
click at [415, 353] on span "When you want a fast and easy way to apply for pre‑approvals, you can do it in …" at bounding box center [371, 295] width 552 height 218
drag, startPoint x: 415, startPoint y: 353, endPoint x: 354, endPoint y: 361, distance: 61.2
click at [354, 361] on p "Step 4- Get the approval" at bounding box center [371, 363] width 552 height 23
click at [361, 342] on span "When you want a fast and easy way to apply for pre‑approvals, you can do it in …" at bounding box center [371, 295] width 552 height 218
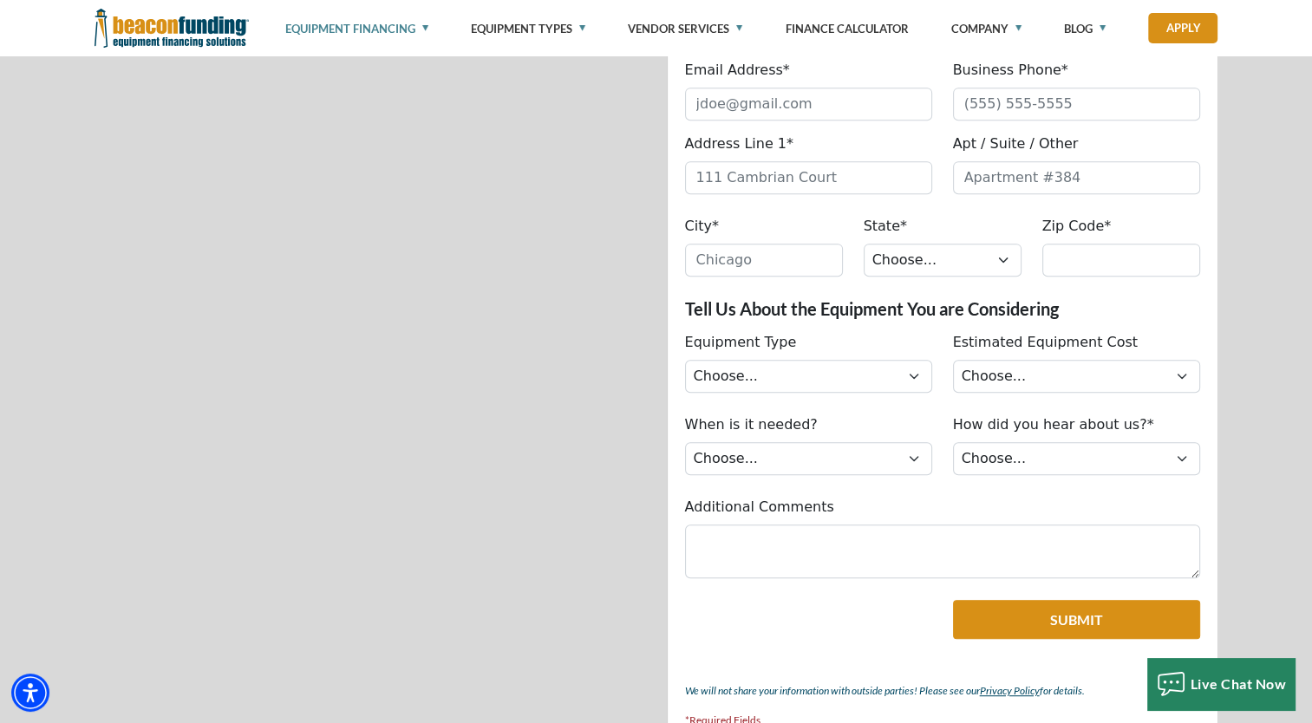
scroll to position [781, 0]
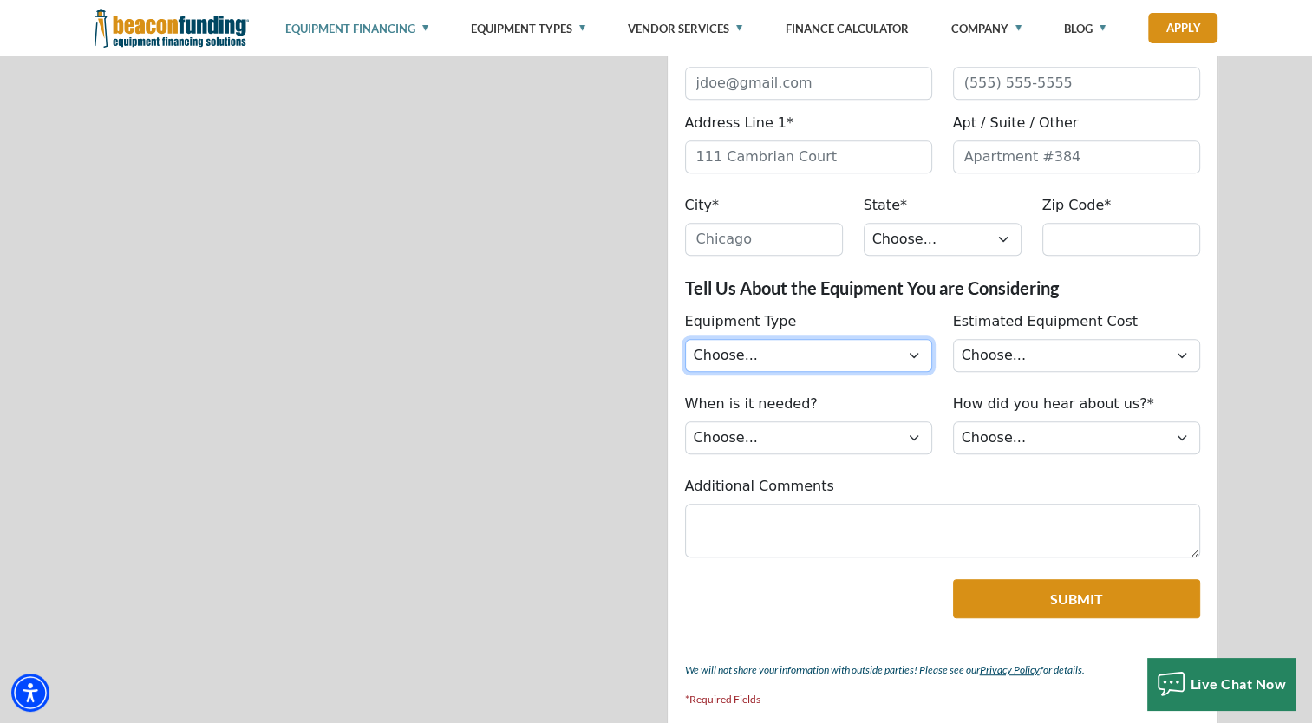
click at [888, 350] on select "Choose... Backhoe Boom/Bucket Truck Chipper Commercial Mower Crane DTG/DTF Prin…" at bounding box center [808, 355] width 247 height 33
select select "9"
click at [685, 339] on select "Choose... Backhoe Boom/Bucket Truck Chipper Commercial Mower Crane DTG/DTF Prin…" at bounding box center [808, 355] width 247 height 33
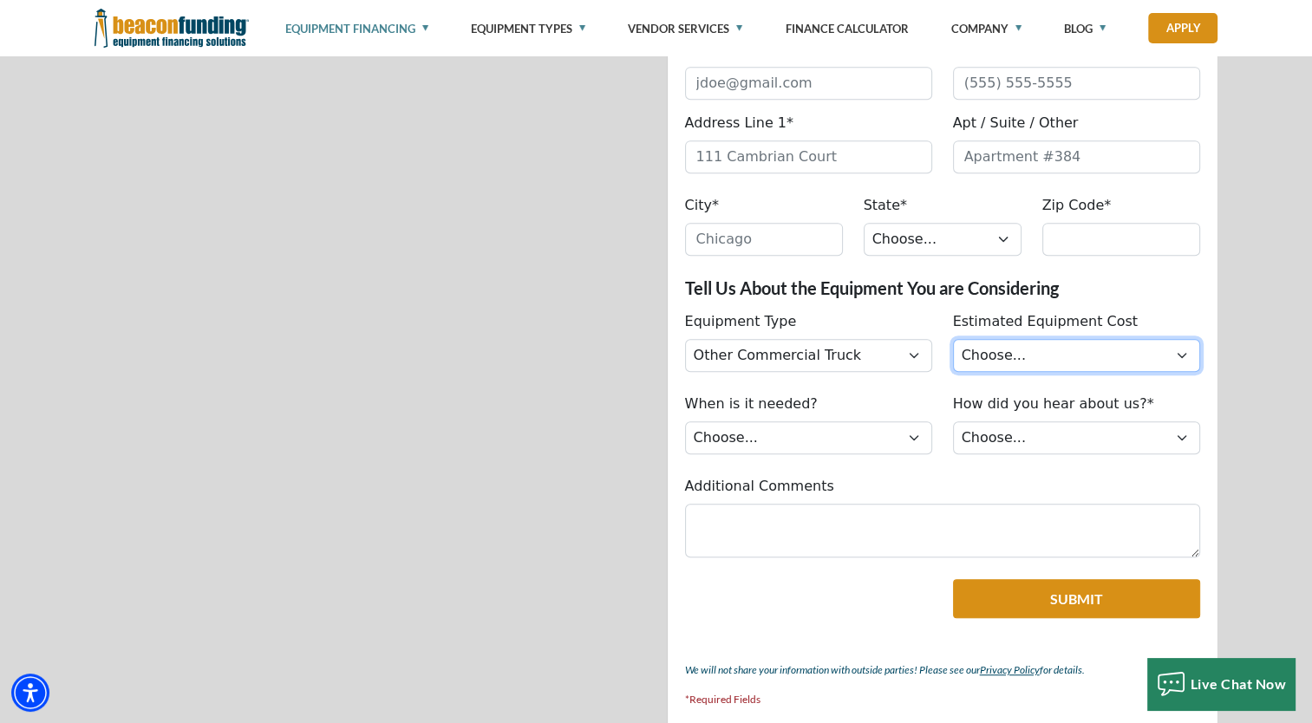
click at [1121, 349] on select "Choose... Less than $50,000 $50,000 to $99,999 $100,000 to $149,999 $150,000+" at bounding box center [1076, 355] width 247 height 33
select select "279640001"
click at [953, 339] on select "Choose... Less than $50,000 $50,000 to $99,999 $100,000 to $149,999 $150,000+" at bounding box center [1076, 355] width 247 height 33
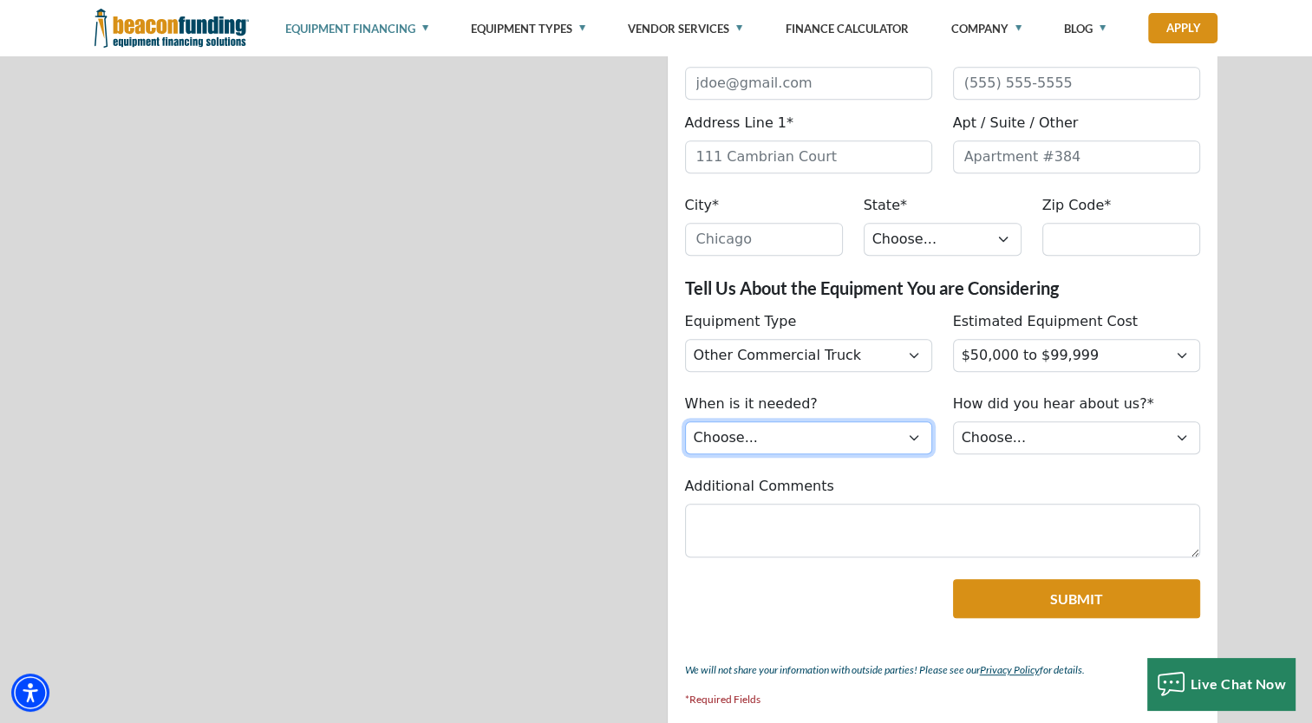
click at [906, 432] on select "Choose... Immediately Next few months I’m just looking" at bounding box center [808, 438] width 247 height 33
select select "279640000"
click at [685, 422] on select "Choose... Immediately Next few months I’m just looking" at bounding box center [808, 438] width 247 height 33
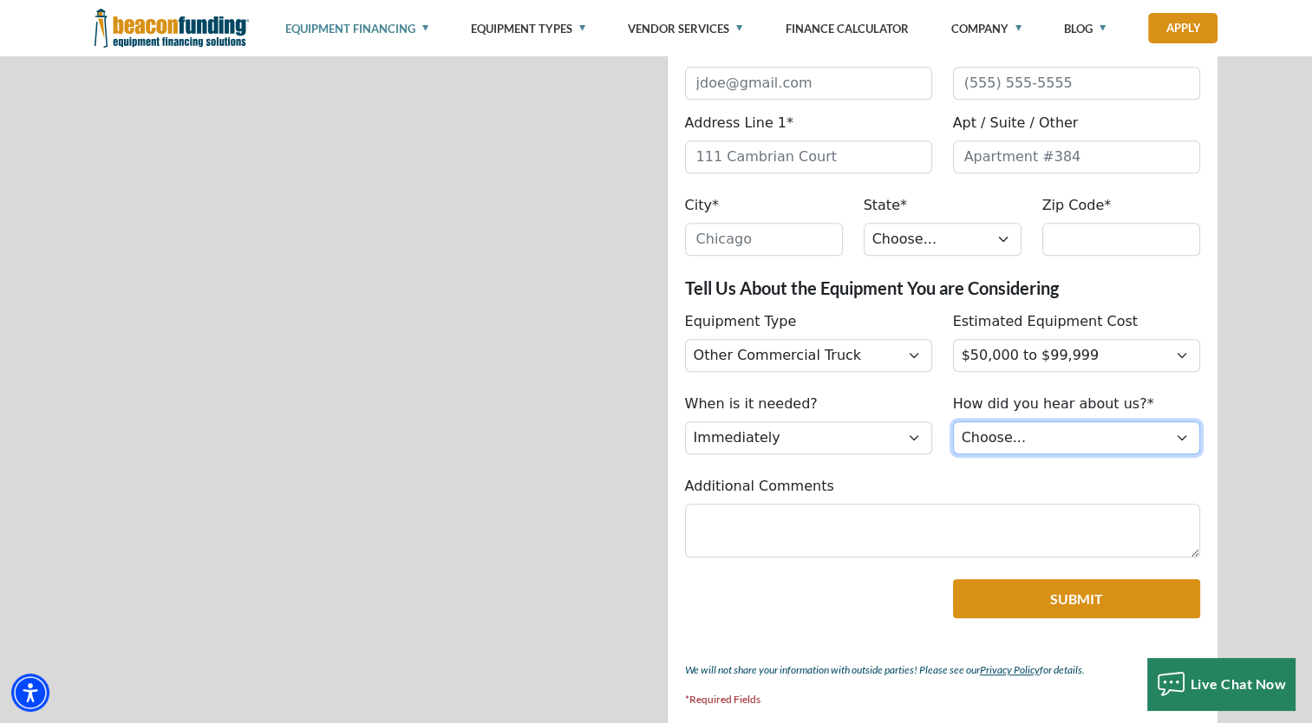
click at [1048, 434] on select "Choose... Internet Search Vendor Referral Word of Mouth Client Referral Email E…" at bounding box center [1076, 438] width 247 height 33
select select "5"
click at [953, 422] on select "Choose... Internet Search Vendor Referral Word of Mouth Client Referral Email E…" at bounding box center [1076, 438] width 247 height 33
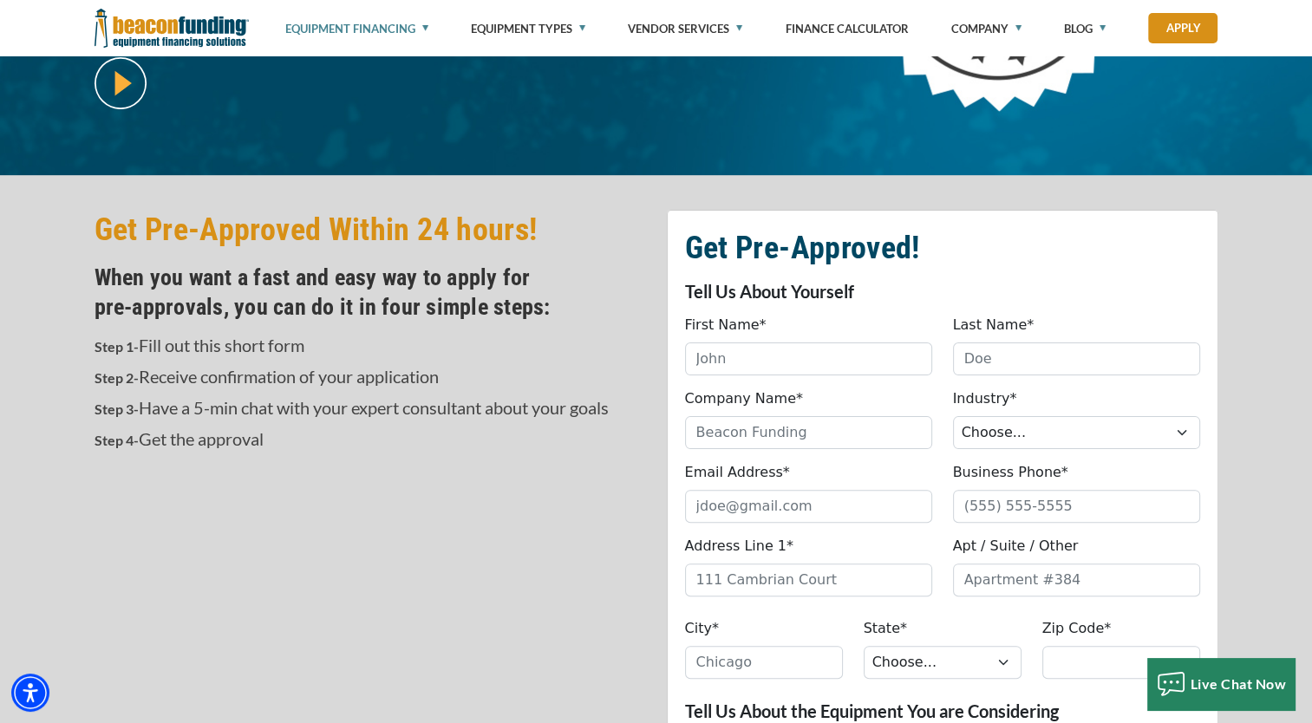
scroll to position [347, 0]
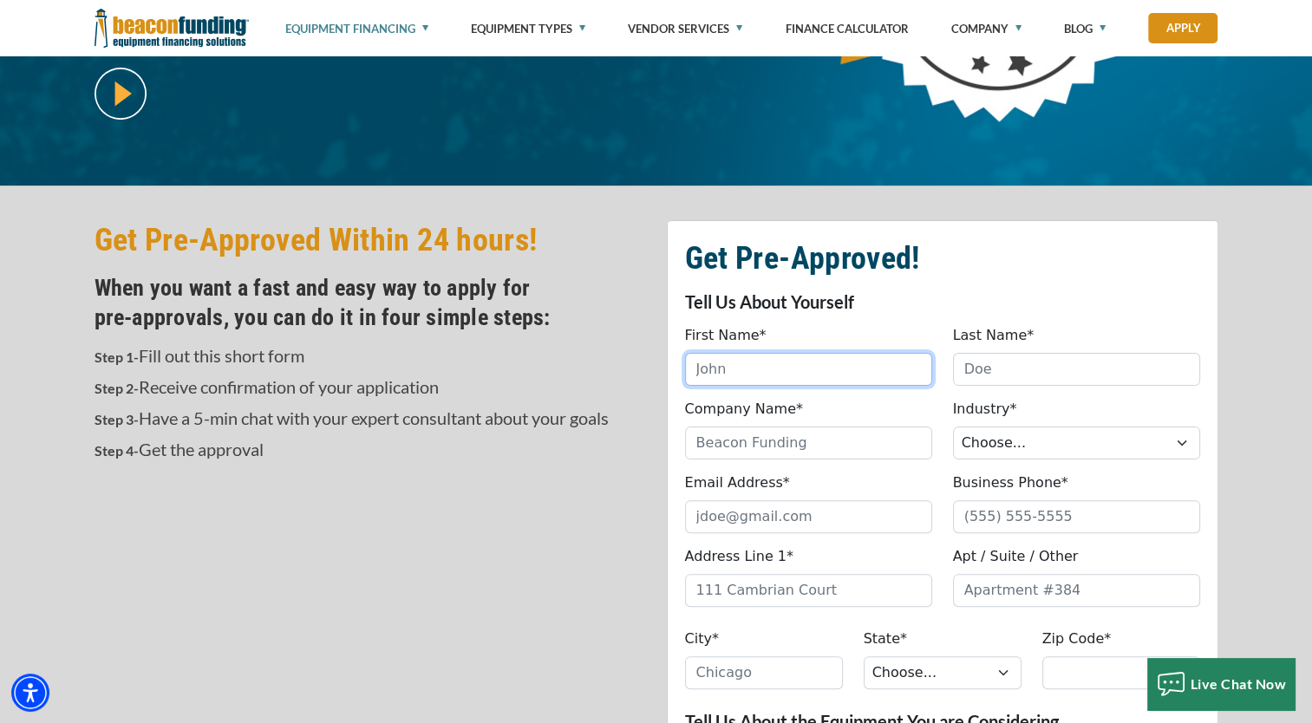
click at [833, 365] on input "First Name*" at bounding box center [808, 369] width 247 height 33
type input "[PERSON_NAME]"
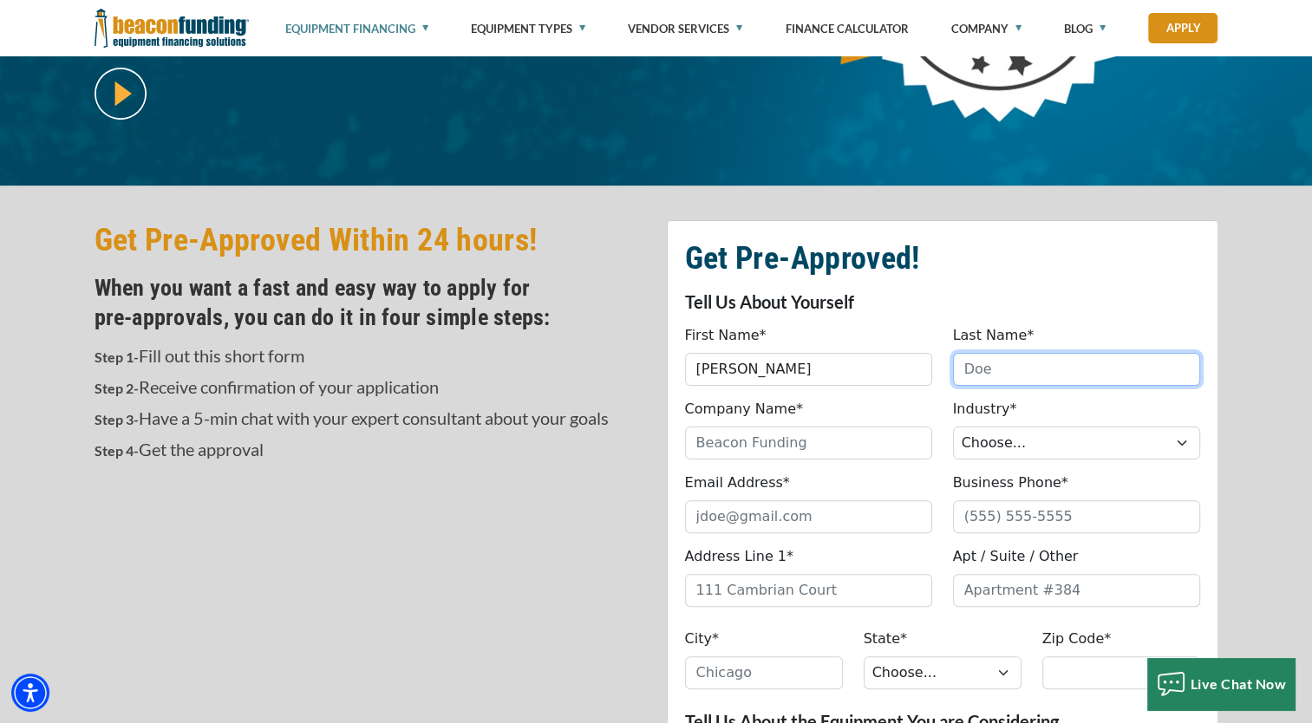
click at [987, 371] on input "Last Name*" at bounding box center [1076, 369] width 247 height 33
